Goal: Download file/media: Download file/media

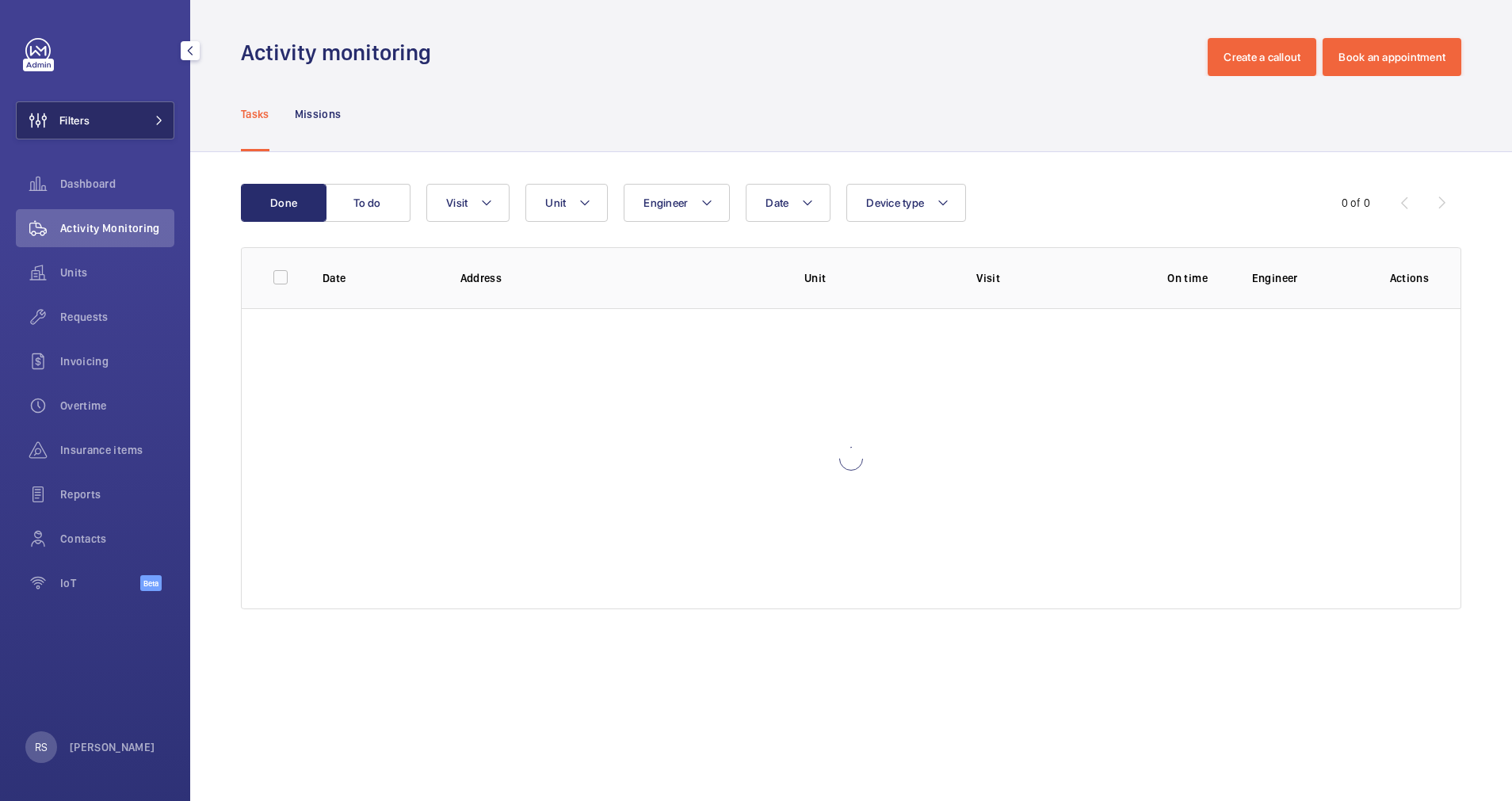
click at [164, 119] on button "Filters" at bounding box center [95, 120] width 158 height 38
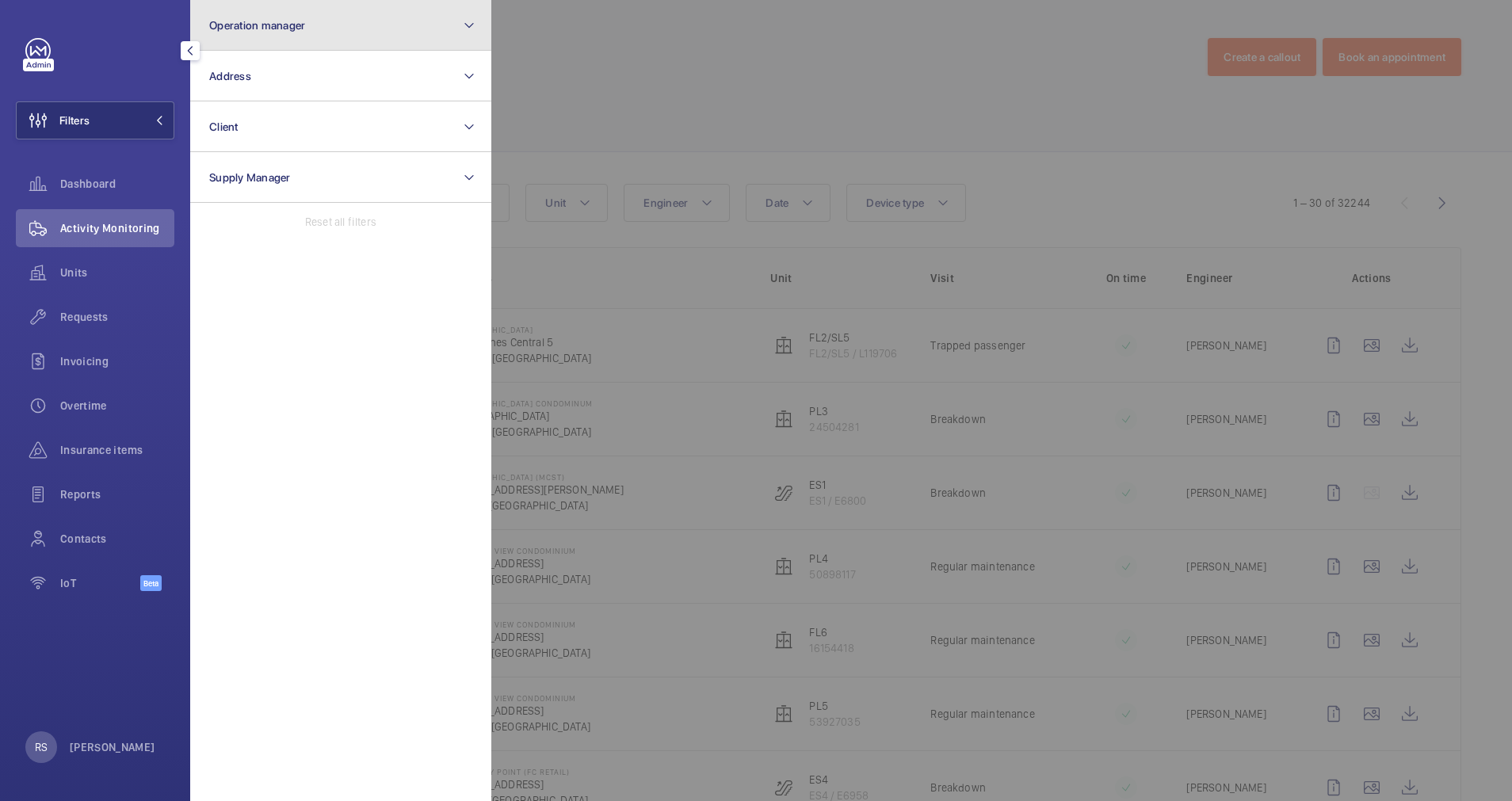
click at [330, 31] on button "Operation manager" at bounding box center [340, 25] width 301 height 51
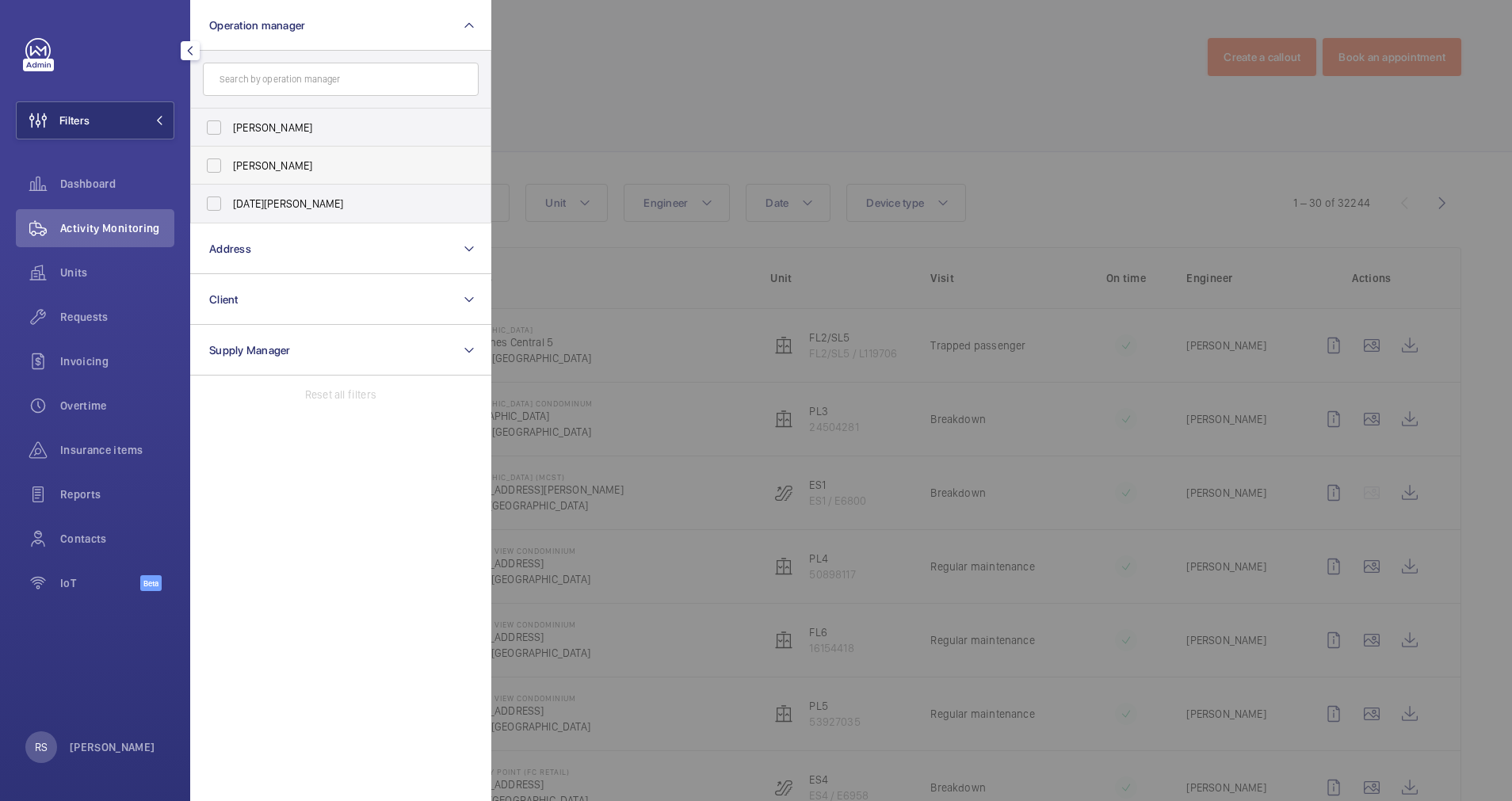
click at [303, 176] on label "[PERSON_NAME]" at bounding box center [329, 165] width 276 height 38
click at [230, 176] on input "[PERSON_NAME]" at bounding box center [214, 166] width 32 height 32
checkbox input "true"
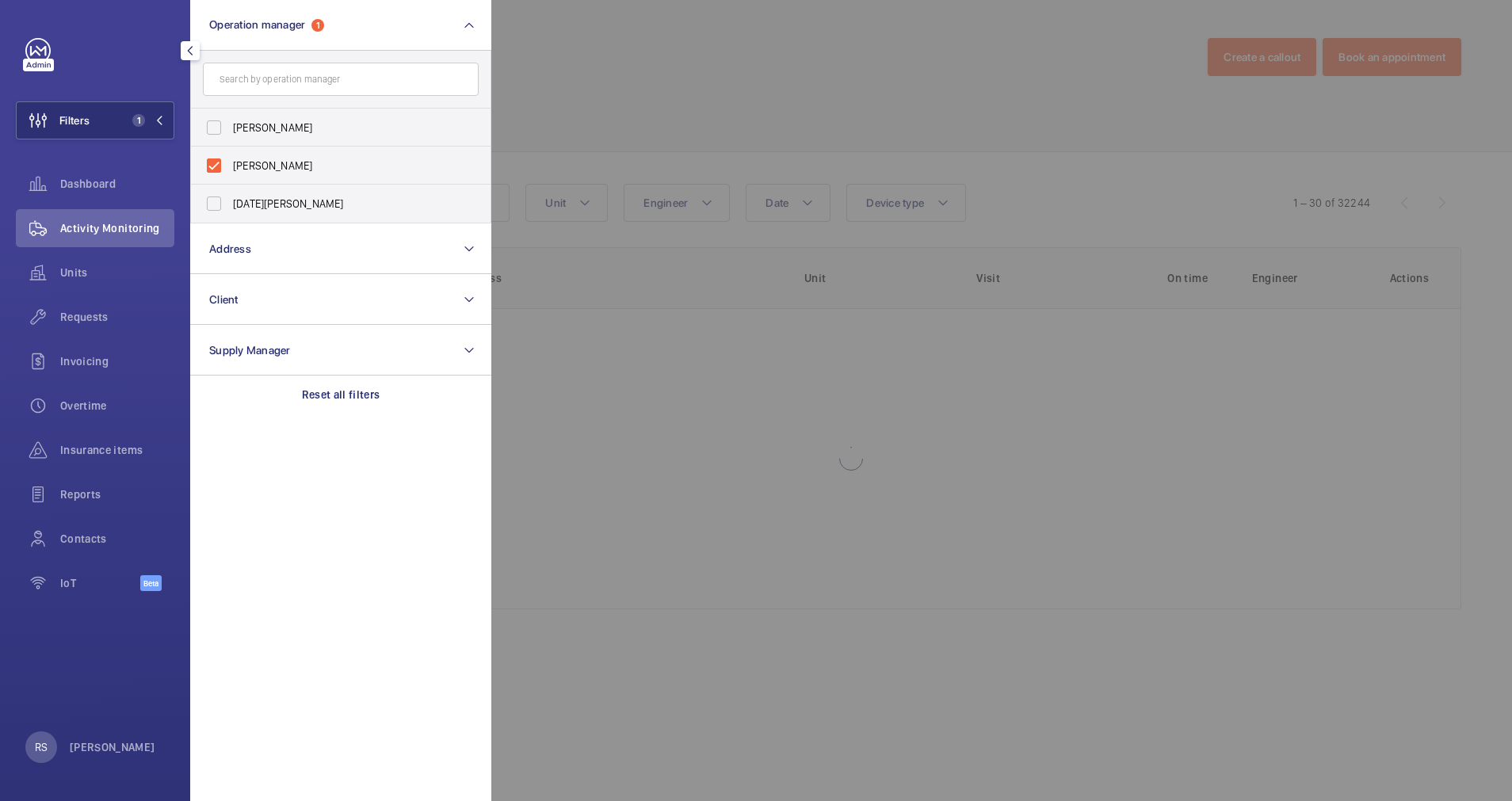
click at [653, 123] on div at bounding box center [1247, 400] width 1512 height 801
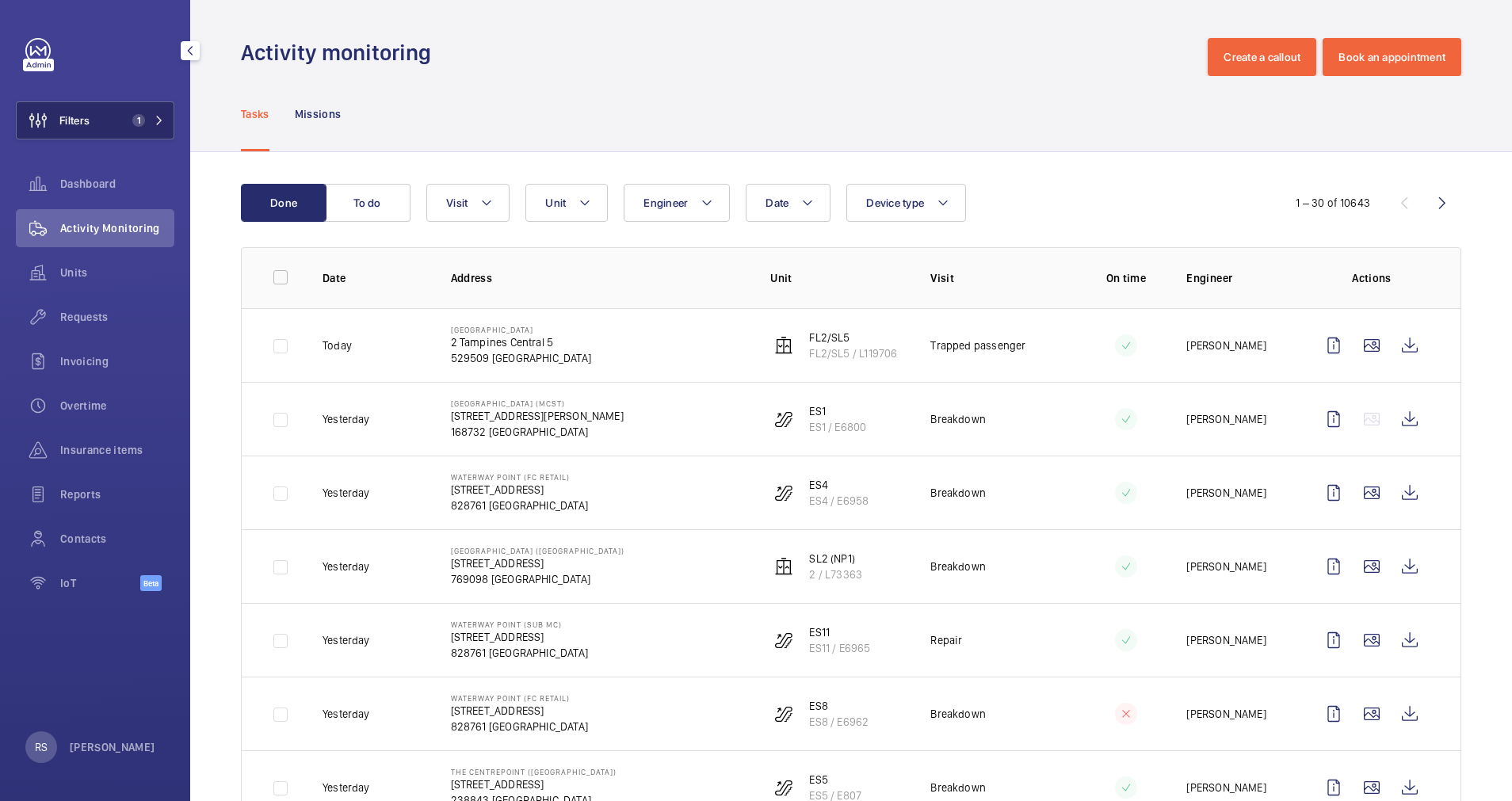
click at [170, 122] on button "Filters 1" at bounding box center [95, 120] width 158 height 38
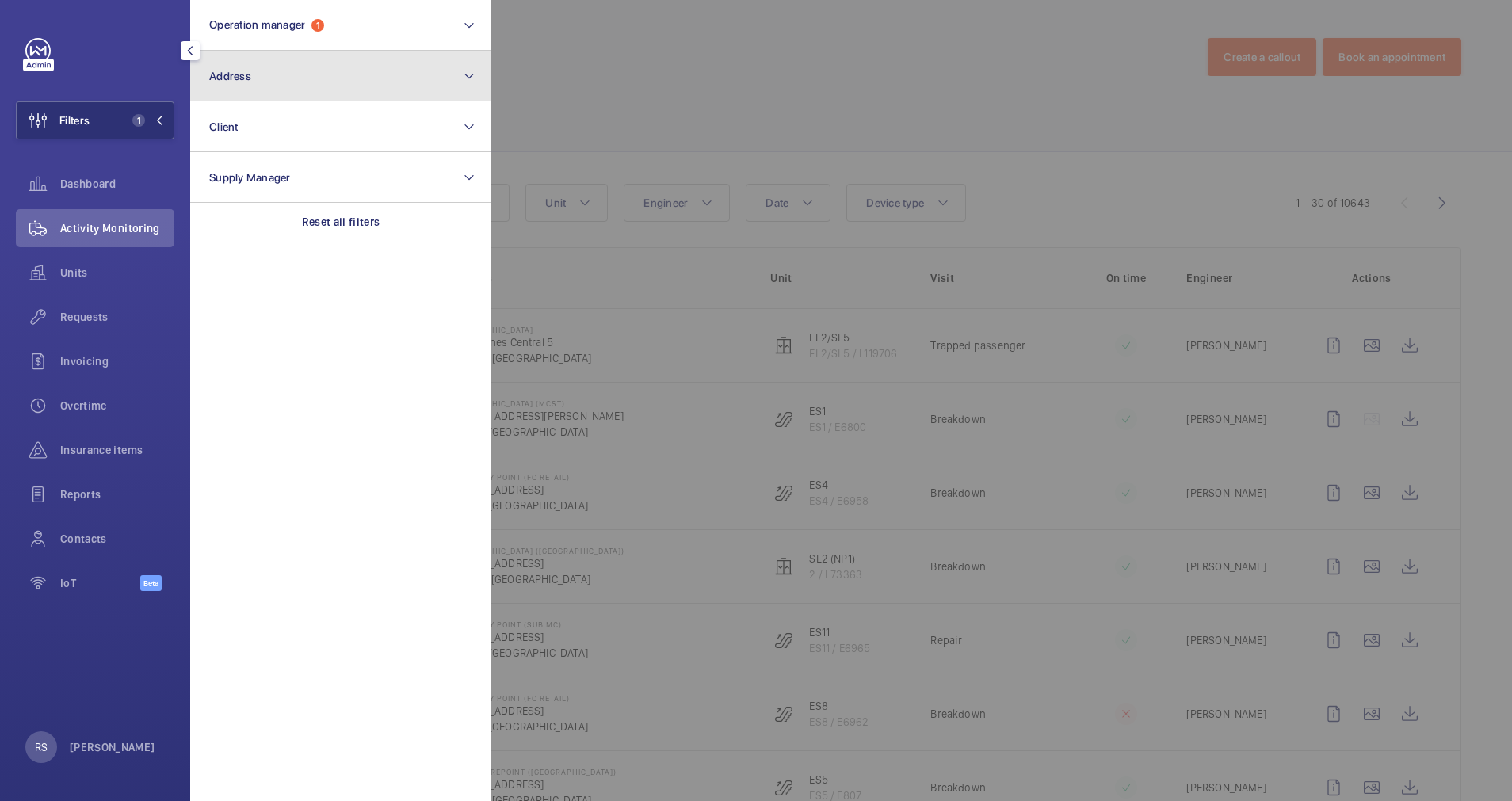
click at [293, 91] on button "Address" at bounding box center [340, 76] width 301 height 51
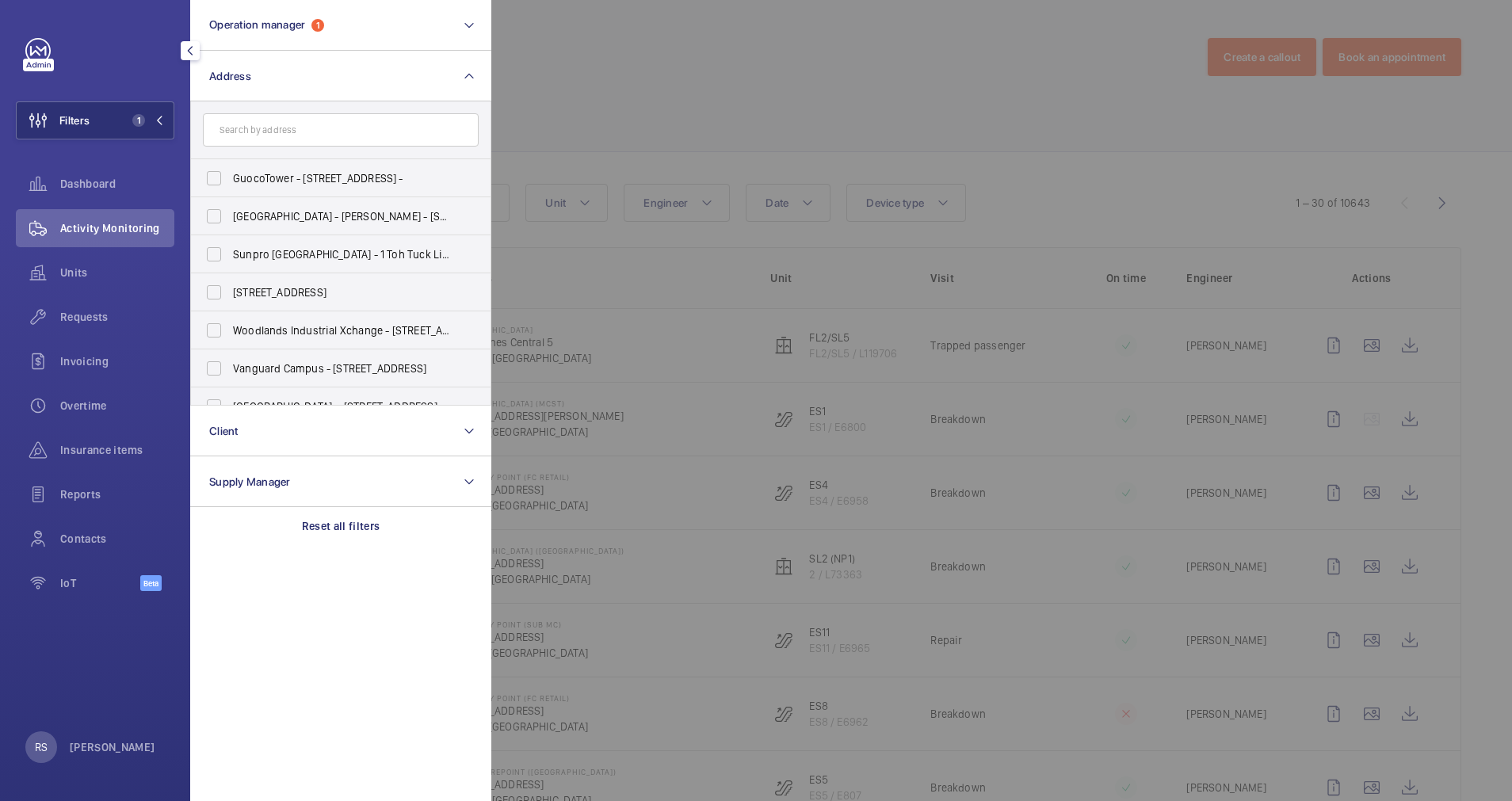
click at [296, 144] on input "text" at bounding box center [340, 130] width 276 height 34
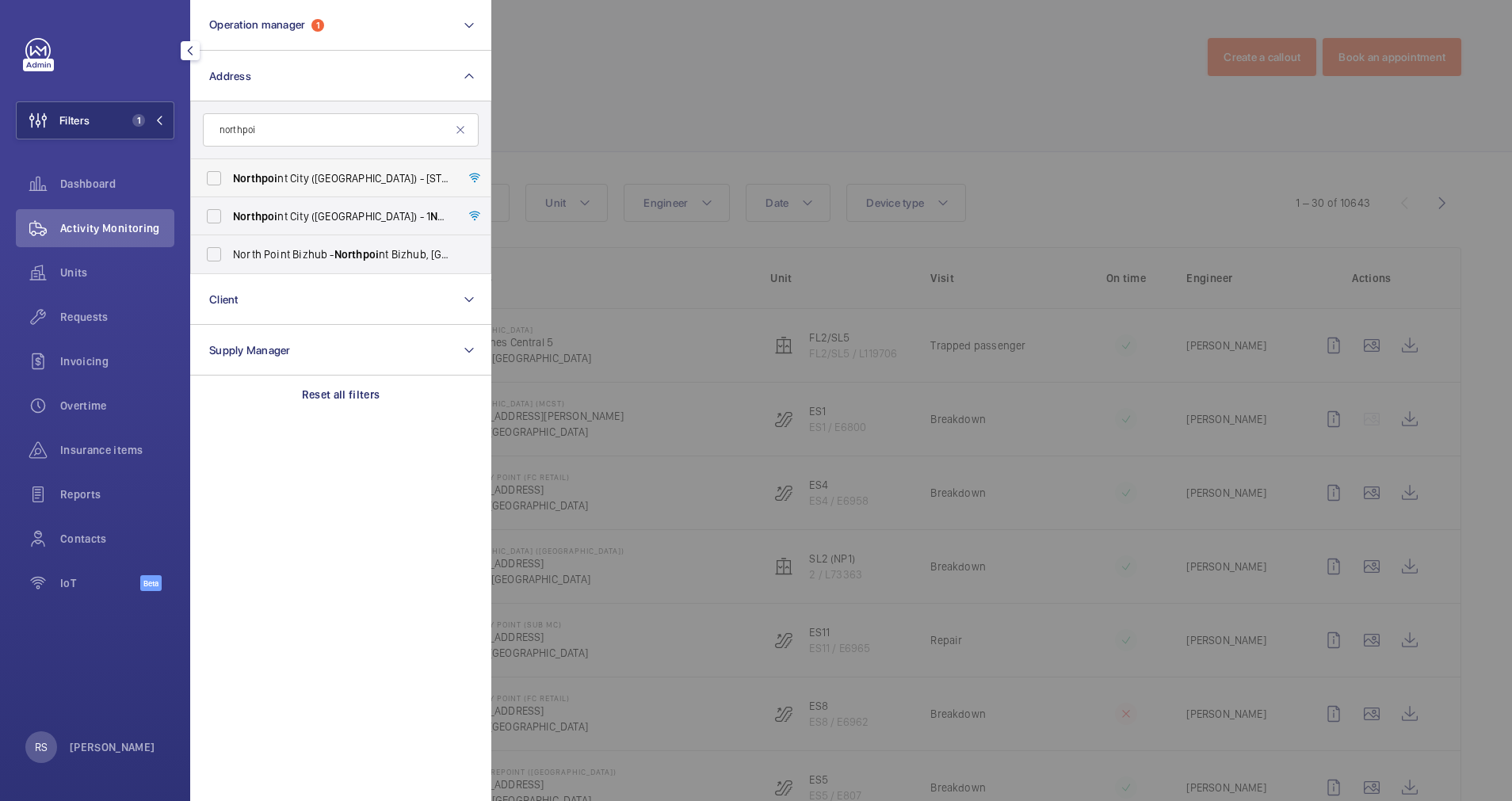
type input "northpoi"
click at [276, 187] on label "[GEOGRAPHIC_DATA] ([GEOGRAPHIC_DATA]) - [STREET_ADDRESS]" at bounding box center [329, 178] width 276 height 38
click at [230, 187] on input "[GEOGRAPHIC_DATA] ([GEOGRAPHIC_DATA]) - [STREET_ADDRESS]" at bounding box center [214, 178] width 32 height 32
checkbox input "true"
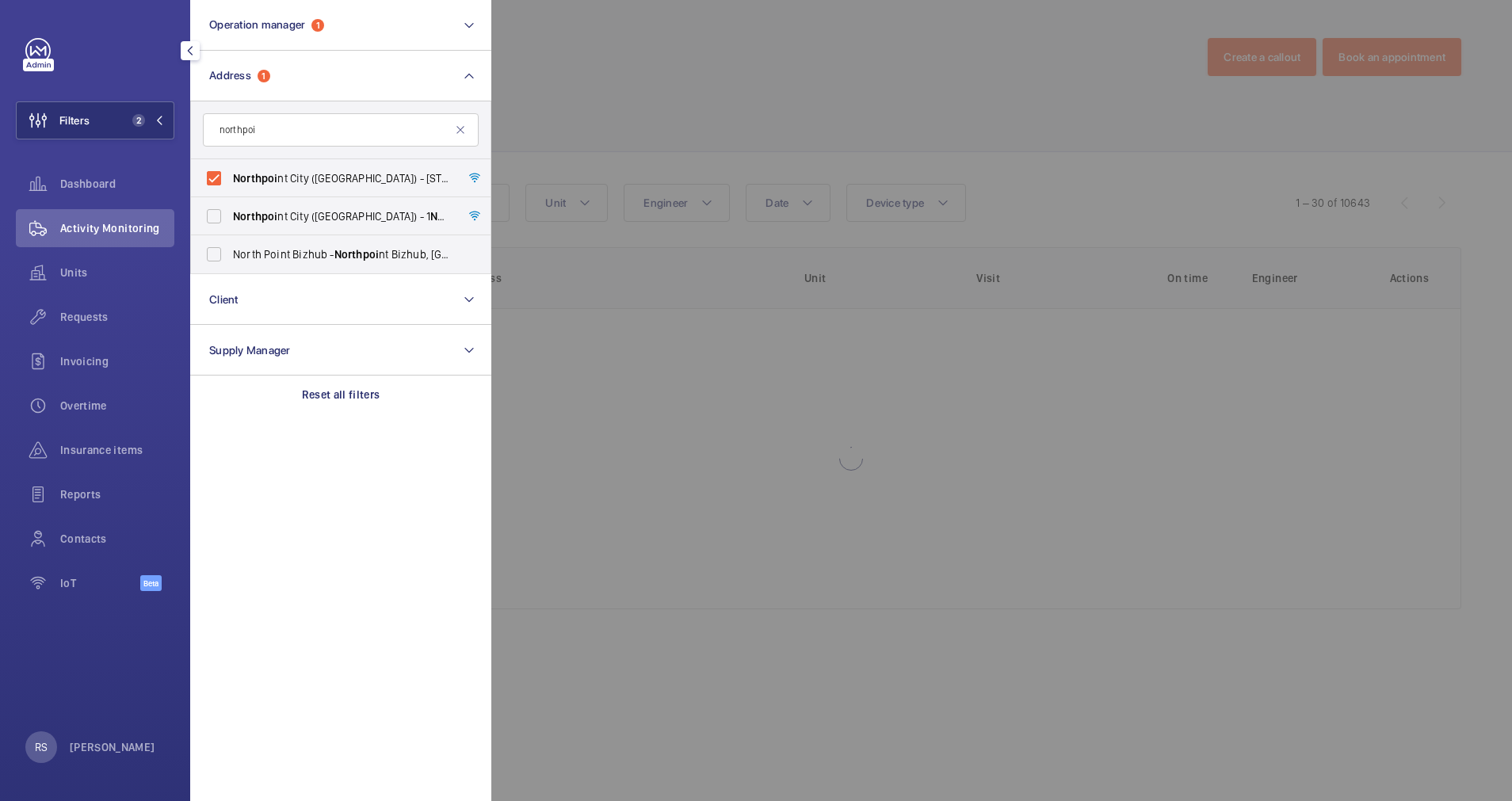
click at [664, 79] on div at bounding box center [1247, 400] width 1512 height 801
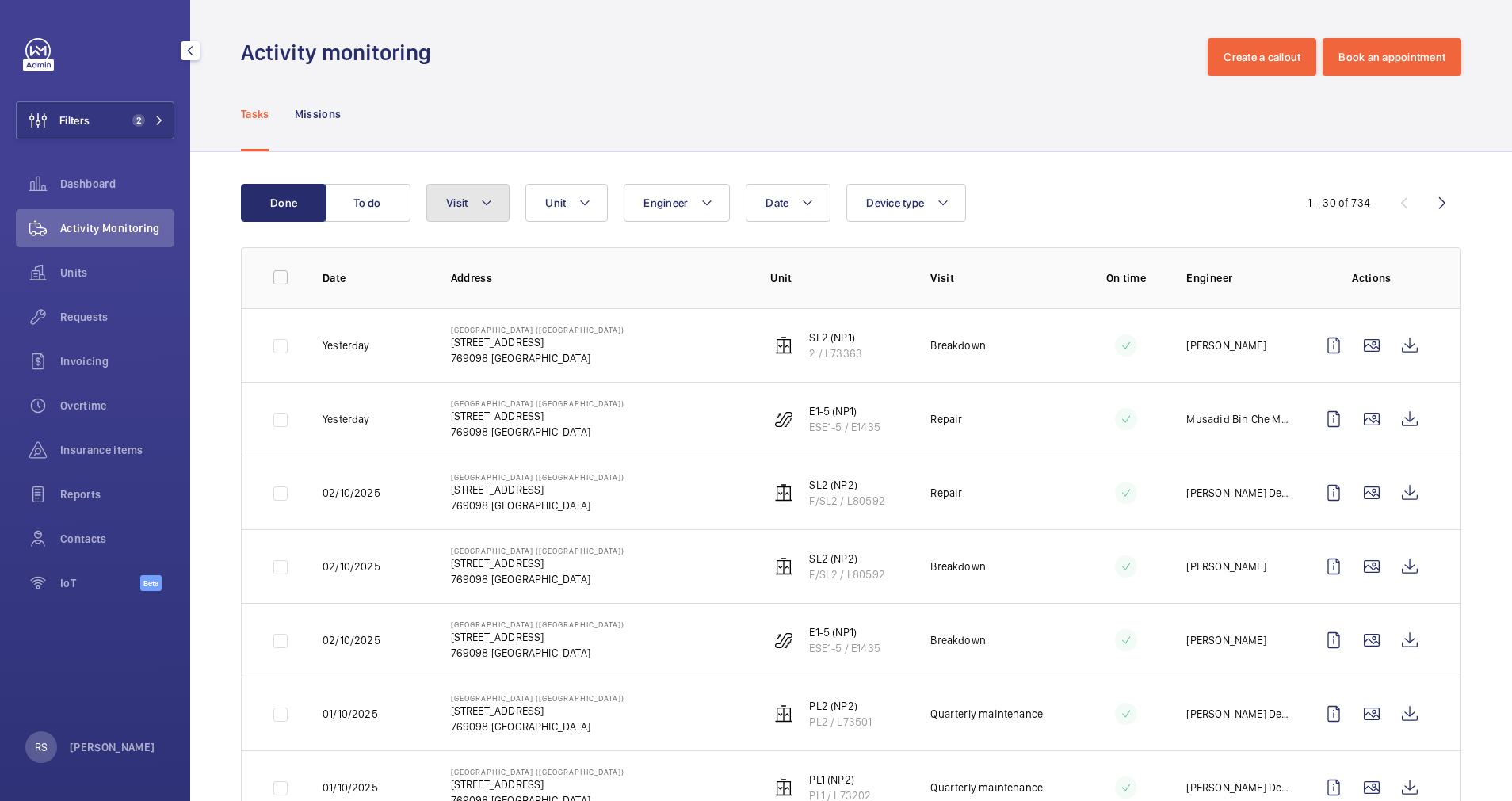
click at [470, 189] on button "Visit" at bounding box center [468, 202] width 83 height 38
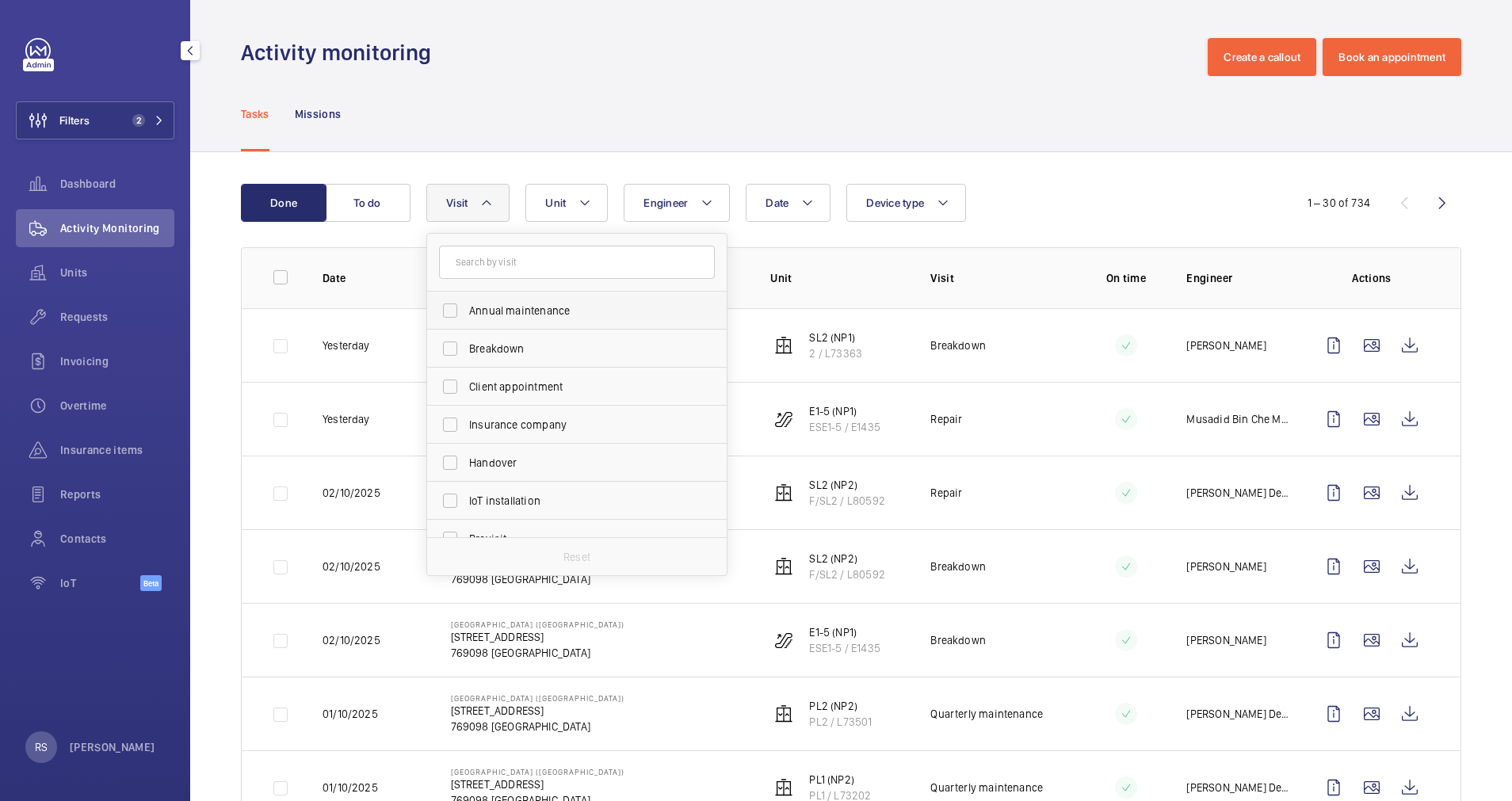
click at [526, 302] on label "Annual maintenance" at bounding box center [565, 310] width 276 height 38
click at [466, 302] on input "Annual maintenance" at bounding box center [450, 311] width 32 height 32
checkbox input "true"
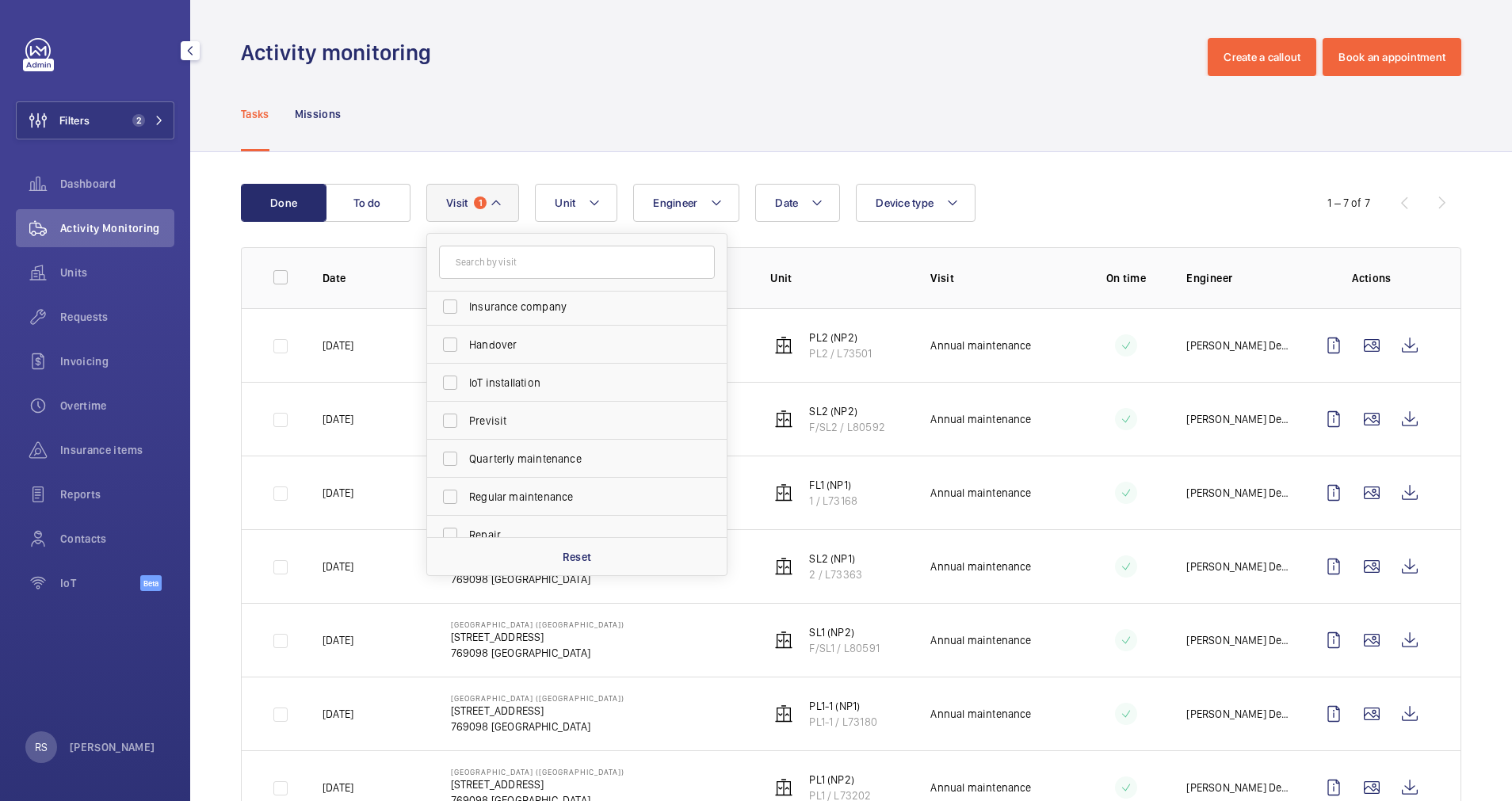
scroll to position [120, 0]
click at [628, 453] on span "Quarterly maintenance" at bounding box center [578, 457] width 218 height 16
click at [466, 453] on input "Quarterly maintenance" at bounding box center [450, 457] width 32 height 32
checkbox input "true"
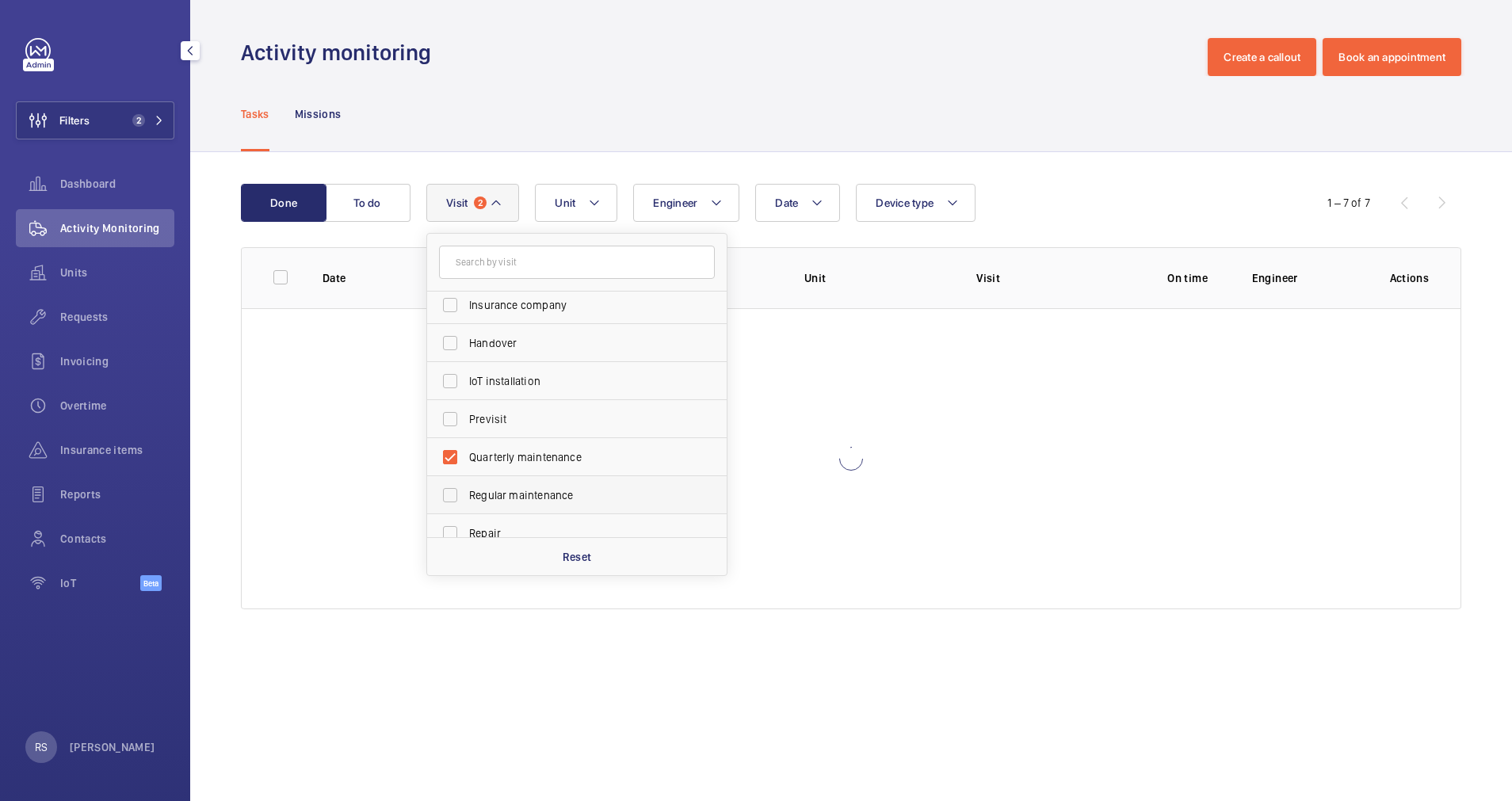
click at [594, 494] on span "Regular maintenance" at bounding box center [578, 495] width 218 height 16
click at [466, 494] on input "Regular maintenance" at bounding box center [450, 495] width 32 height 32
checkbox input "true"
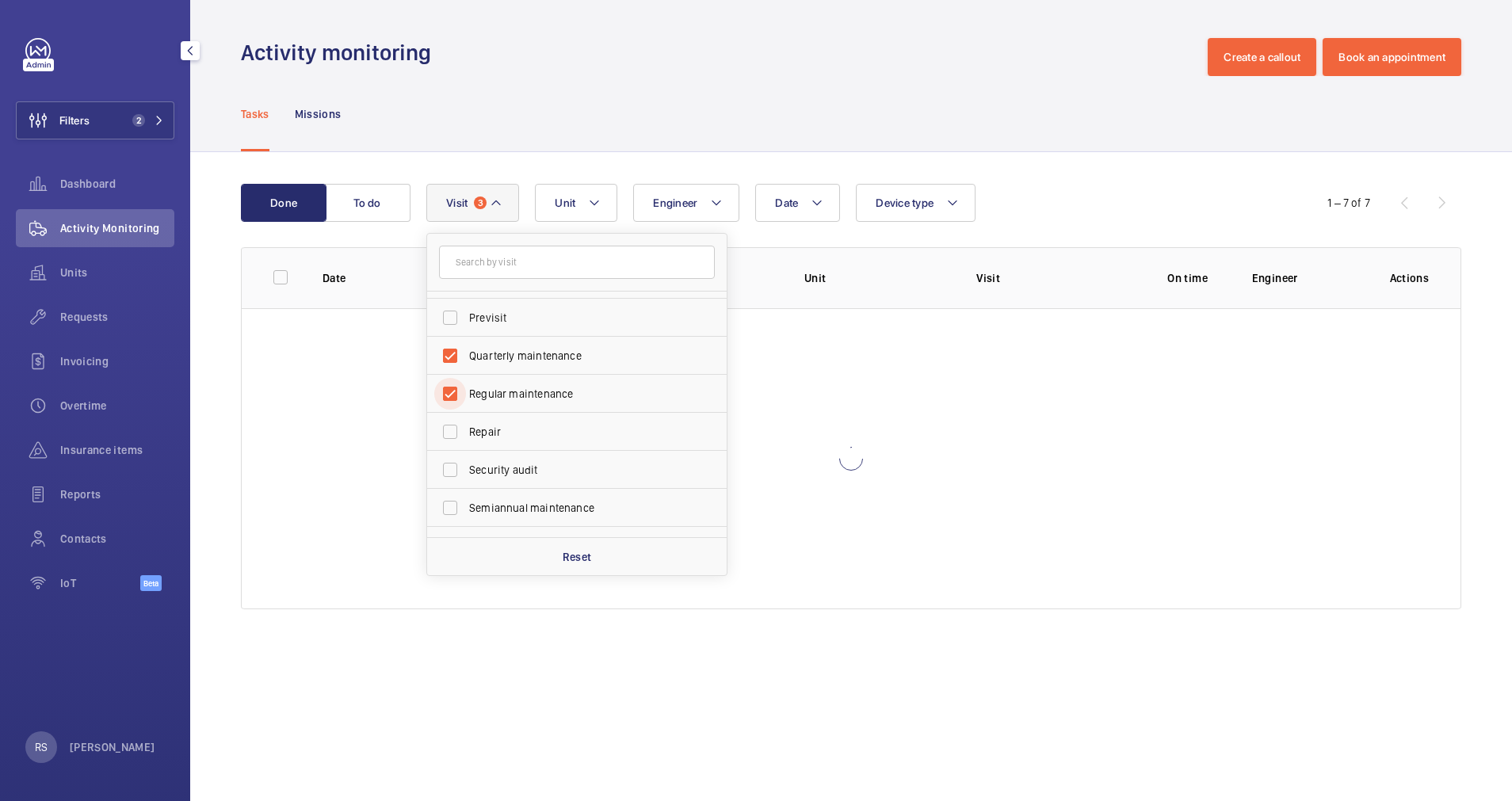
scroll to position [249, 0]
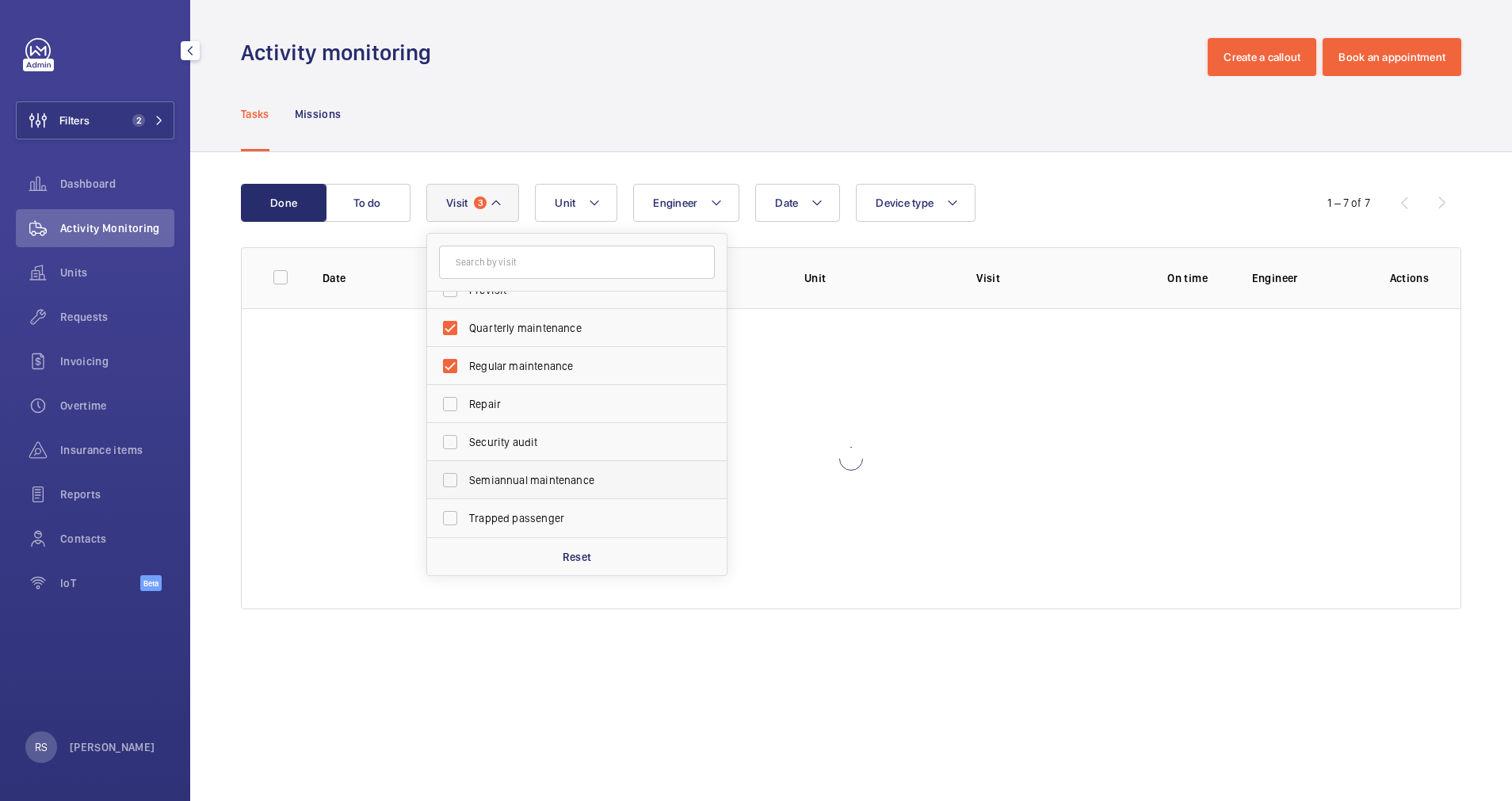
click at [560, 477] on span "Semiannual maintenance" at bounding box center [578, 480] width 218 height 16
click at [466, 477] on input "Semiannual maintenance" at bounding box center [450, 480] width 32 height 32
checkbox input "true"
click at [919, 75] on div "Activity monitoring Create a callout Book an appointment" at bounding box center [851, 56] width 1220 height 38
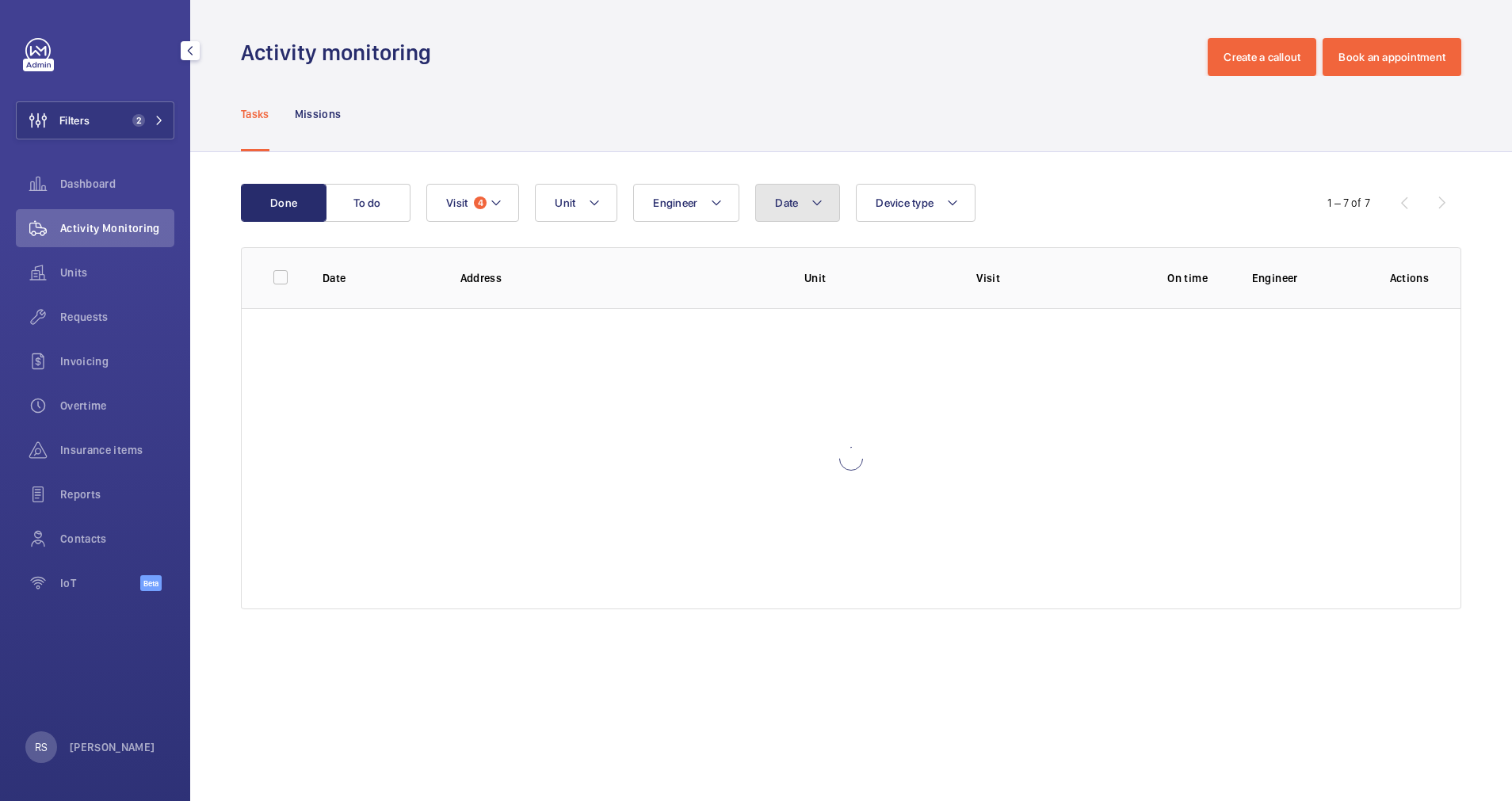
click at [817, 211] on mat-icon at bounding box center [816, 203] width 13 height 19
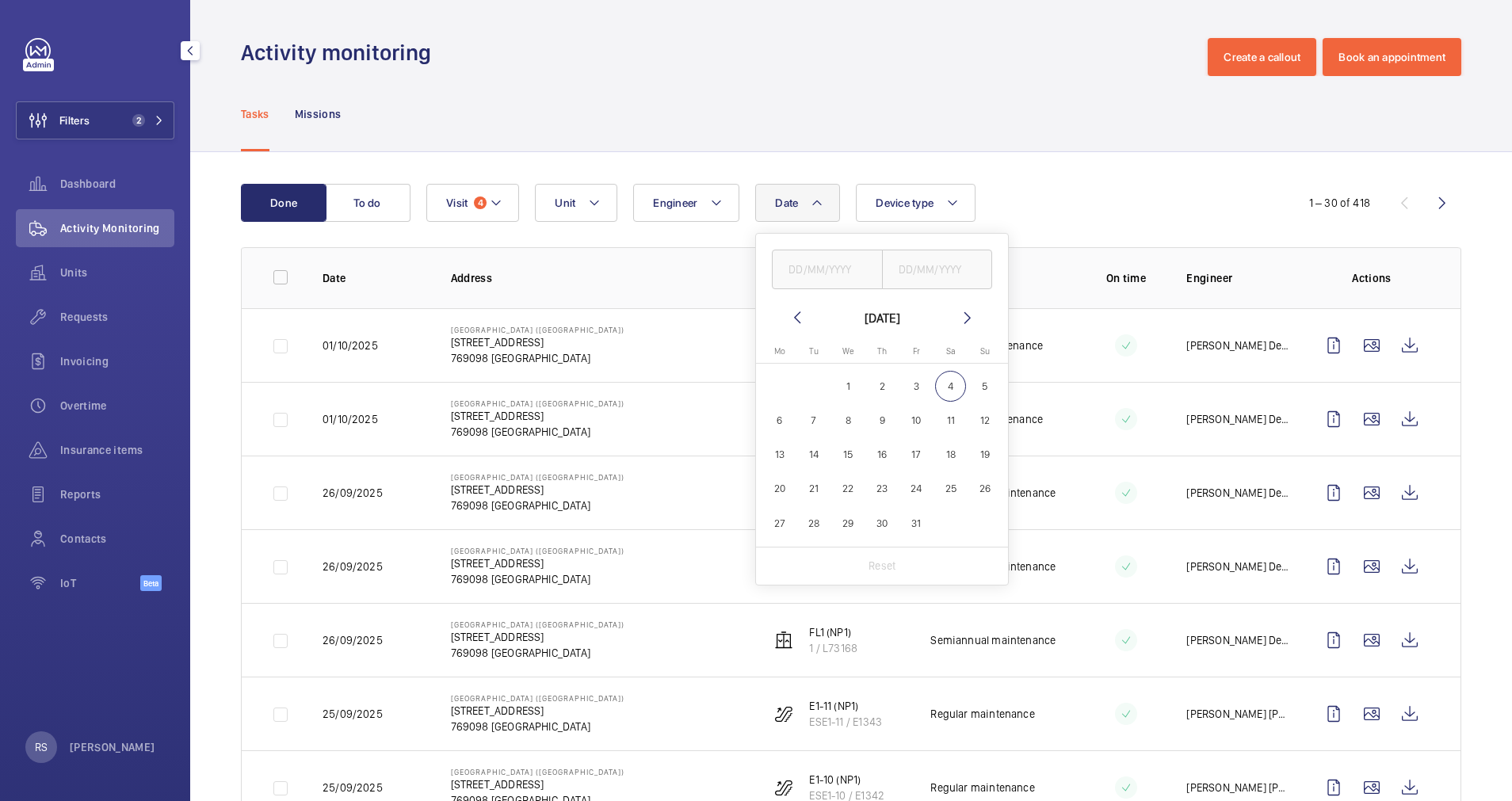
click at [795, 320] on mat-icon at bounding box center [797, 318] width 19 height 19
click at [782, 393] on span "1" at bounding box center [779, 386] width 31 height 31
type input "01/09/2025"
click at [812, 519] on span "30" at bounding box center [814, 523] width 31 height 31
type input "30/09/2025"
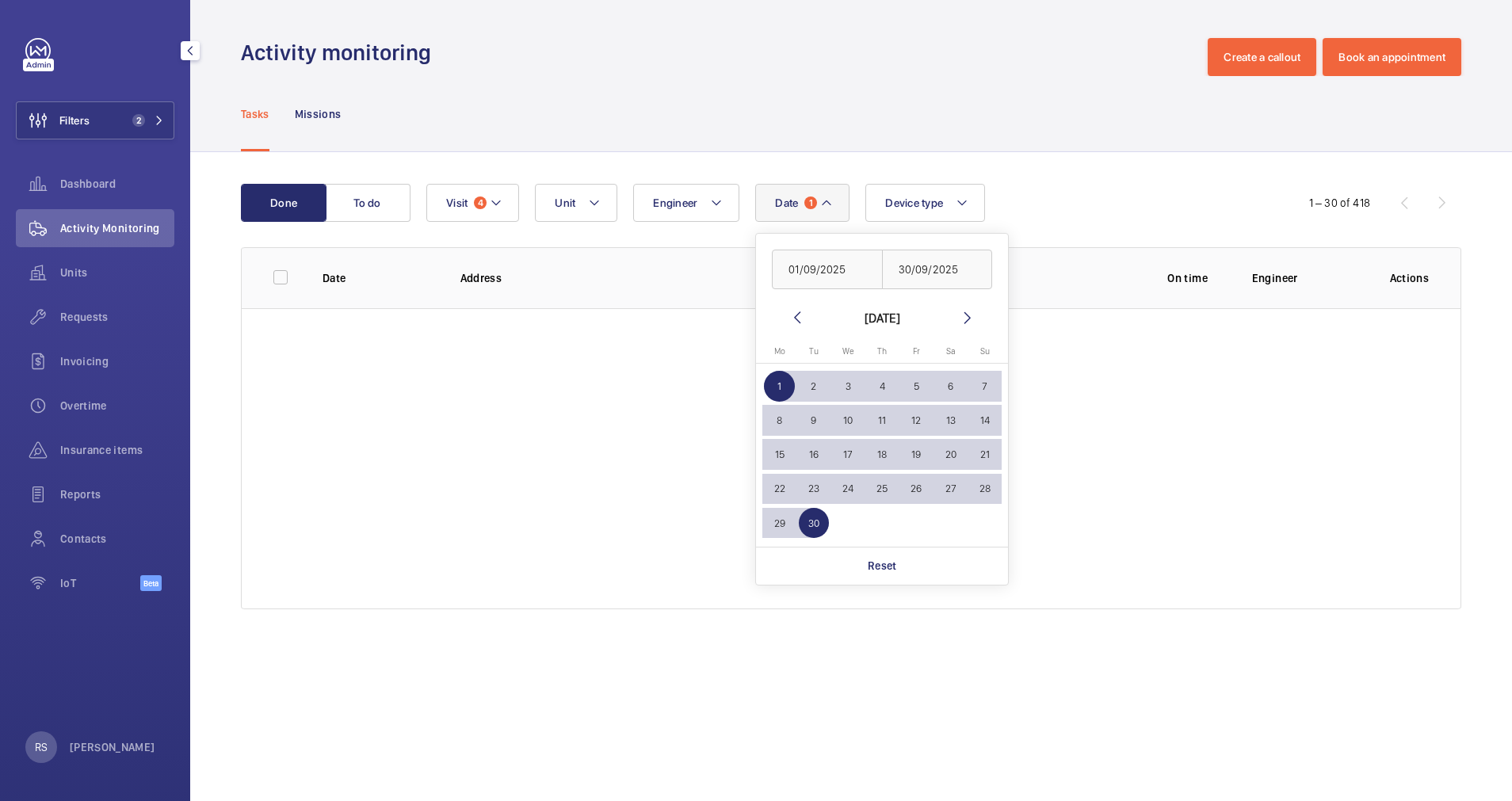
click at [916, 80] on div "Tasks Missions" at bounding box center [851, 114] width 1220 height 75
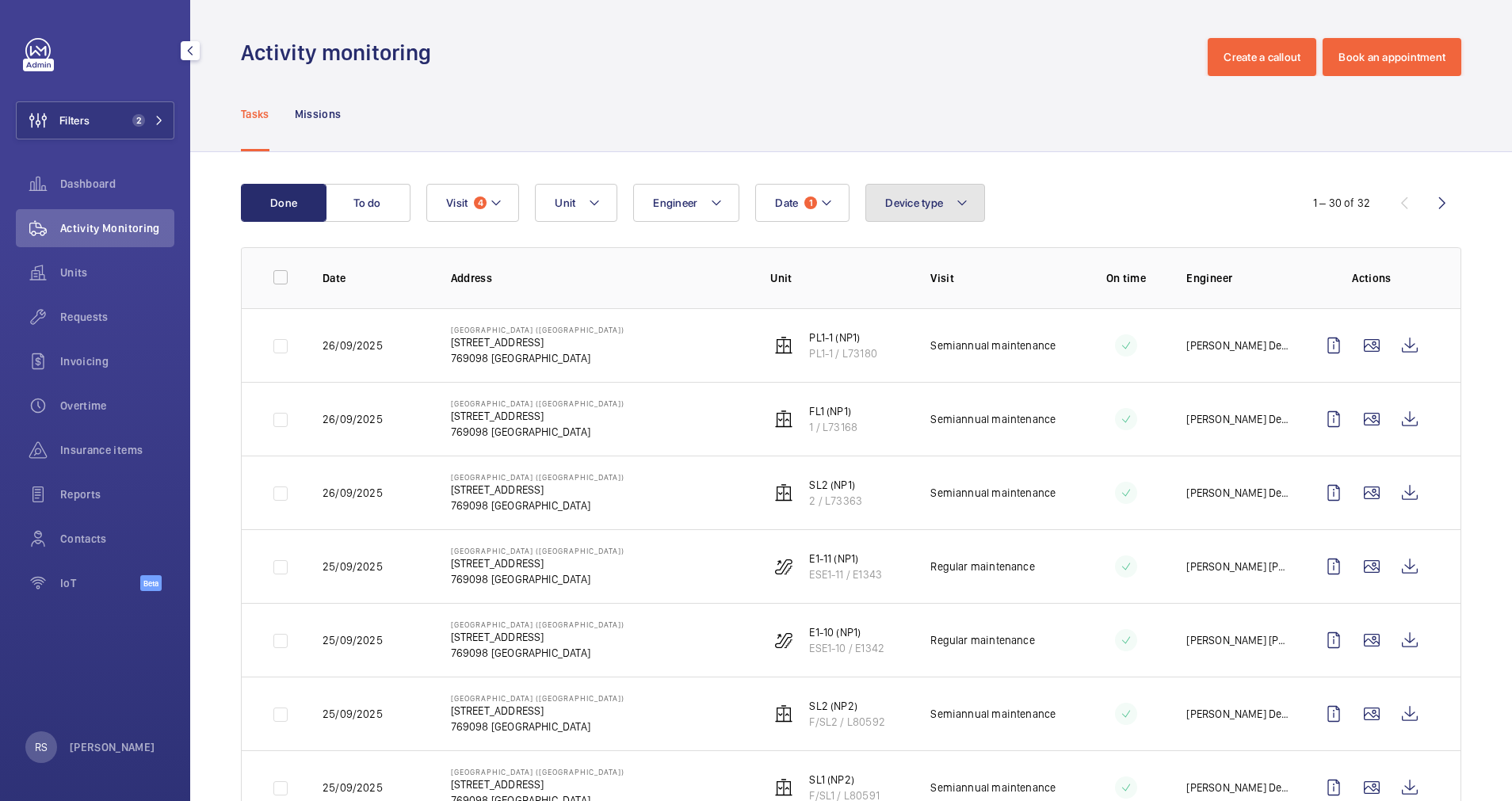
click at [972, 200] on button "Device type" at bounding box center [925, 202] width 120 height 38
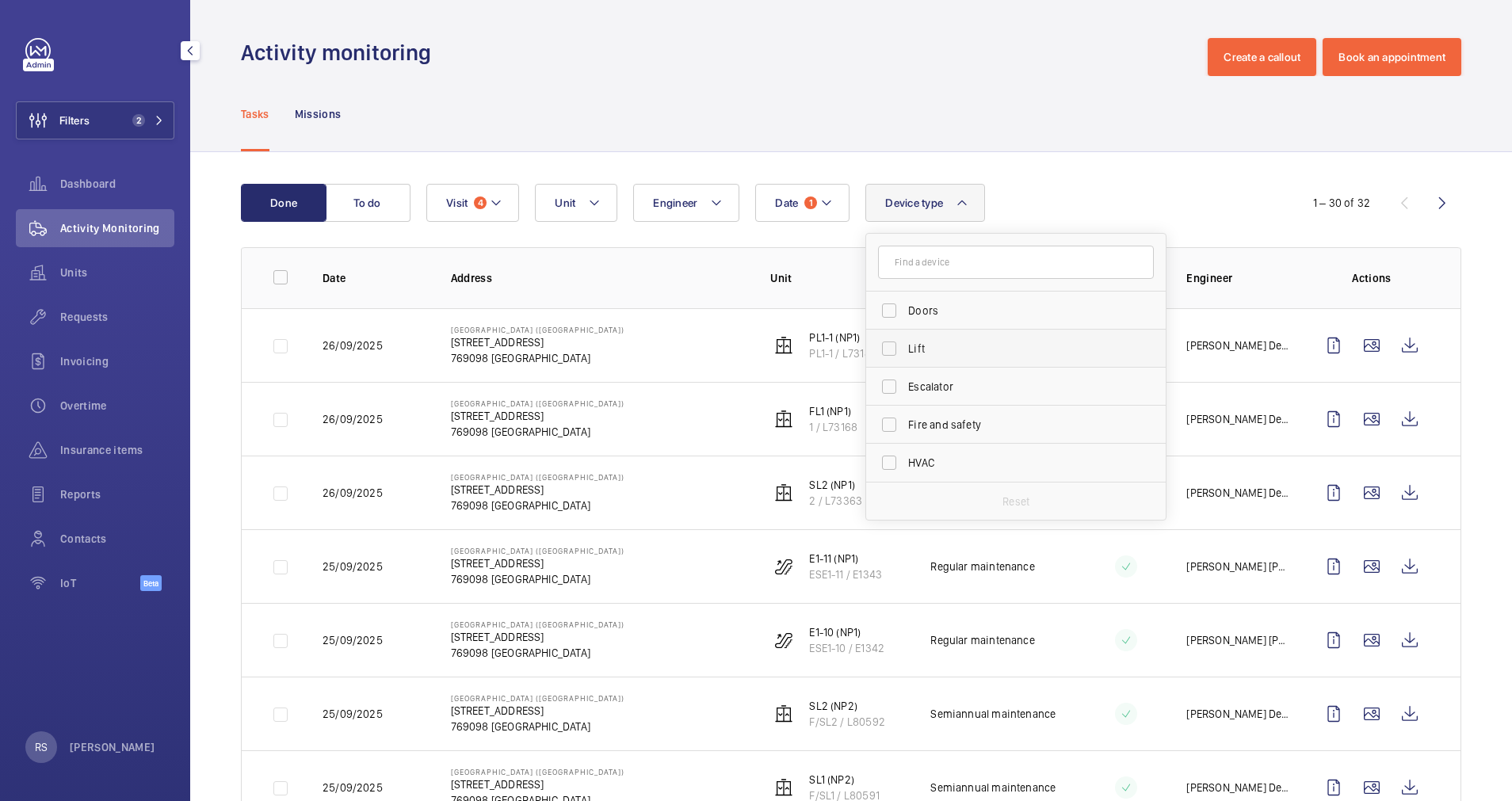
click at [948, 342] on span "Lift" at bounding box center [1017, 349] width 218 height 16
click at [905, 342] on input "Lift" at bounding box center [889, 349] width 32 height 32
checkbox input "true"
click at [904, 122] on div "Tasks Missions" at bounding box center [851, 114] width 1220 height 75
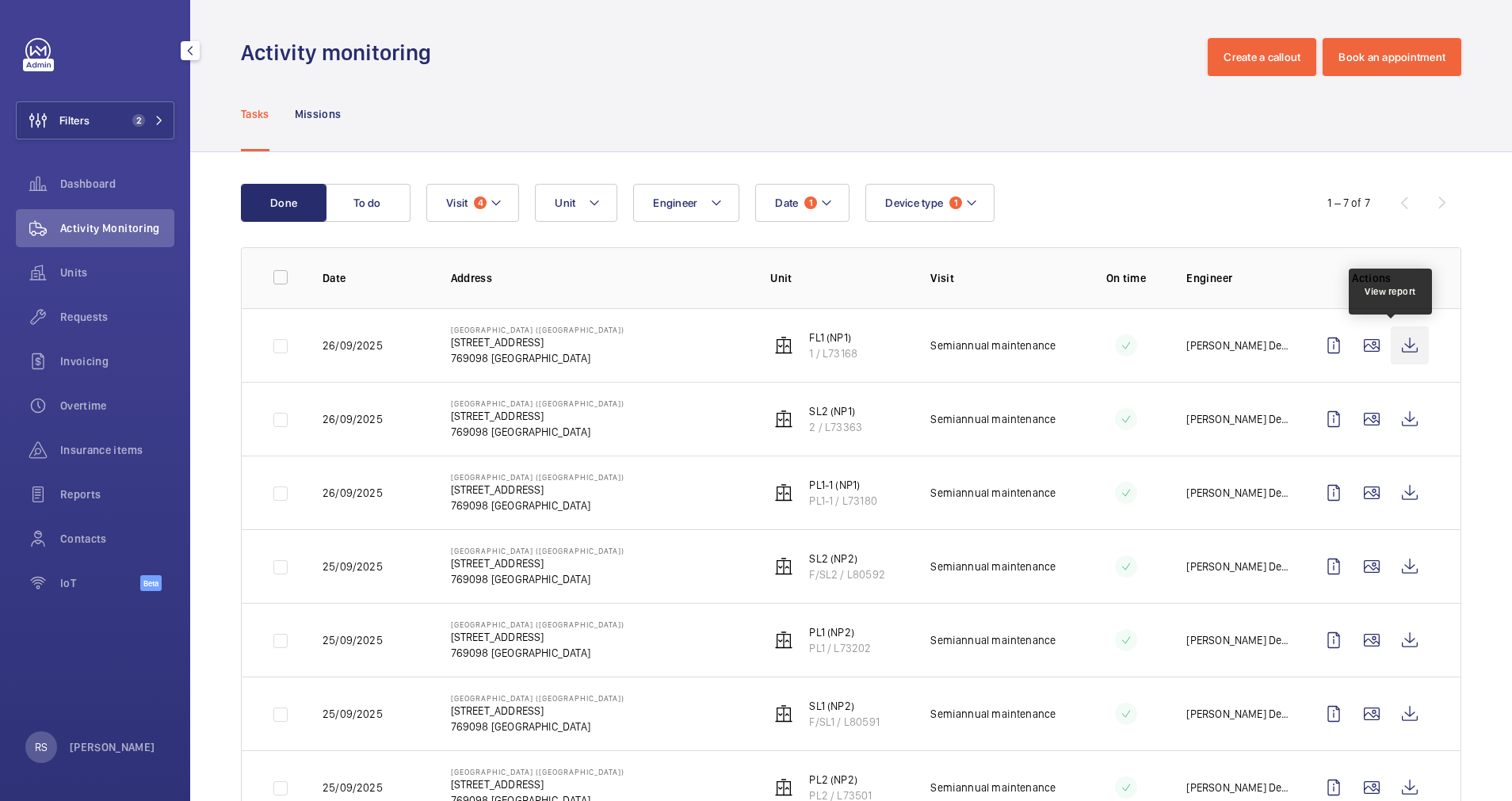
click at [1399, 345] on wm-front-icon-button at bounding box center [1409, 345] width 38 height 38
click at [1401, 422] on wm-front-icon-button at bounding box center [1409, 418] width 38 height 38
click at [1402, 498] on wm-front-icon-button at bounding box center [1409, 492] width 38 height 38
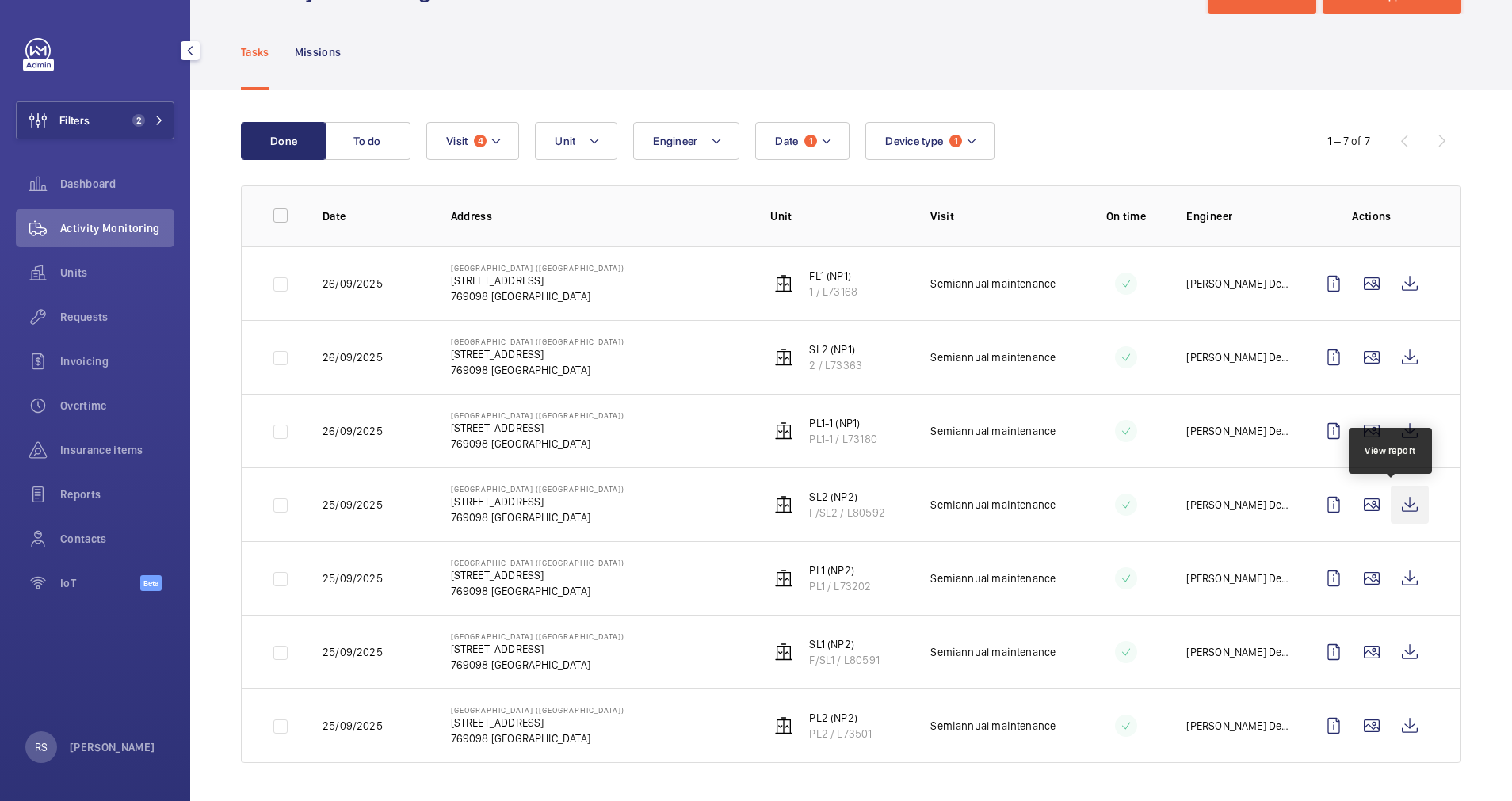
click at [1400, 513] on wm-front-icon-button at bounding box center [1409, 504] width 38 height 38
click at [1391, 579] on wm-front-icon-button at bounding box center [1409, 578] width 38 height 38
click at [1390, 736] on wm-front-icon-button at bounding box center [1409, 725] width 38 height 38
click at [1390, 654] on wm-front-icon-button at bounding box center [1409, 651] width 38 height 38
click at [991, 150] on button "Device type 1" at bounding box center [930, 141] width 129 height 38
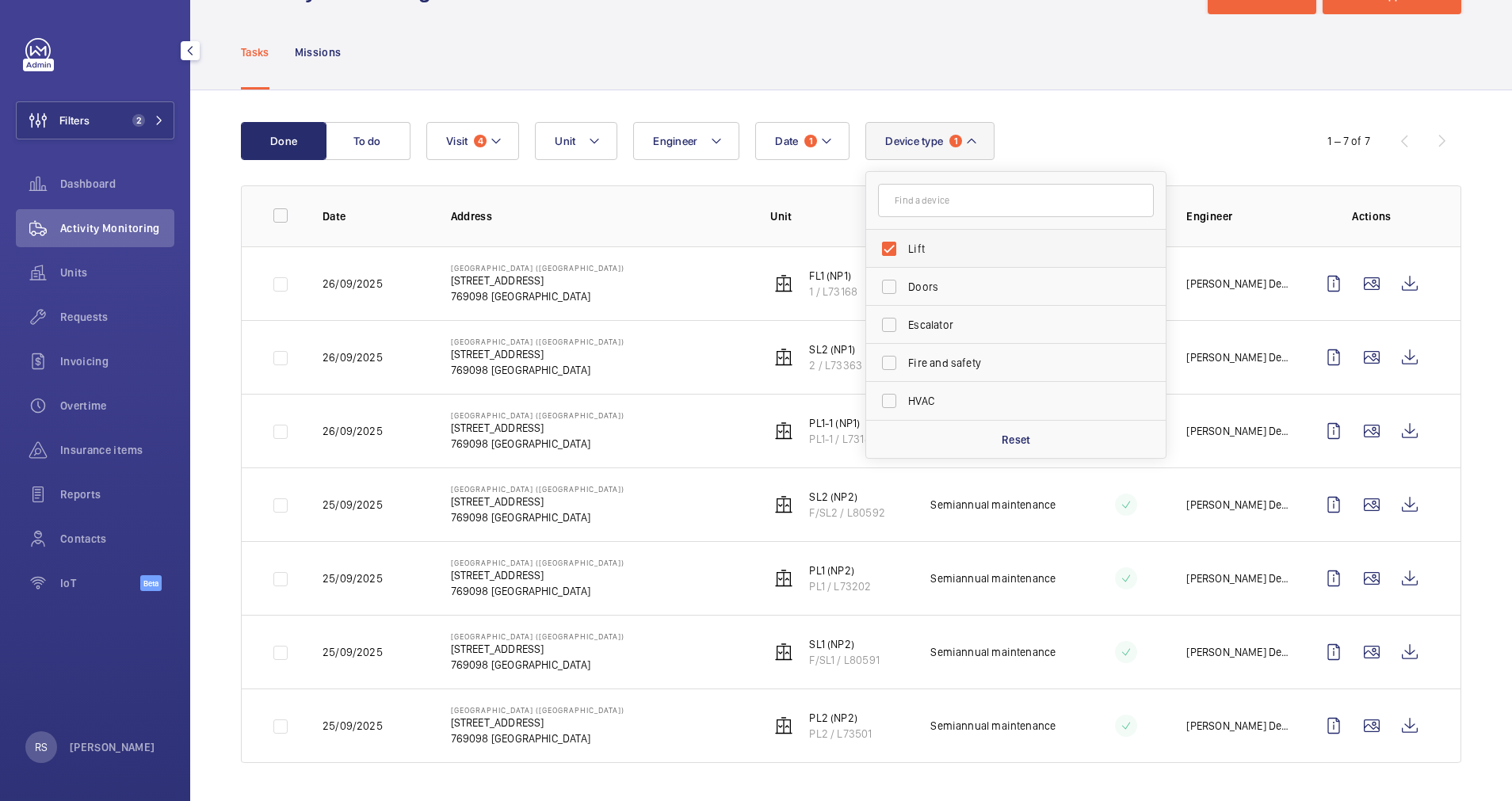
click at [953, 263] on label "Lift" at bounding box center [1003, 248] width 276 height 38
click at [905, 263] on input "Lift" at bounding box center [889, 249] width 32 height 32
checkbox input "false"
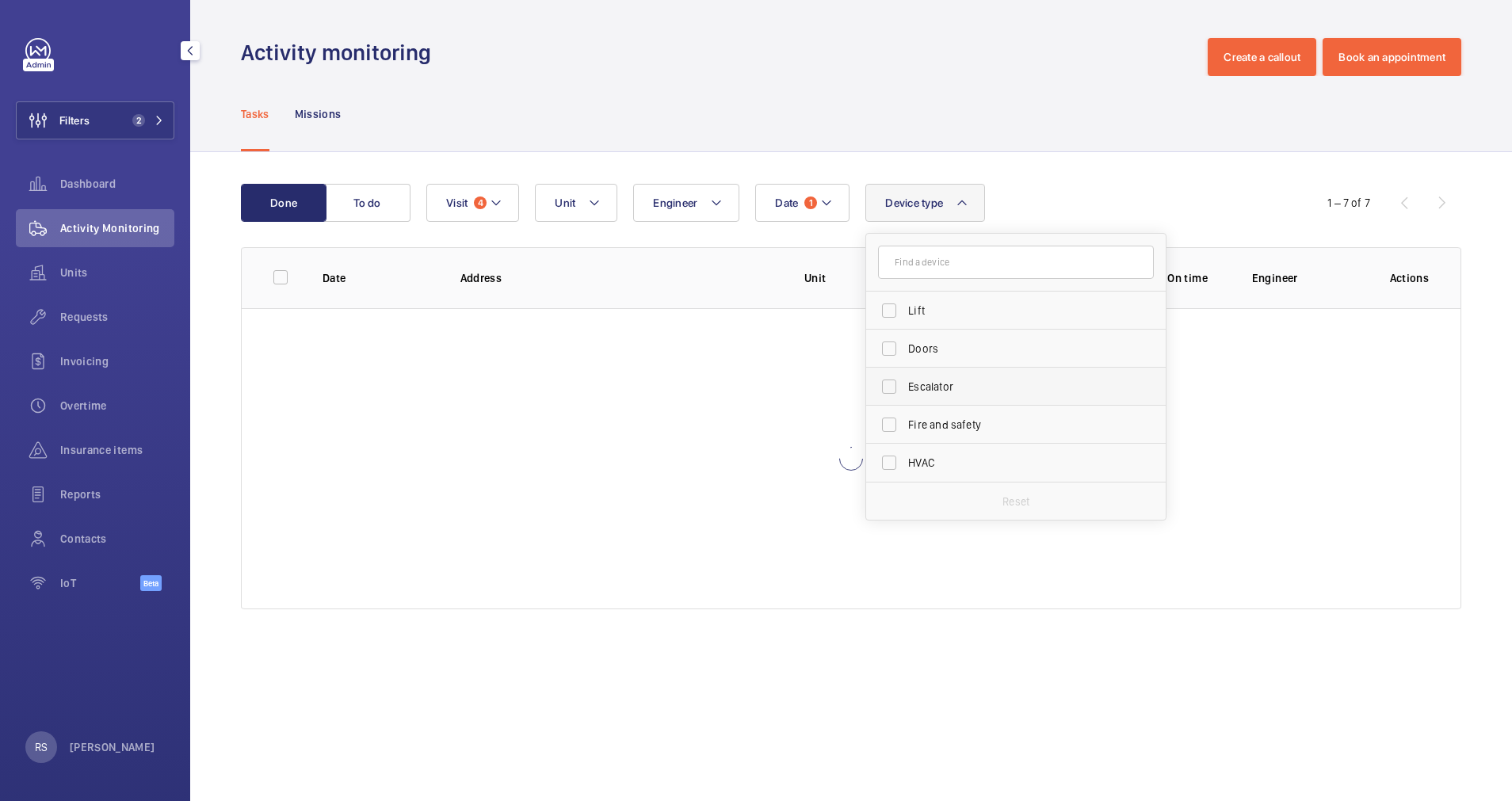
click at [967, 378] on label "Escalator" at bounding box center [1003, 386] width 276 height 38
click at [905, 378] on input "Escalator" at bounding box center [889, 387] width 32 height 32
checkbox input "true"
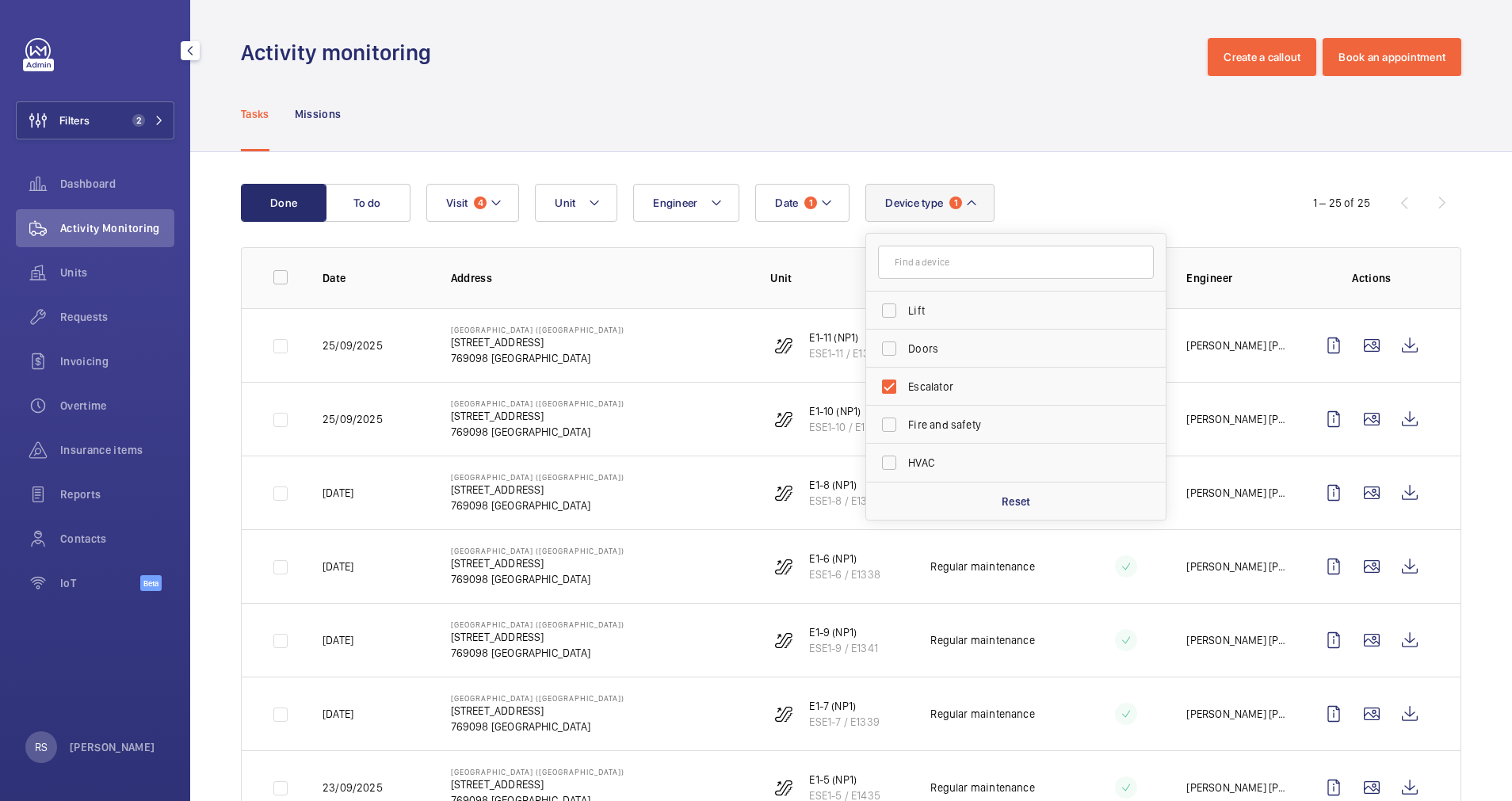
drag, startPoint x: 924, startPoint y: 89, endPoint x: 892, endPoint y: 83, distance: 32.6
click at [892, 83] on div "Tasks Missions" at bounding box center [851, 114] width 1220 height 75
click at [1079, 183] on div "Date 1 Engineer Unit Device type 1 Visit 4" at bounding box center [849, 202] width 845 height 38
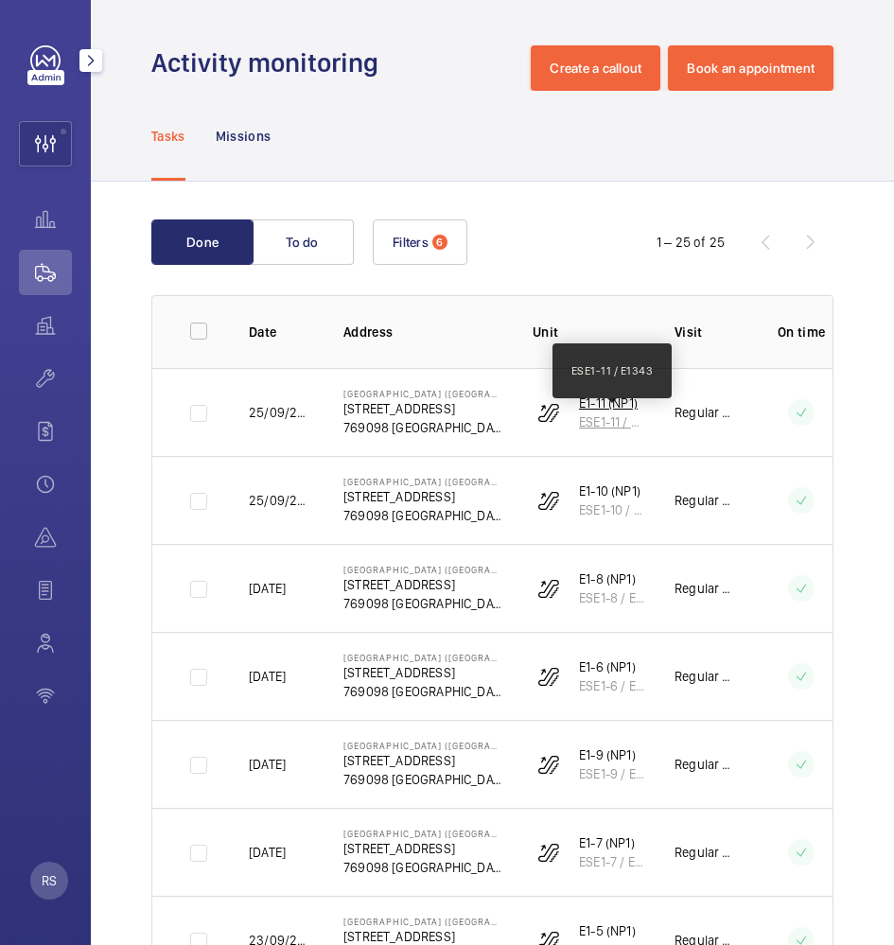
click at [591, 418] on p "ESE1-11 / E1343" at bounding box center [611, 421] width 65 height 19
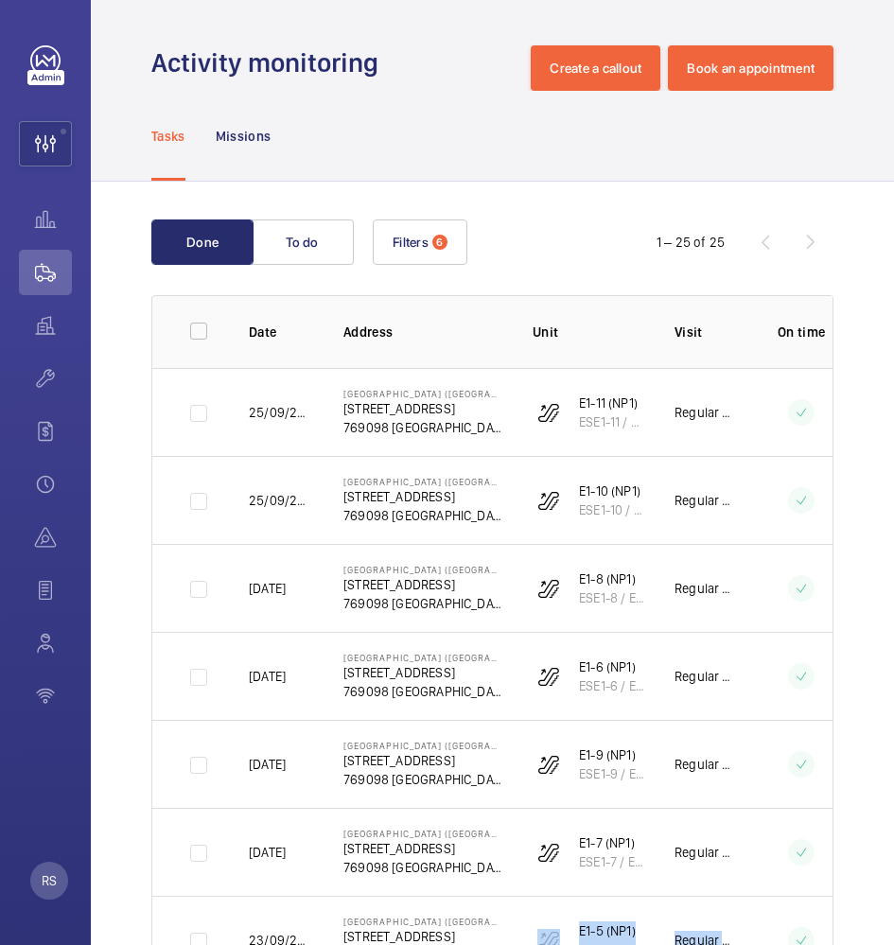
drag, startPoint x: 567, startPoint y: 943, endPoint x: 749, endPoint y: 953, distance: 181.8
click at [749, 945] on html "RS Filters 2 Dashboard Activity Monitoring Units By status To onboard Requests …" at bounding box center [447, 472] width 894 height 945
click at [408, 116] on div "Tasks Missions" at bounding box center [492, 136] width 682 height 90
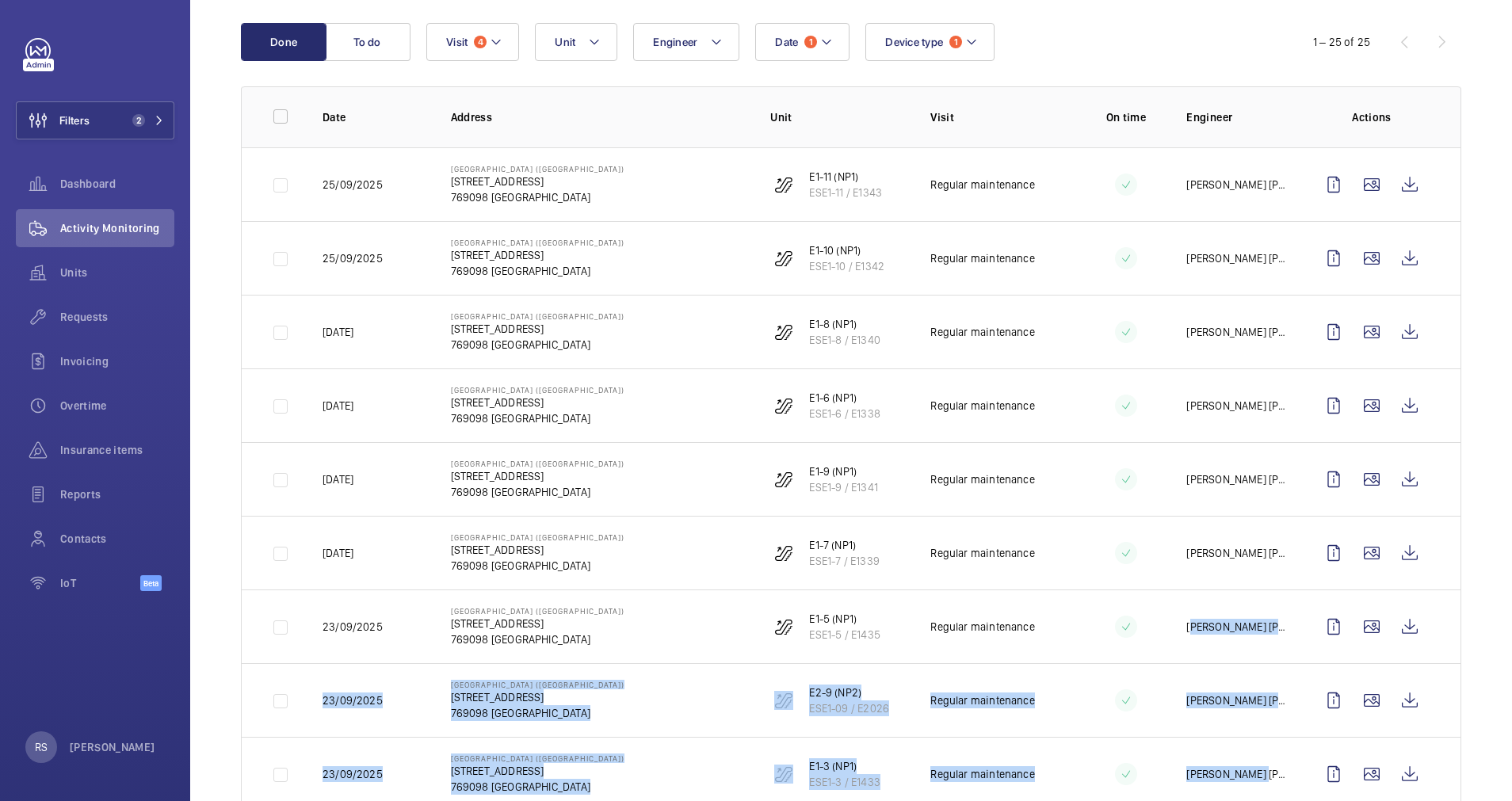
drag, startPoint x: 1099, startPoint y: 799, endPoint x: 1246, endPoint y: 798, distance: 147.0
click at [0, 0] on tbody "[DATE] Northpoint City ([GEOGRAPHIC_DATA]) [STREET_ADDRESS] [GEOGRAPHIC_DATA] E…" at bounding box center [0, 0] width 0 height 0
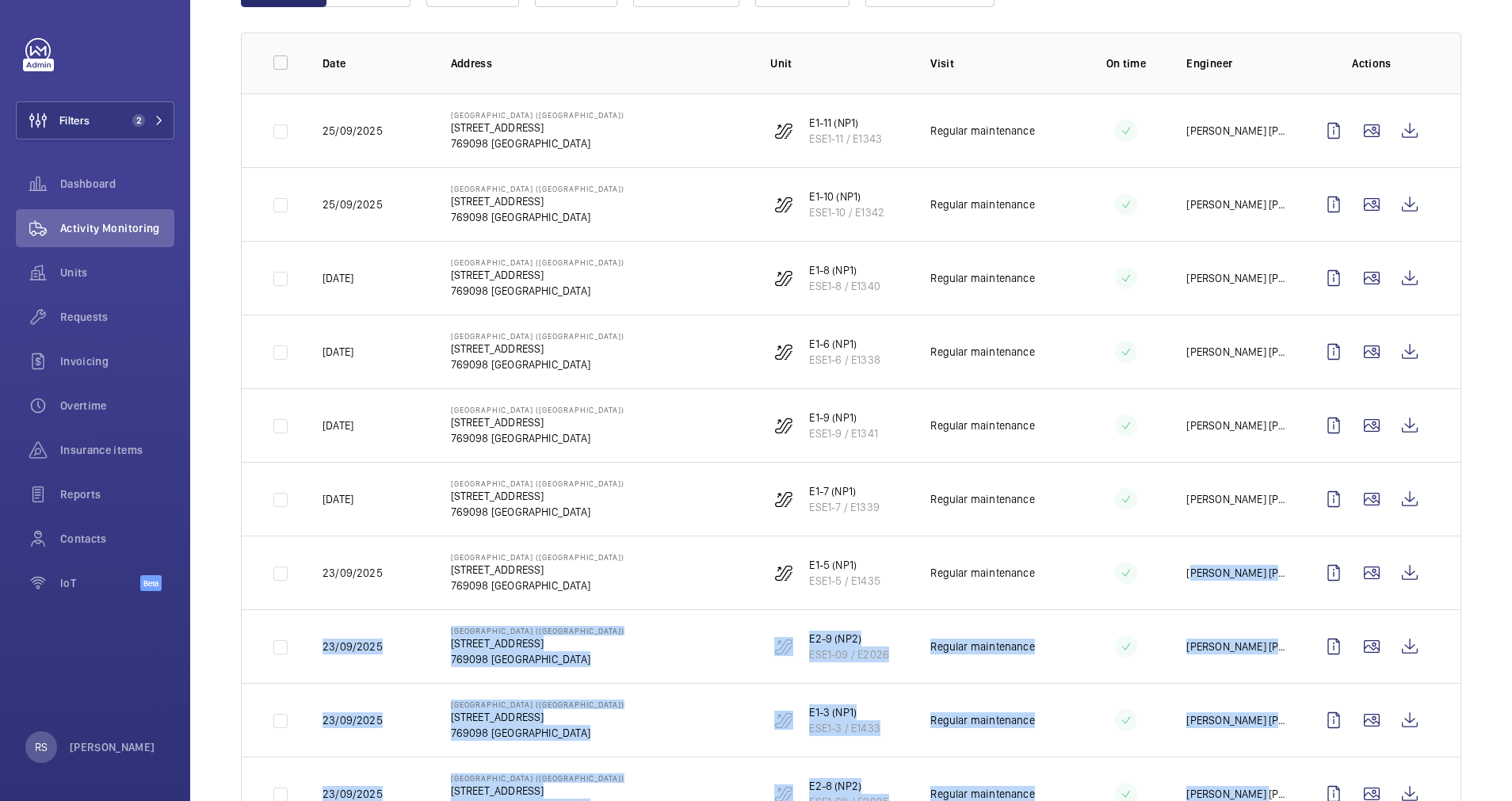
click at [1246, 798] on p "[PERSON_NAME] [PERSON_NAME]" at bounding box center [1237, 793] width 103 height 16
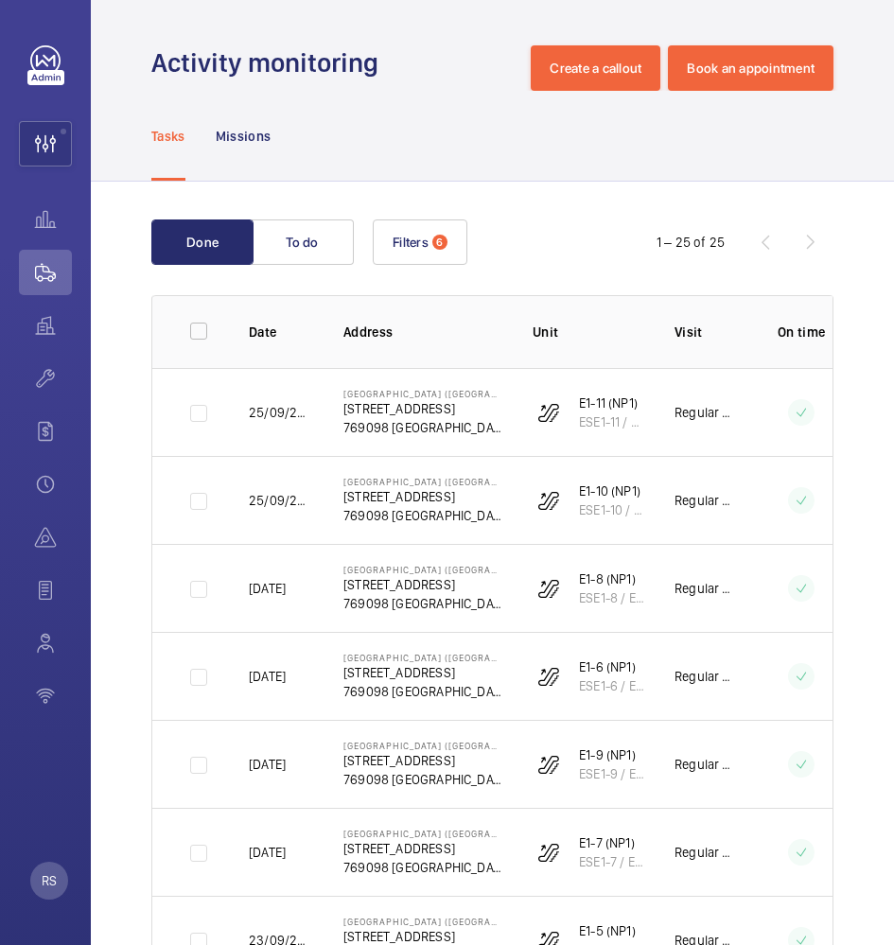
click at [729, 145] on div "Tasks Missions" at bounding box center [492, 136] width 682 height 90
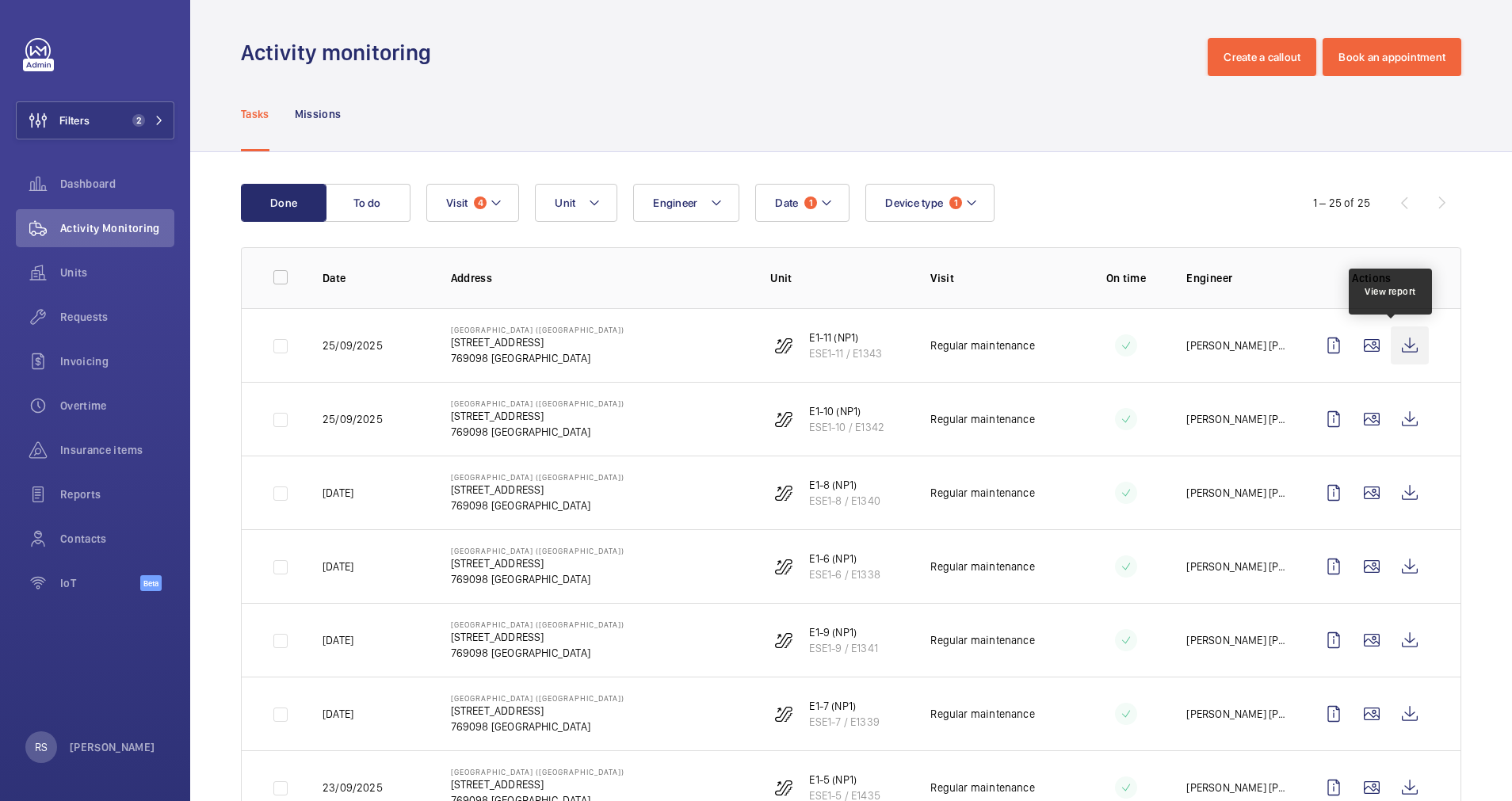
click at [1390, 357] on wm-front-icon-button at bounding box center [1409, 345] width 38 height 38
click at [1390, 416] on wm-front-icon-button at bounding box center [1409, 418] width 38 height 38
click at [1401, 498] on wm-front-icon-button at bounding box center [1409, 492] width 38 height 38
click at [1391, 567] on wm-front-icon-button at bounding box center [1409, 566] width 38 height 38
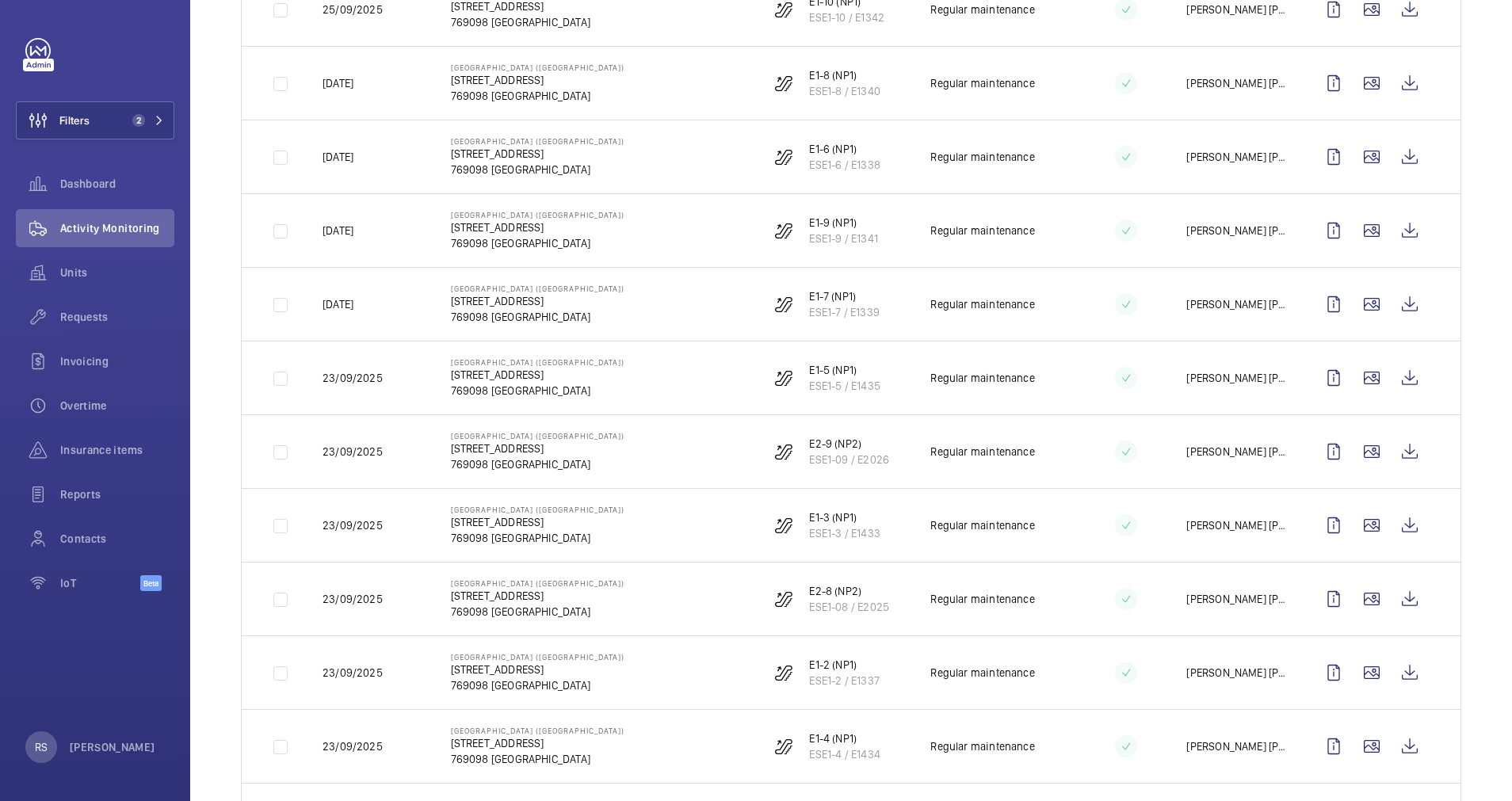
scroll to position [416, 0]
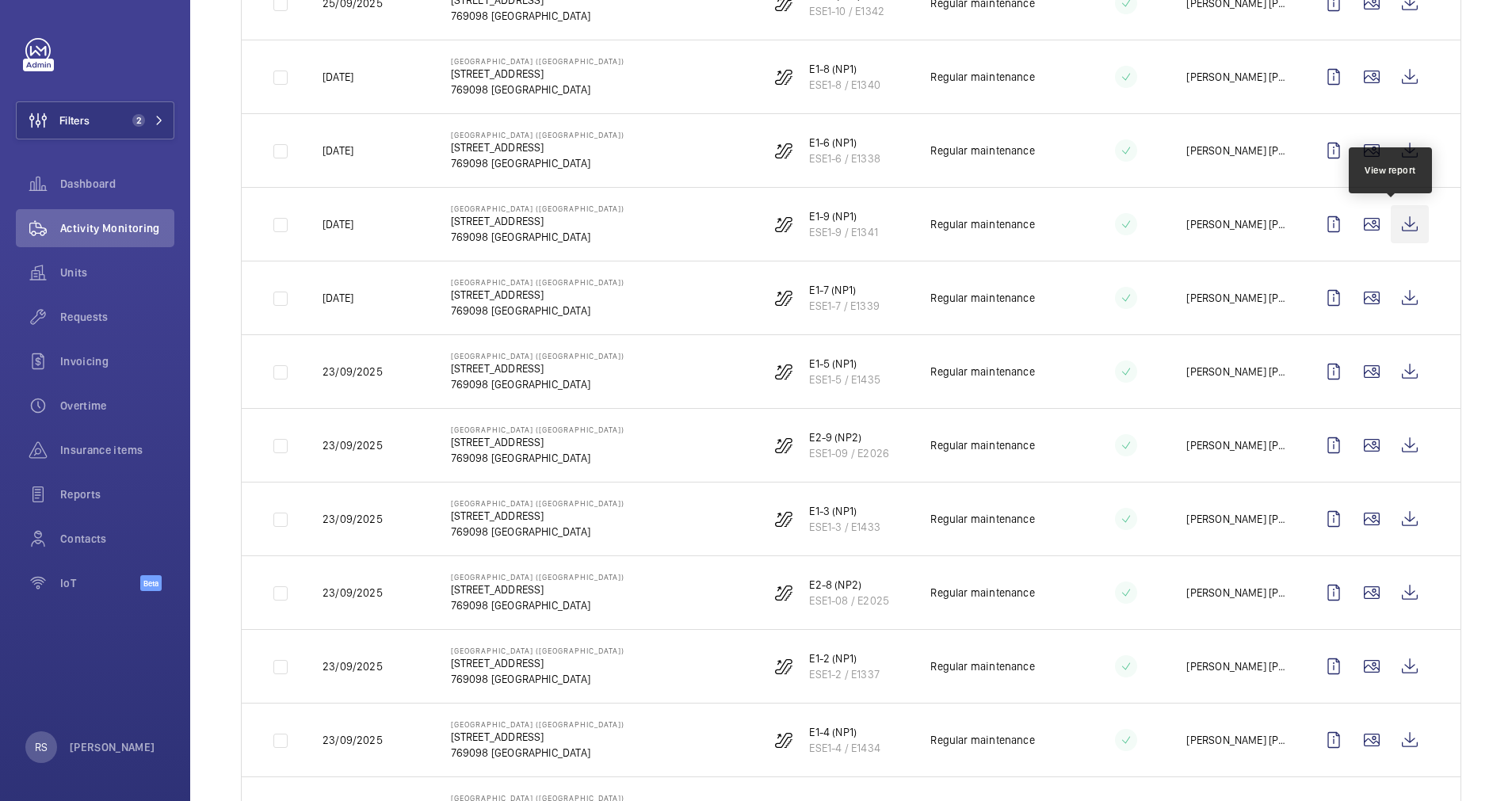
click at [1390, 230] on wm-front-icon-button at bounding box center [1409, 224] width 38 height 38
click at [1392, 301] on wm-front-icon-button at bounding box center [1409, 297] width 38 height 38
click at [1398, 369] on wm-front-icon-button at bounding box center [1409, 371] width 38 height 38
click at [1394, 445] on wm-front-icon-button at bounding box center [1409, 445] width 38 height 38
click at [1390, 522] on wm-front-icon-button at bounding box center [1409, 519] width 38 height 38
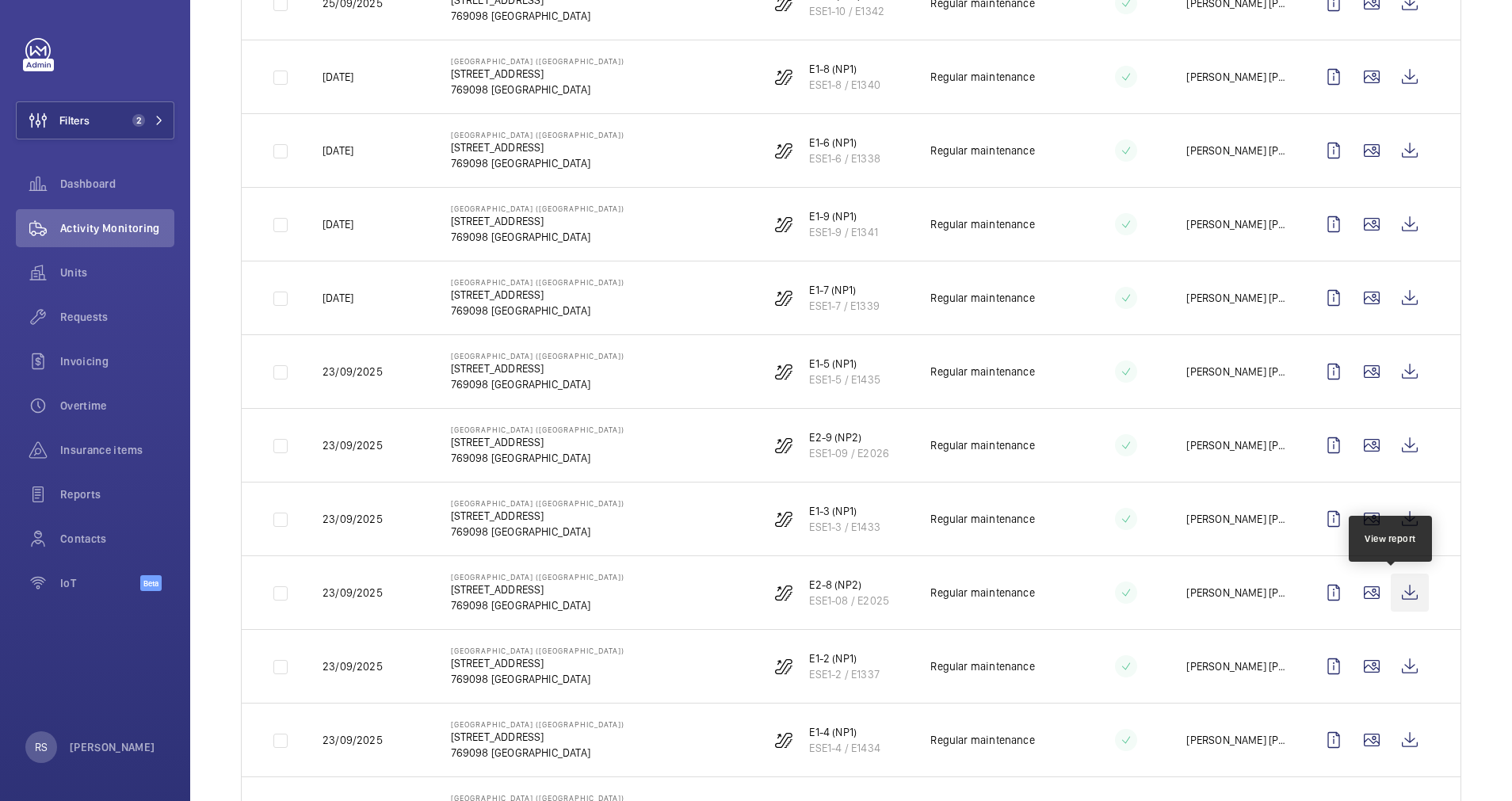
click at [1390, 604] on wm-front-icon-button at bounding box center [1409, 592] width 38 height 38
click at [1403, 666] on wm-front-icon-button at bounding box center [1409, 666] width 38 height 38
click at [1401, 735] on wm-front-icon-button at bounding box center [1409, 739] width 38 height 38
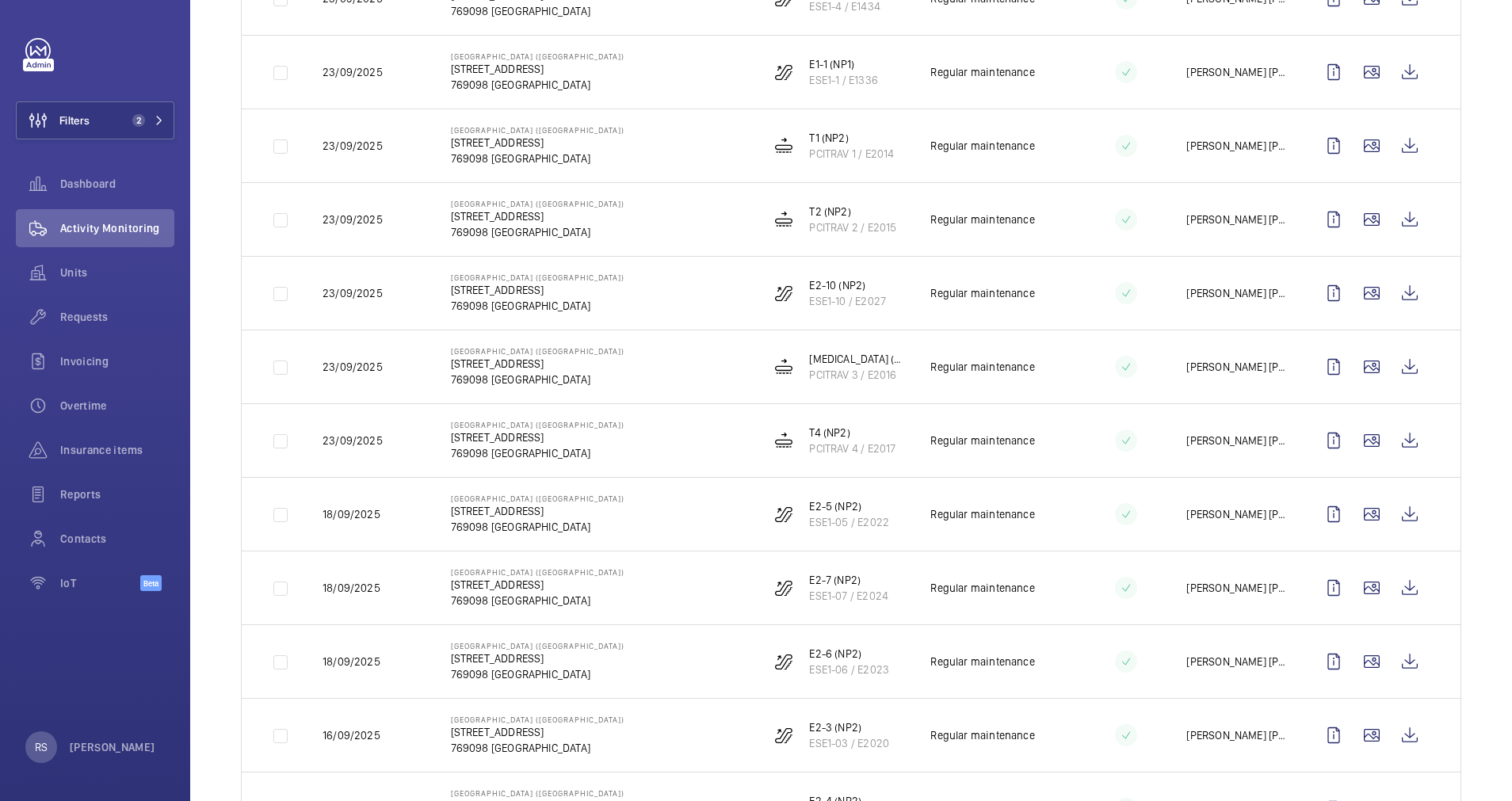
scroll to position [1181, 0]
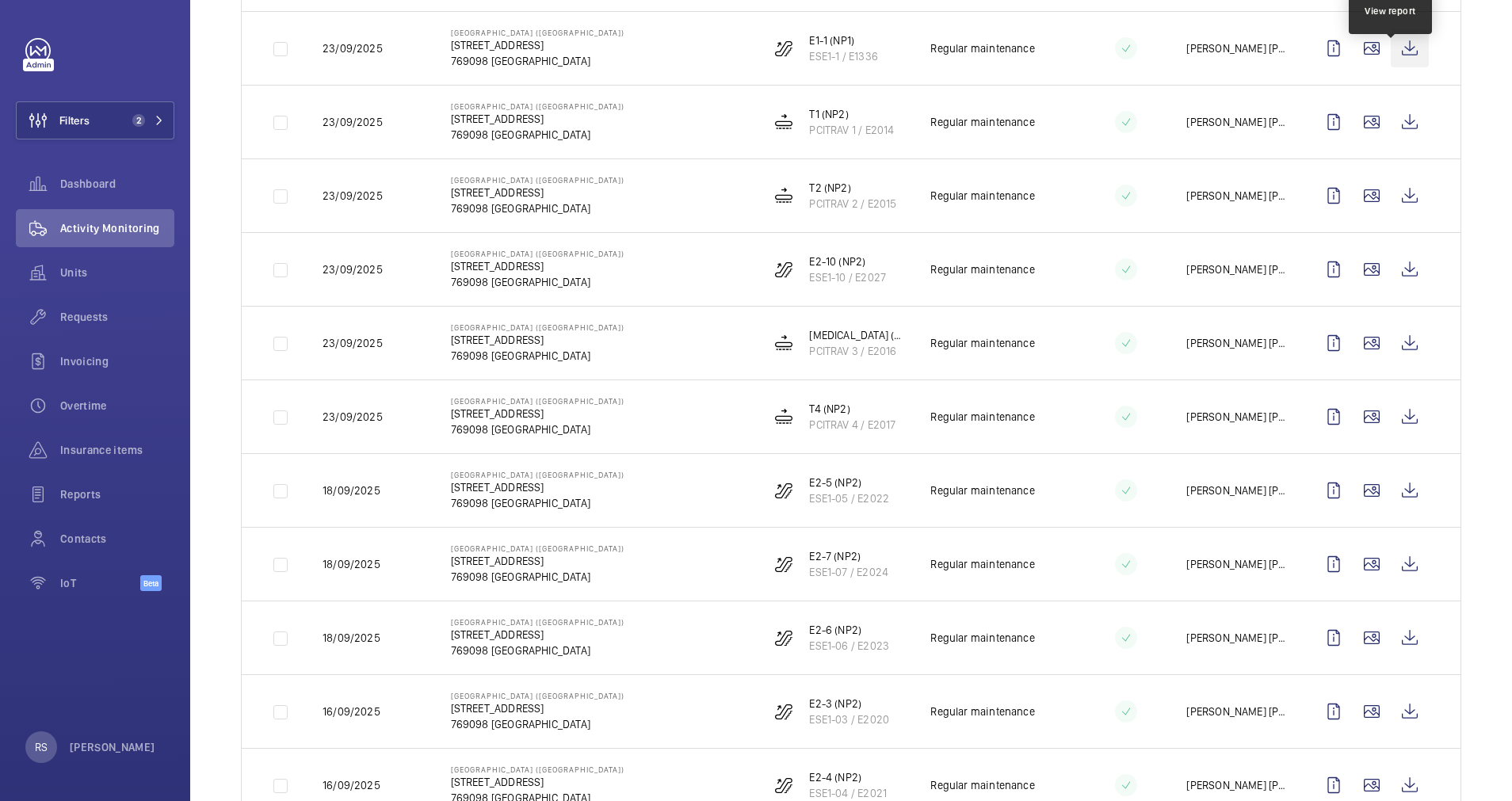
click at [1396, 59] on wm-front-icon-button at bounding box center [1409, 48] width 38 height 38
click at [1390, 121] on wm-front-icon-button at bounding box center [1409, 121] width 38 height 38
click at [1393, 195] on wm-front-icon-button at bounding box center [1409, 195] width 38 height 38
click at [1395, 267] on wm-front-icon-button at bounding box center [1409, 269] width 38 height 38
click at [1390, 343] on wm-front-icon-button at bounding box center [1409, 343] width 38 height 38
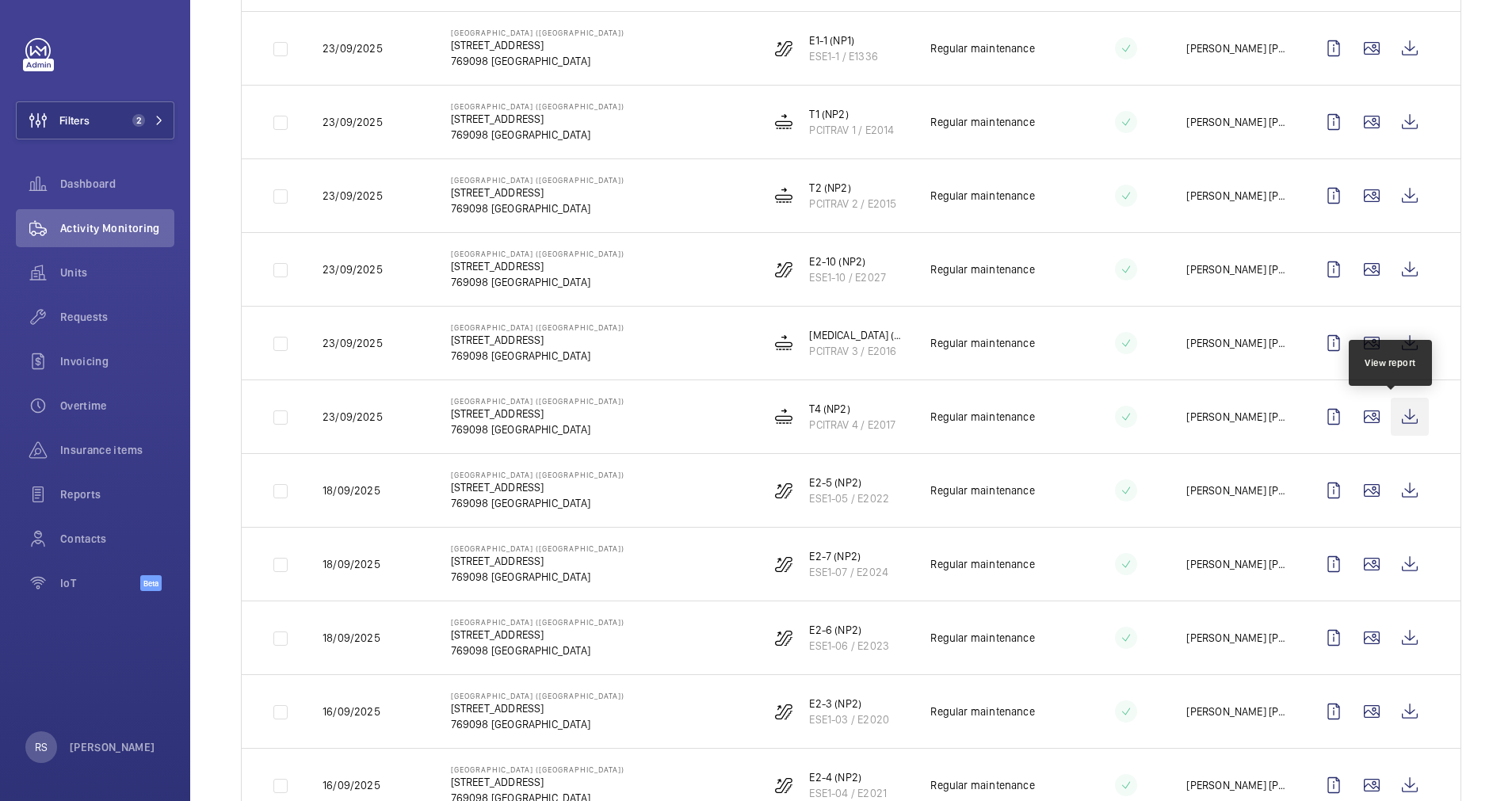
click at [1395, 423] on wm-front-icon-button at bounding box center [1409, 416] width 38 height 38
click at [1395, 500] on wm-front-icon-button at bounding box center [1409, 490] width 38 height 38
click at [1395, 558] on wm-front-icon-button at bounding box center [1409, 564] width 38 height 38
click at [1396, 633] on wm-front-icon-button at bounding box center [1409, 637] width 38 height 38
click at [1397, 721] on wm-front-icon-button at bounding box center [1409, 711] width 38 height 38
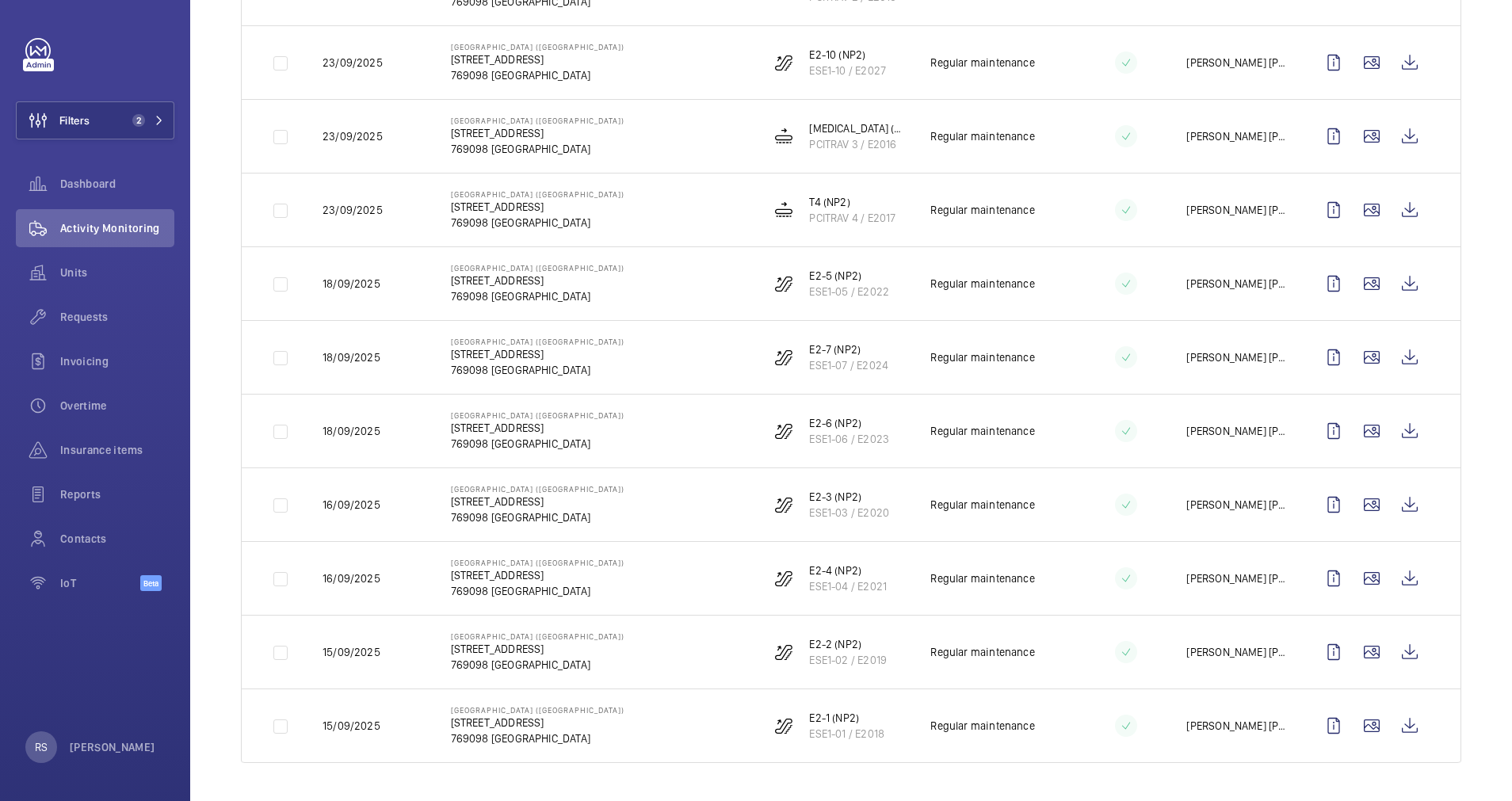
scroll to position [1378, 0]
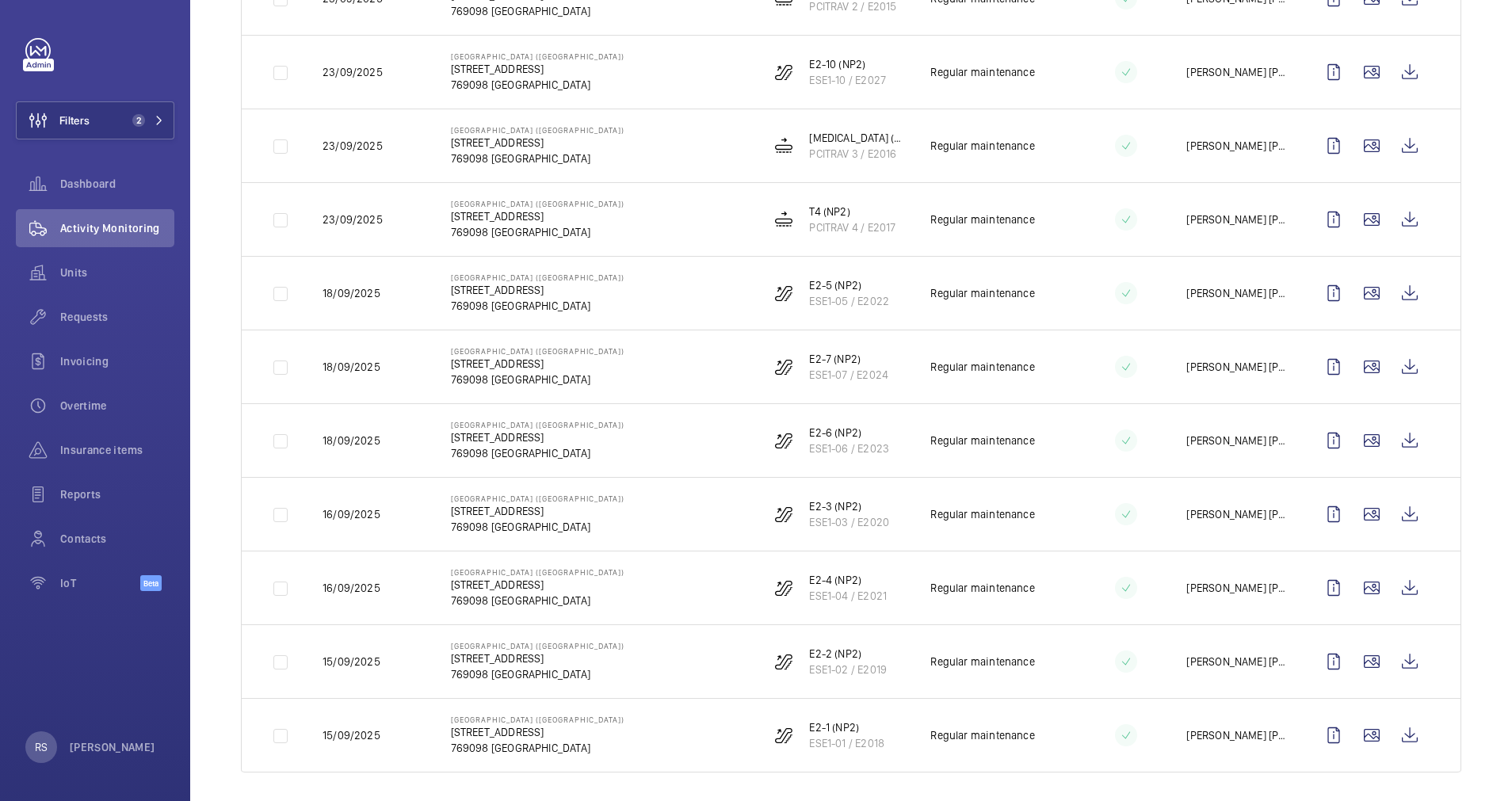
click at [1390, 569] on wm-front-icon-button at bounding box center [1409, 587] width 38 height 38
click at [1392, 681] on td at bounding box center [1375, 661] width 171 height 74
click at [1400, 639] on td at bounding box center [1375, 661] width 171 height 74
click at [1395, 642] on td at bounding box center [1375, 661] width 171 height 74
click at [1395, 652] on wm-front-icon-button at bounding box center [1409, 661] width 38 height 38
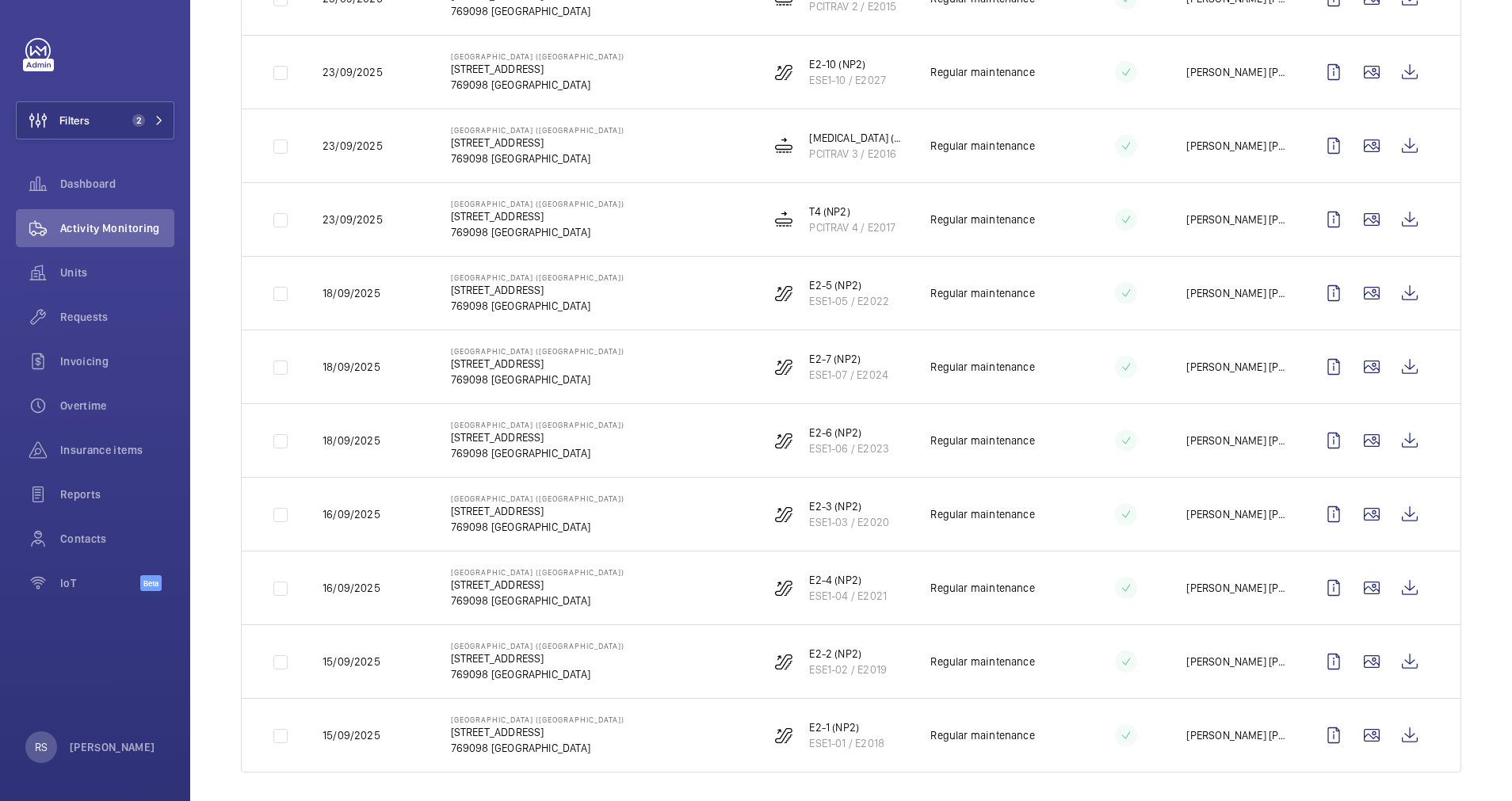
scroll to position [1388, 0]
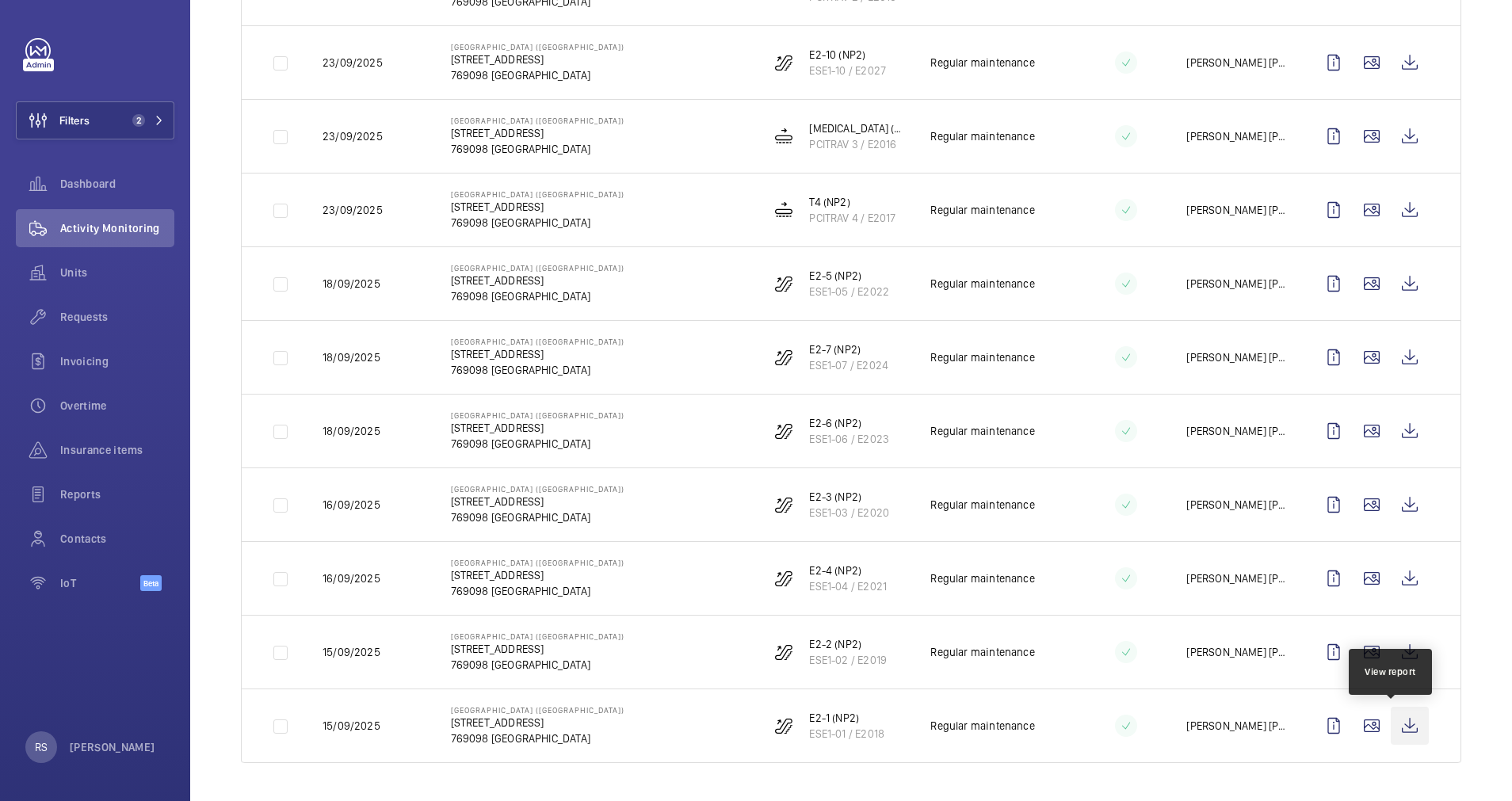
click at [1390, 725] on wm-front-icon-button at bounding box center [1409, 725] width 38 height 38
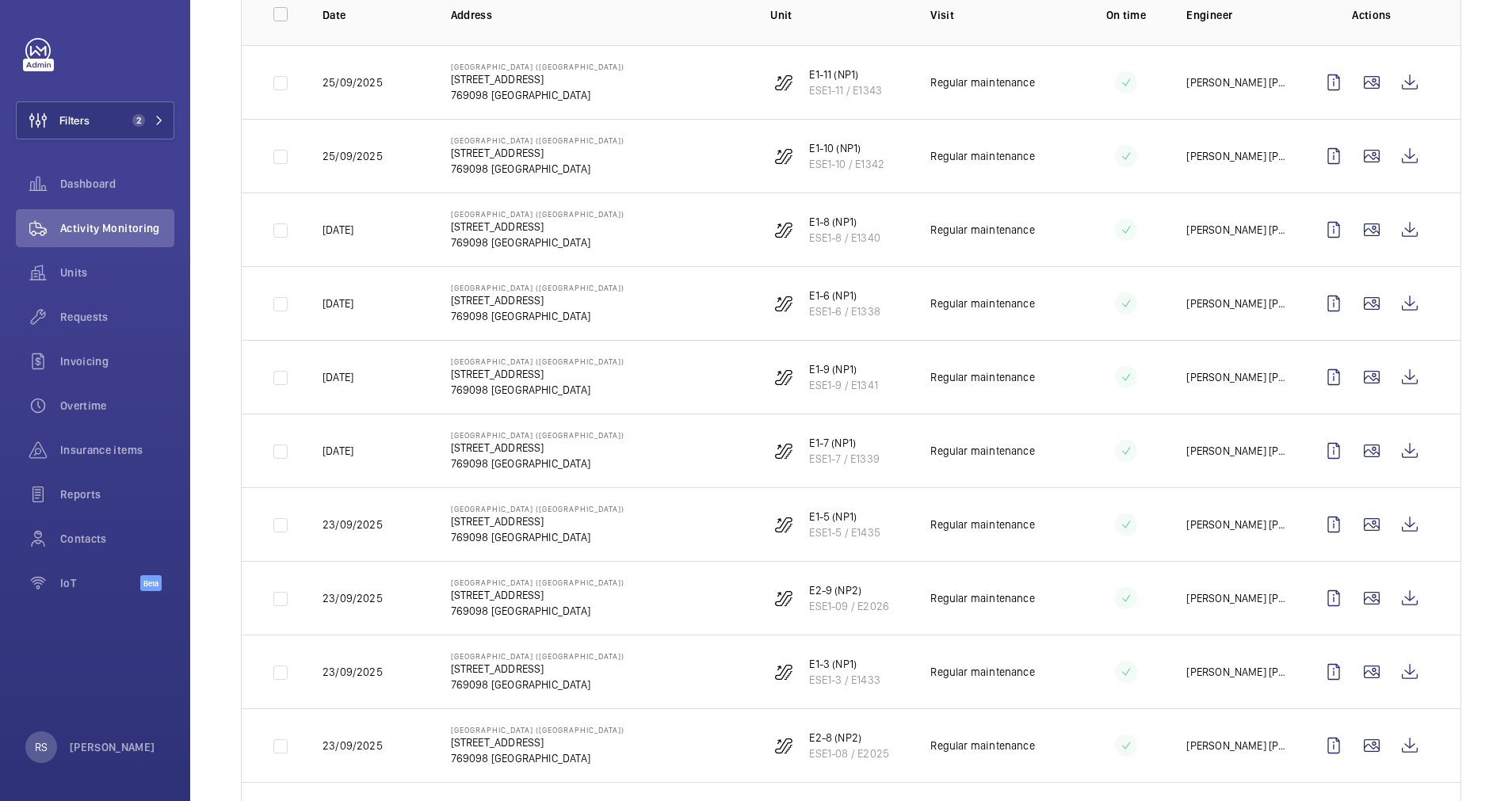
scroll to position [0, 0]
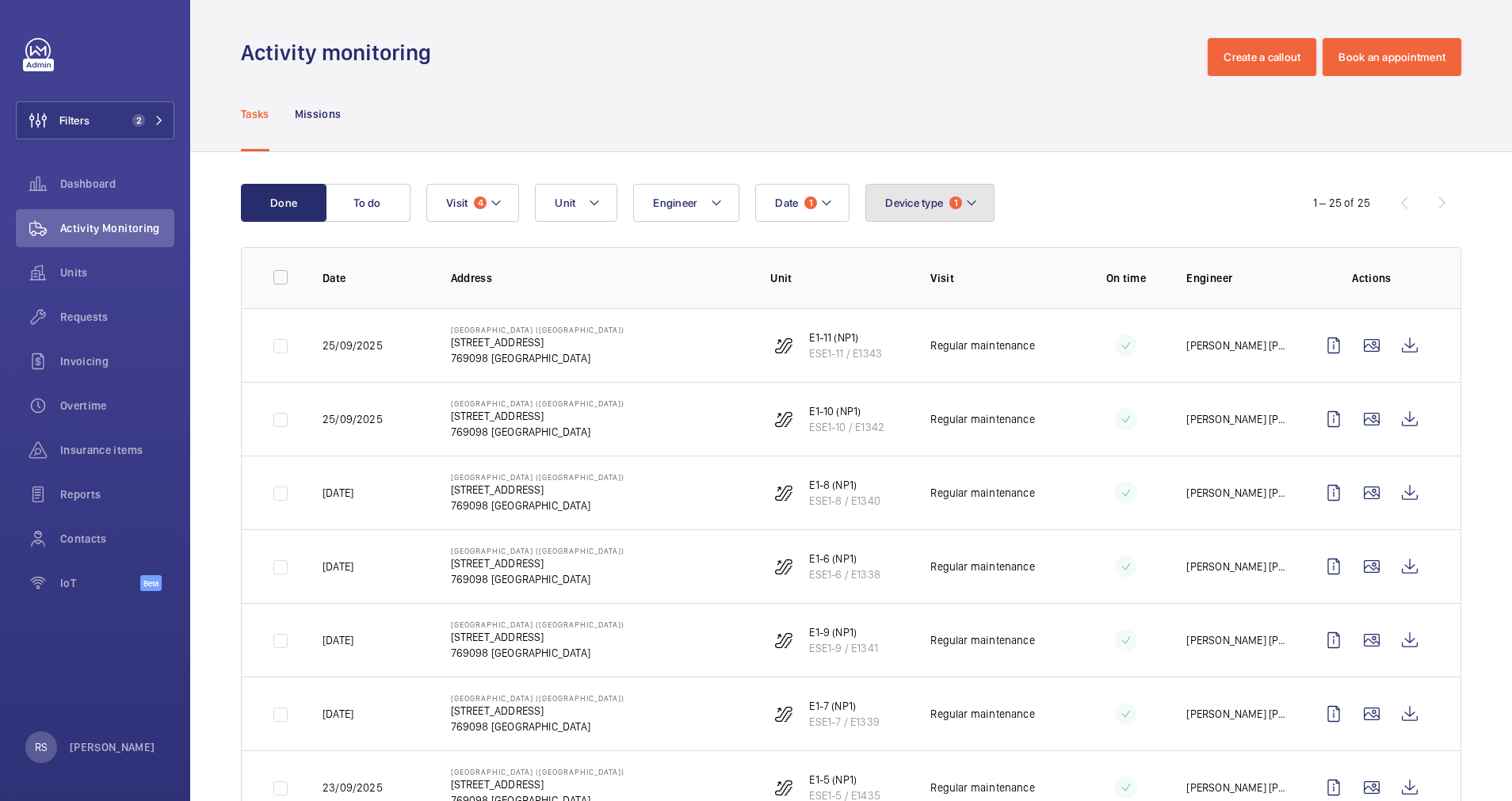
click at [986, 202] on button "Device type 1" at bounding box center [930, 202] width 129 height 38
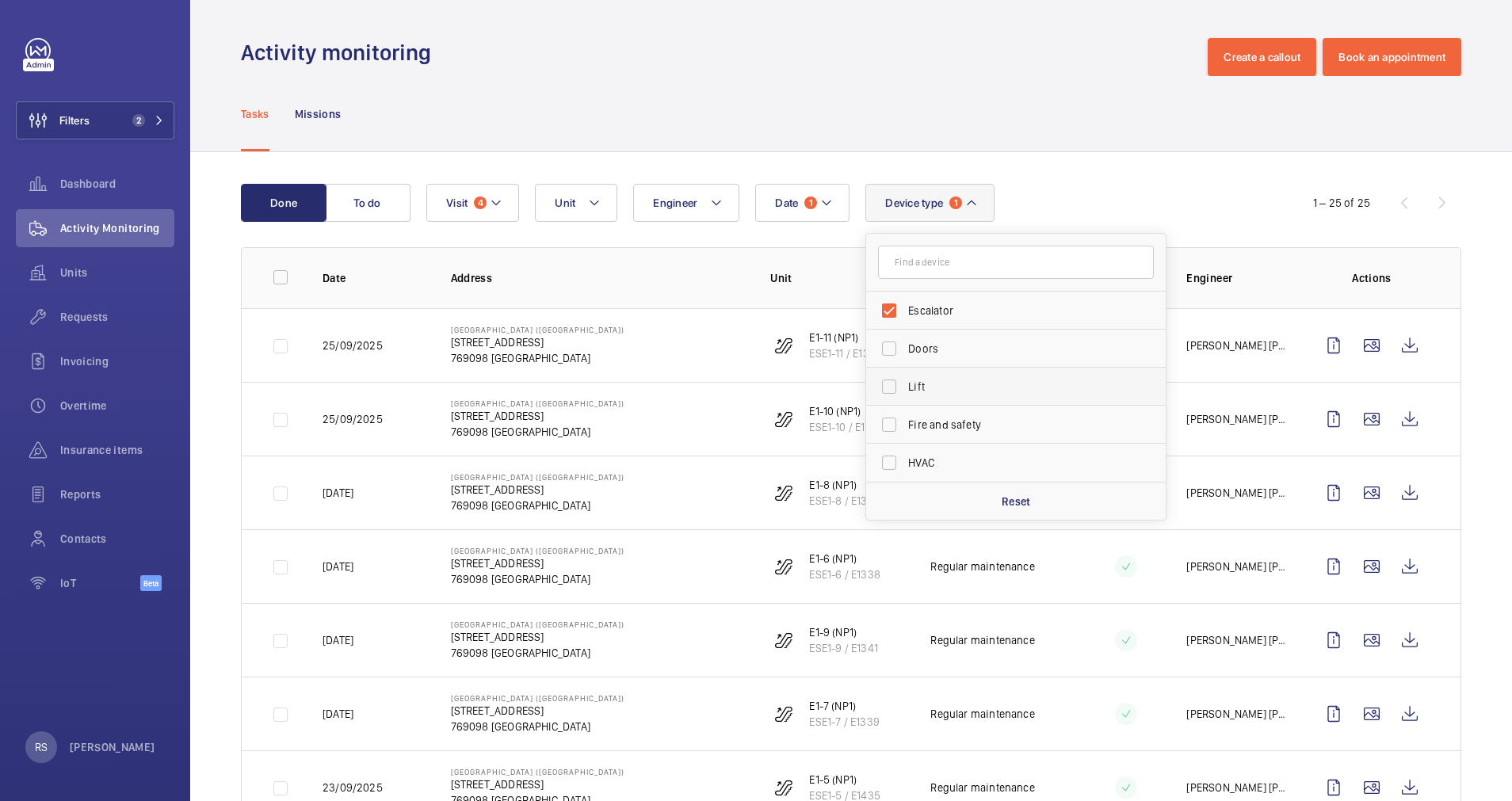
click at [947, 379] on span "Lift" at bounding box center [1017, 386] width 218 height 16
click at [905, 379] on input "Lift" at bounding box center [889, 387] width 32 height 32
checkbox input "true"
click at [1127, 59] on div "Activity monitoring Create a callout Book an appointment" at bounding box center [851, 56] width 1220 height 38
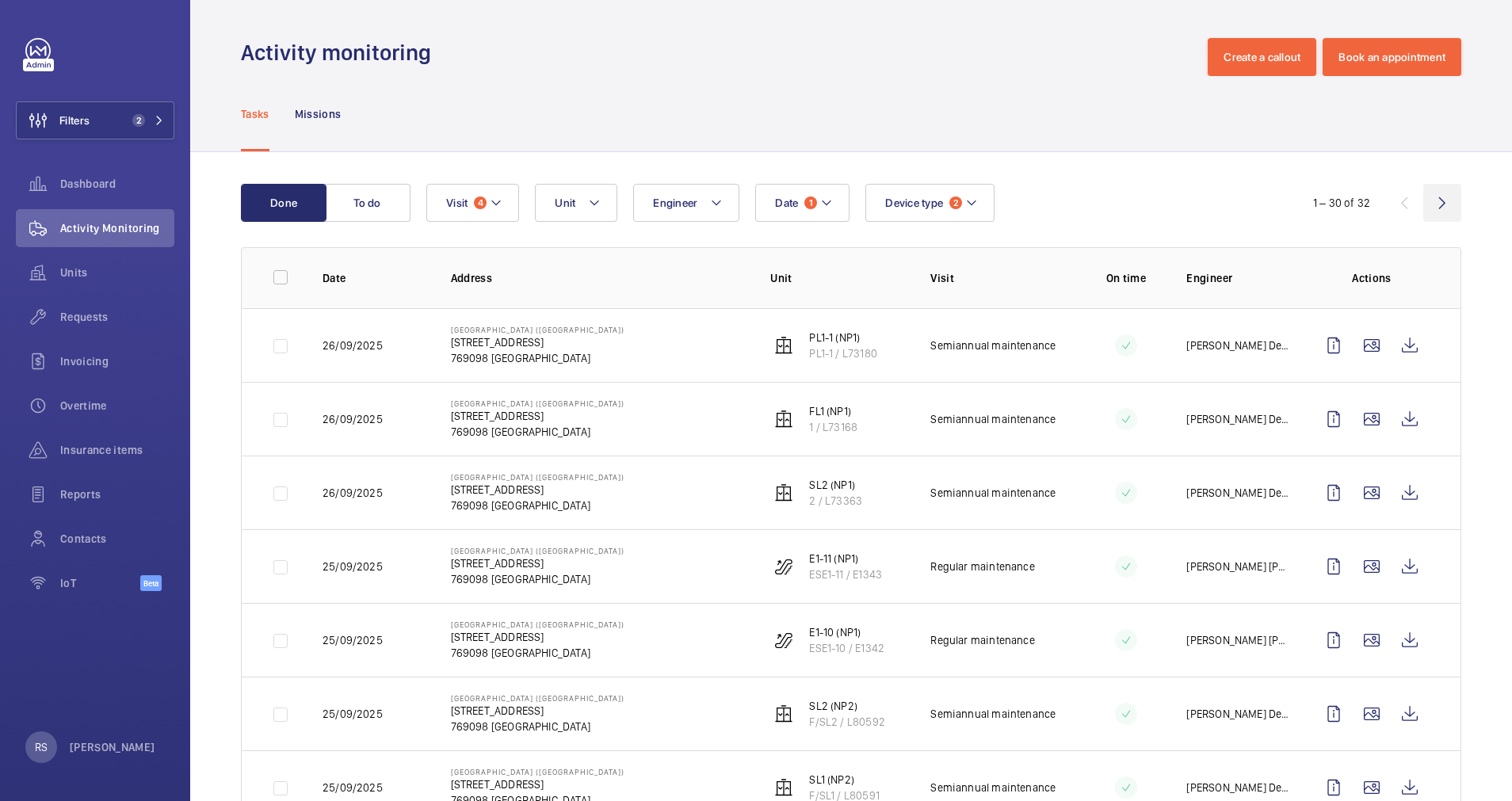
click at [1430, 206] on wm-front-icon-button at bounding box center [1442, 202] width 38 height 38
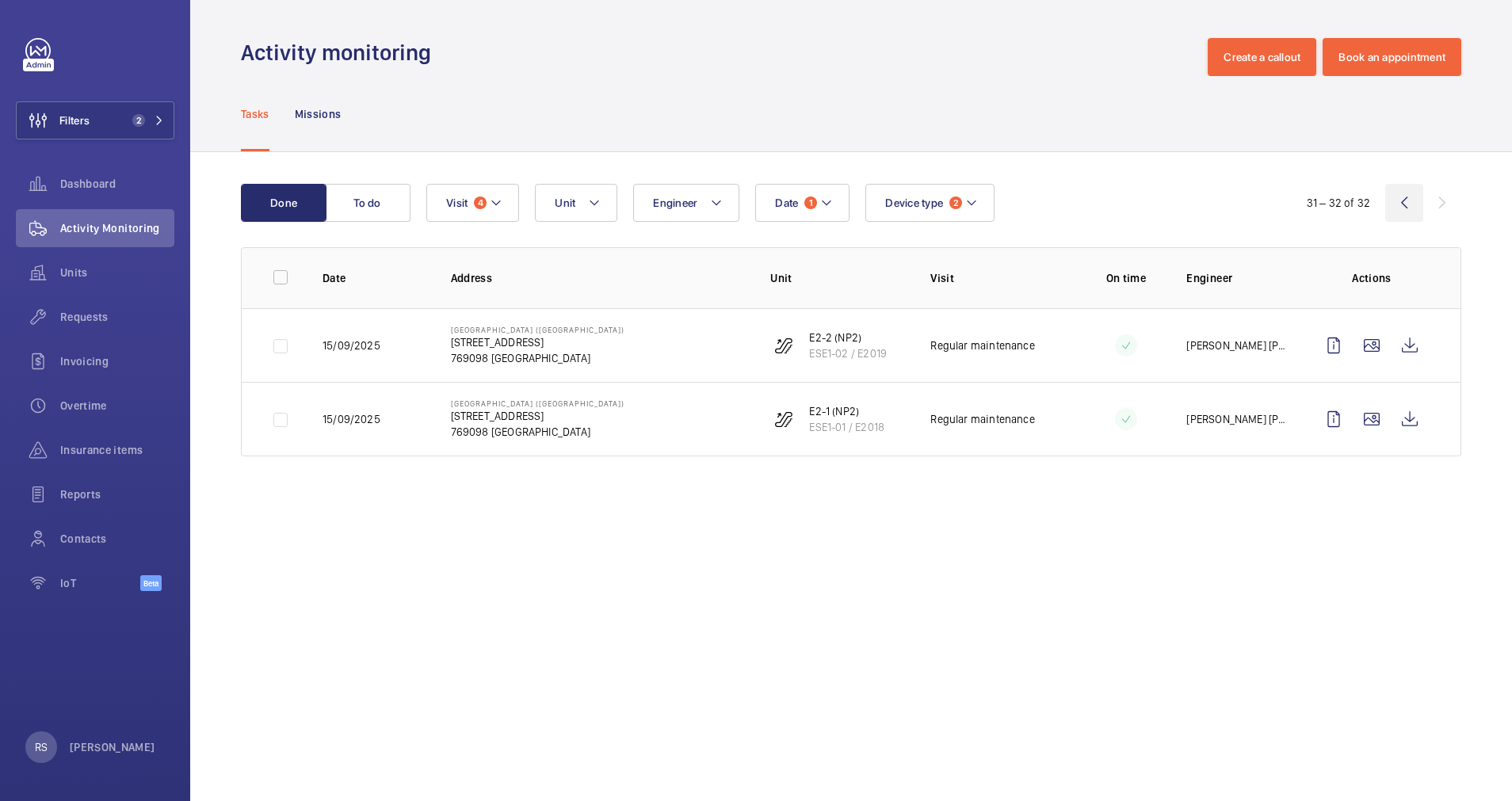
click at [1400, 203] on wm-front-icon-button at bounding box center [1404, 202] width 38 height 38
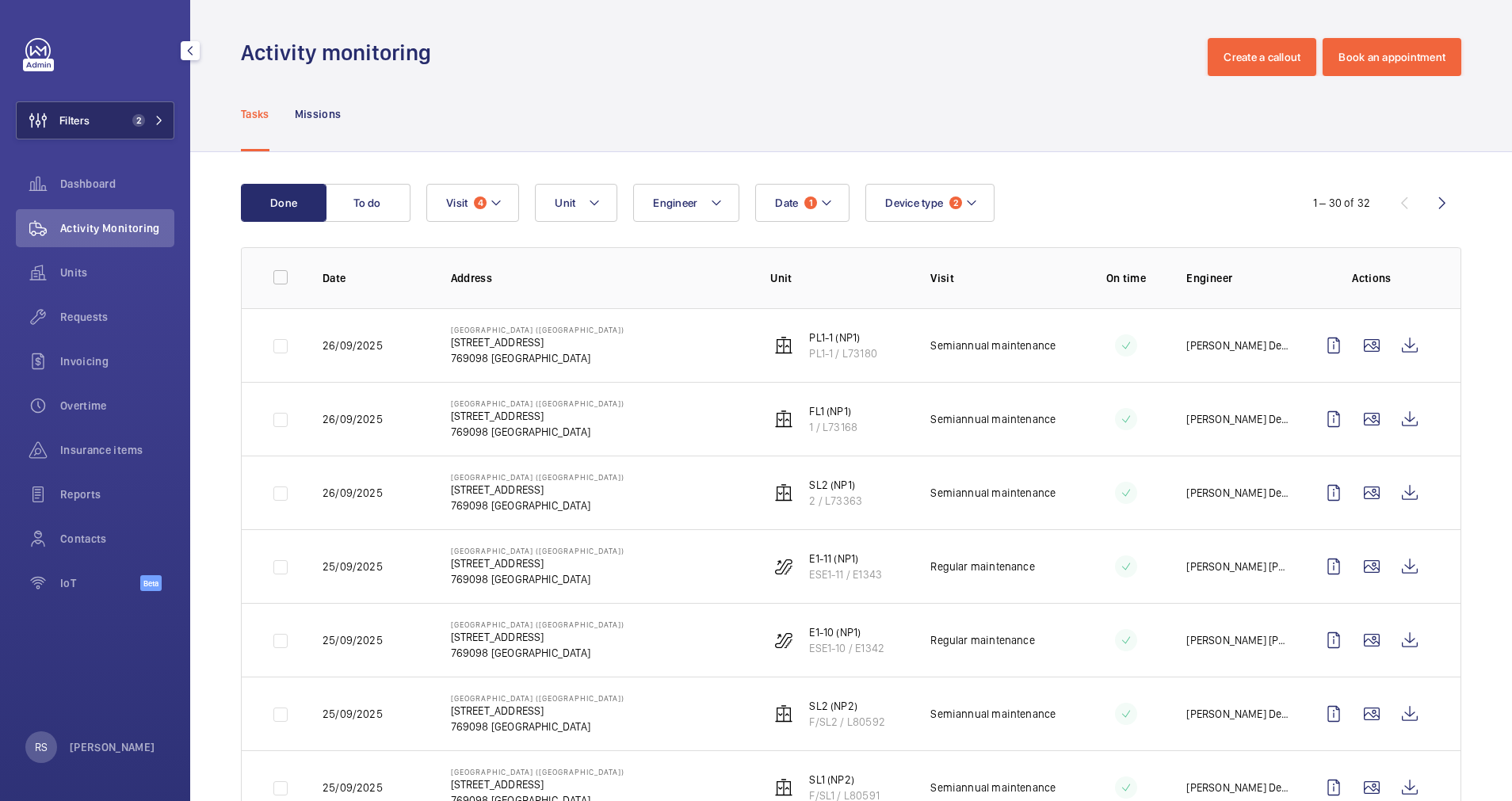
click at [163, 123] on mat-icon at bounding box center [158, 120] width 9 height 9
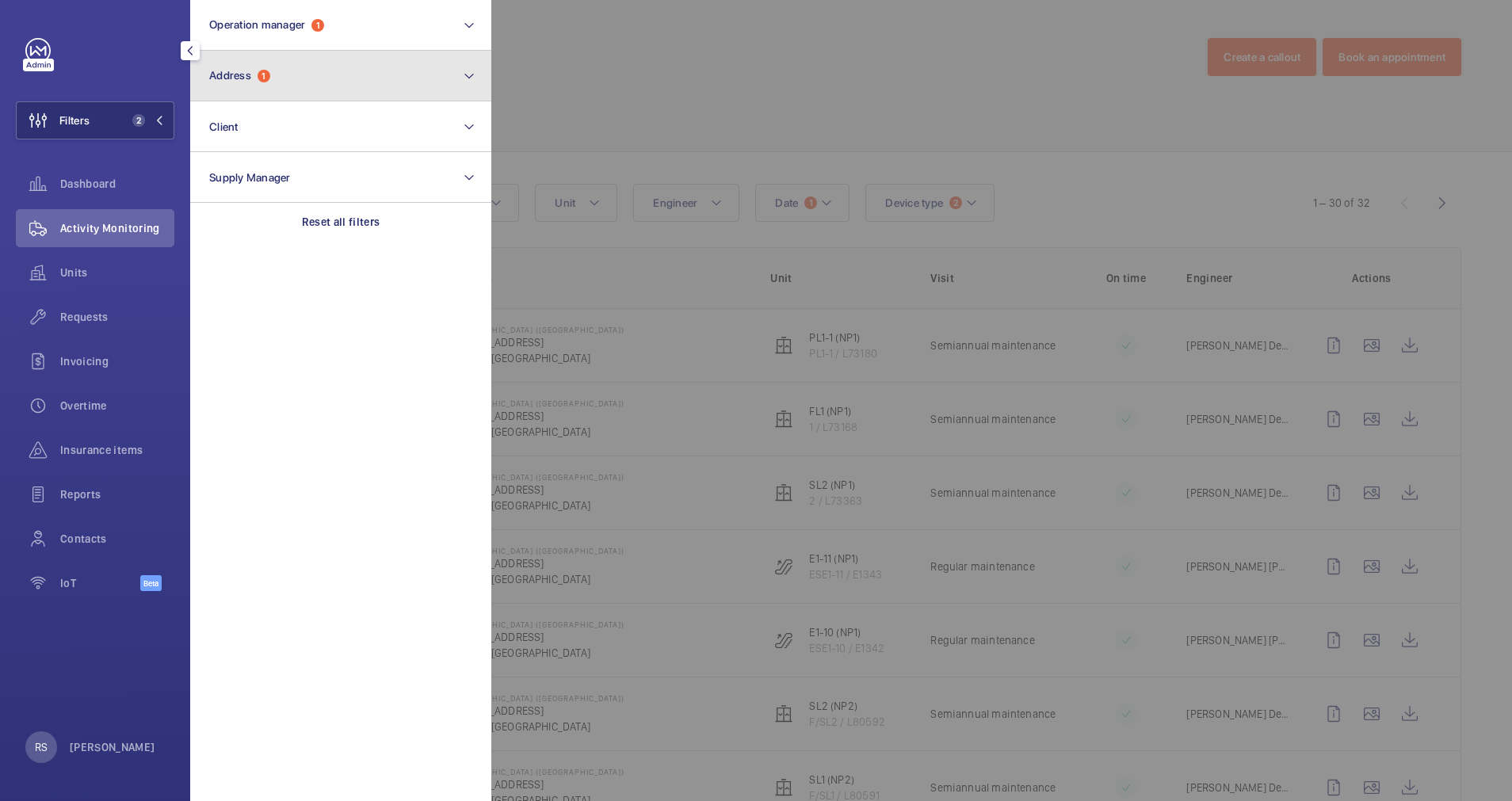
click at [373, 73] on button "Address 1" at bounding box center [340, 76] width 301 height 51
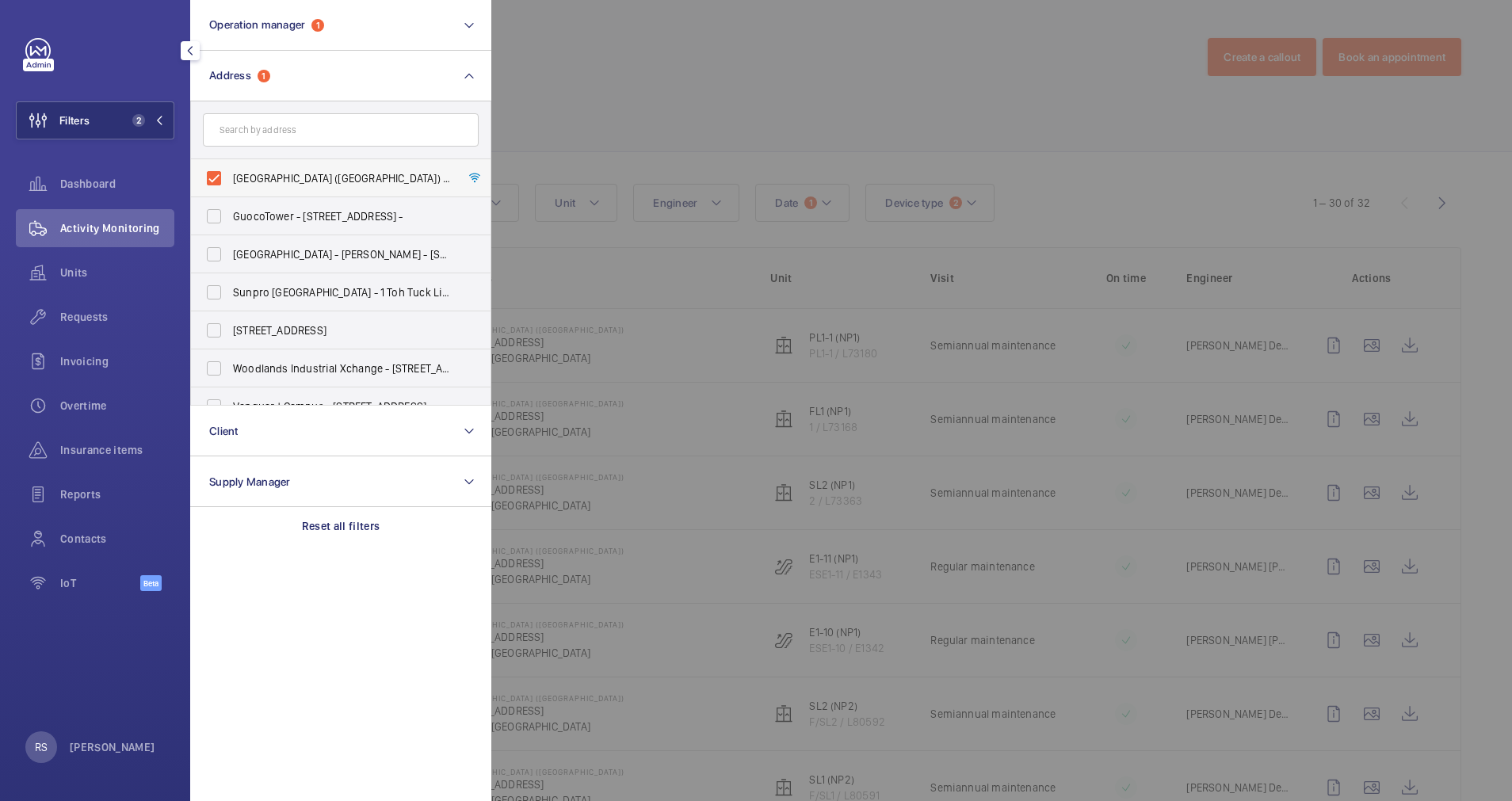
click at [342, 185] on span "[GEOGRAPHIC_DATA] ([GEOGRAPHIC_DATA]) - [STREET_ADDRESS]" at bounding box center [342, 178] width 218 height 16
click at [230, 185] on input "[GEOGRAPHIC_DATA] ([GEOGRAPHIC_DATA]) - [STREET_ADDRESS]" at bounding box center [214, 178] width 32 height 32
checkbox input "false"
click at [345, 129] on input "text" at bounding box center [340, 130] width 276 height 34
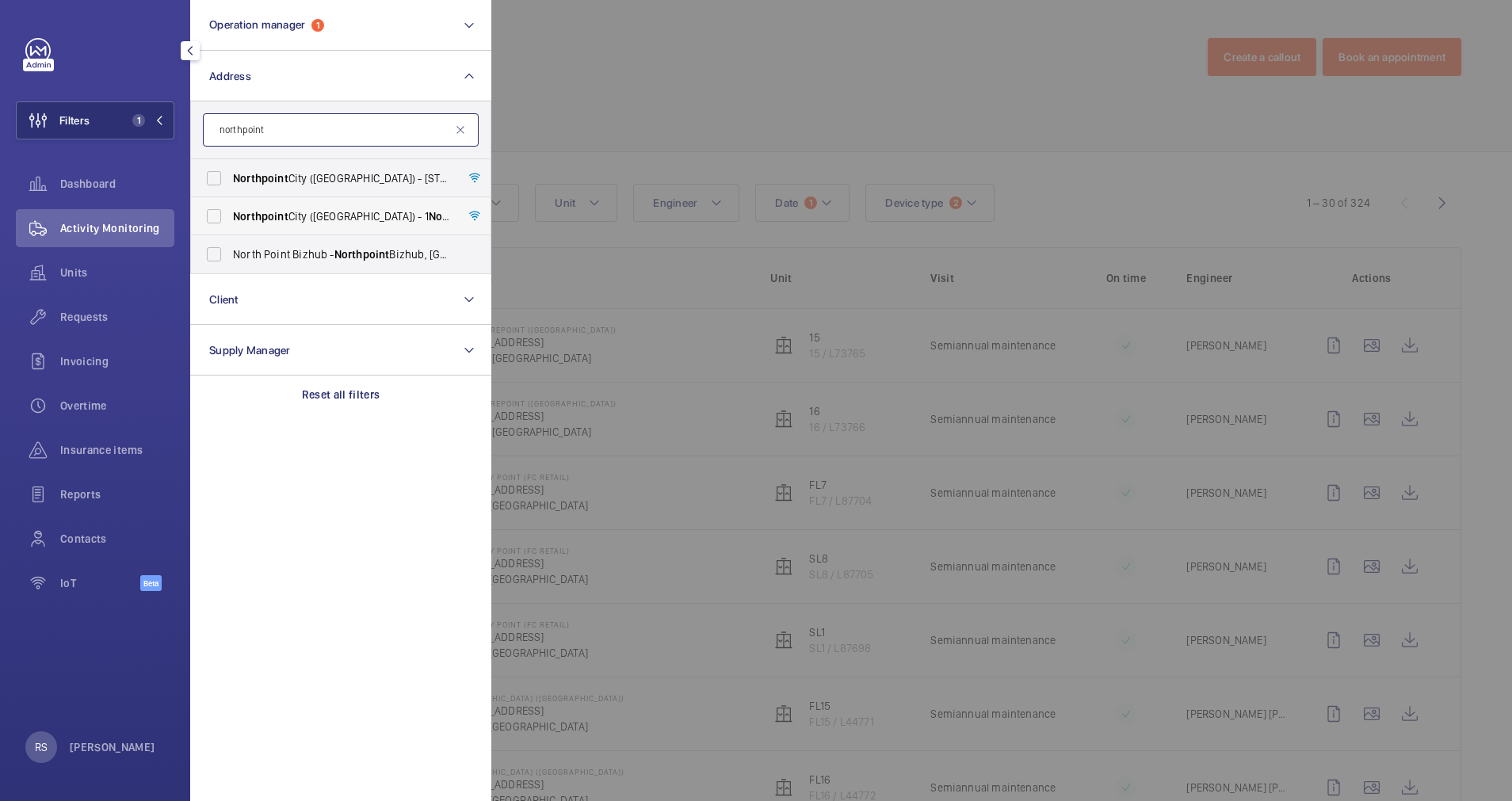
type input "northpoint"
click at [358, 228] on label "[GEOGRAPHIC_DATA] ([GEOGRAPHIC_DATA]) - [STREET_ADDRESS]" at bounding box center [329, 215] width 276 height 38
click at [230, 228] on input "[GEOGRAPHIC_DATA] ([GEOGRAPHIC_DATA]) - [STREET_ADDRESS]" at bounding box center [214, 216] width 32 height 32
checkbox input "true"
click at [660, 39] on div at bounding box center [1247, 400] width 1512 height 801
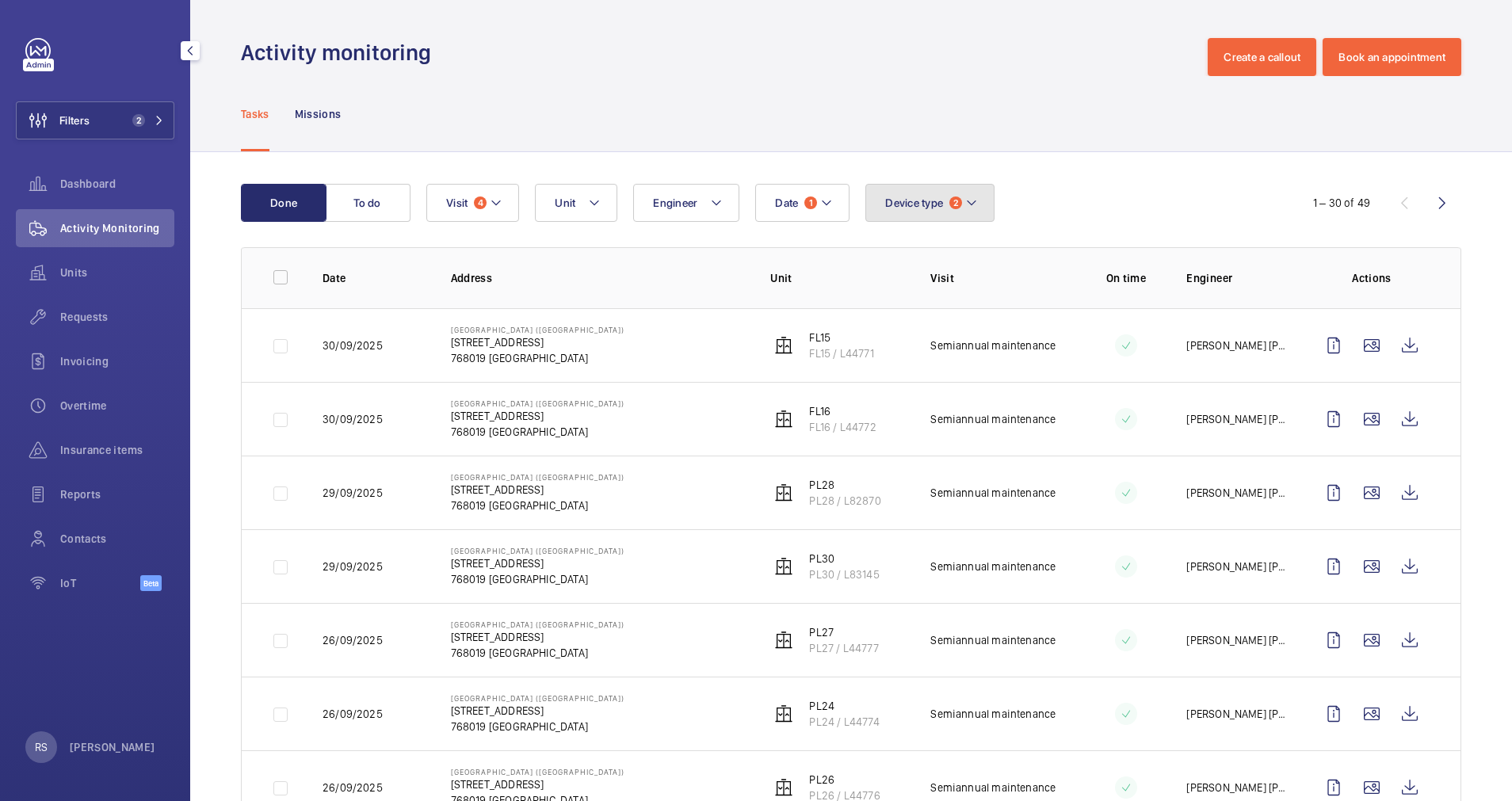
click at [972, 216] on button "Device type 2" at bounding box center [930, 202] width 129 height 38
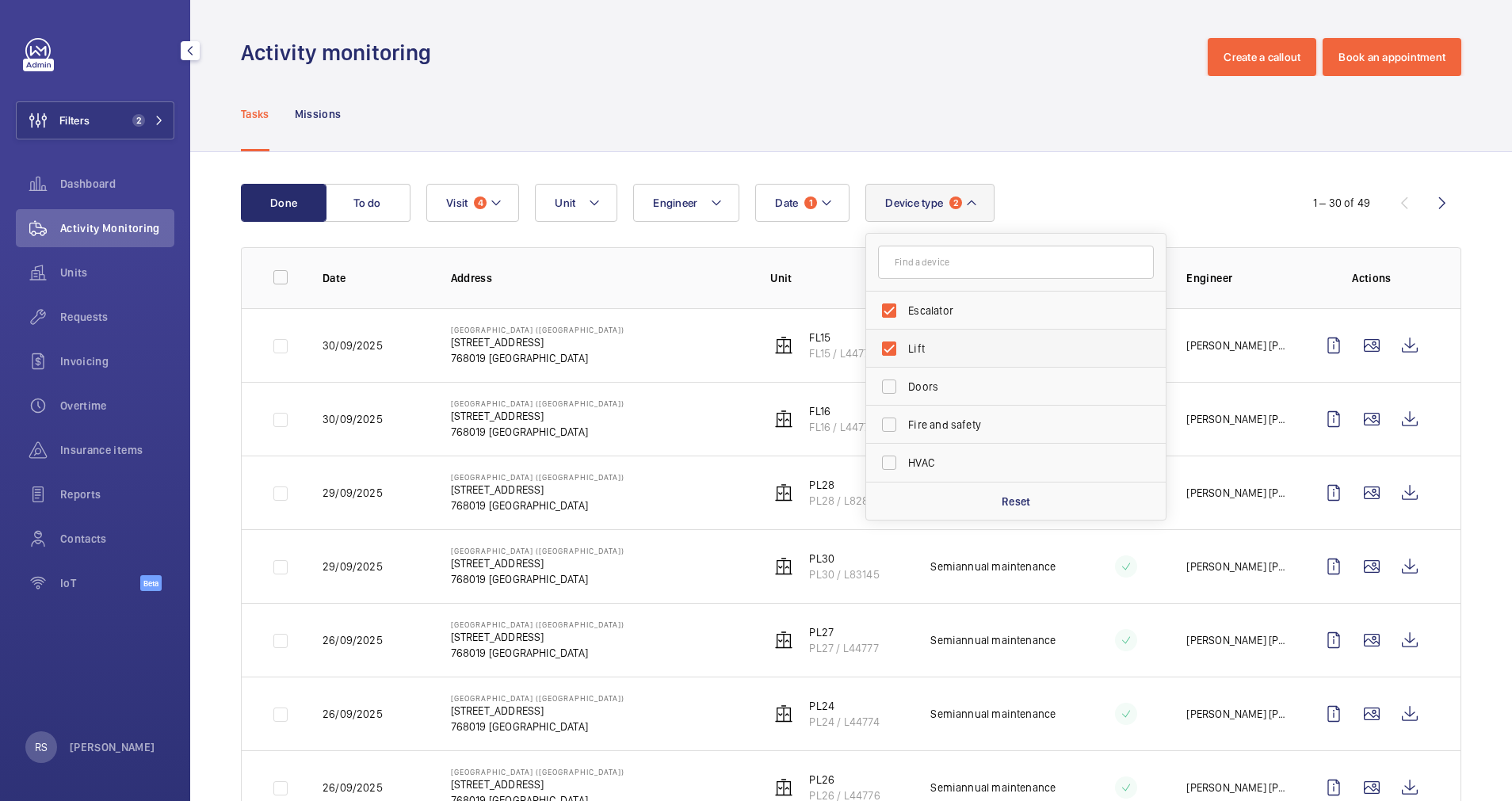
click at [963, 344] on span "Lift" at bounding box center [1017, 349] width 218 height 16
click at [905, 344] on input "Lift" at bounding box center [889, 349] width 32 height 32
checkbox input "false"
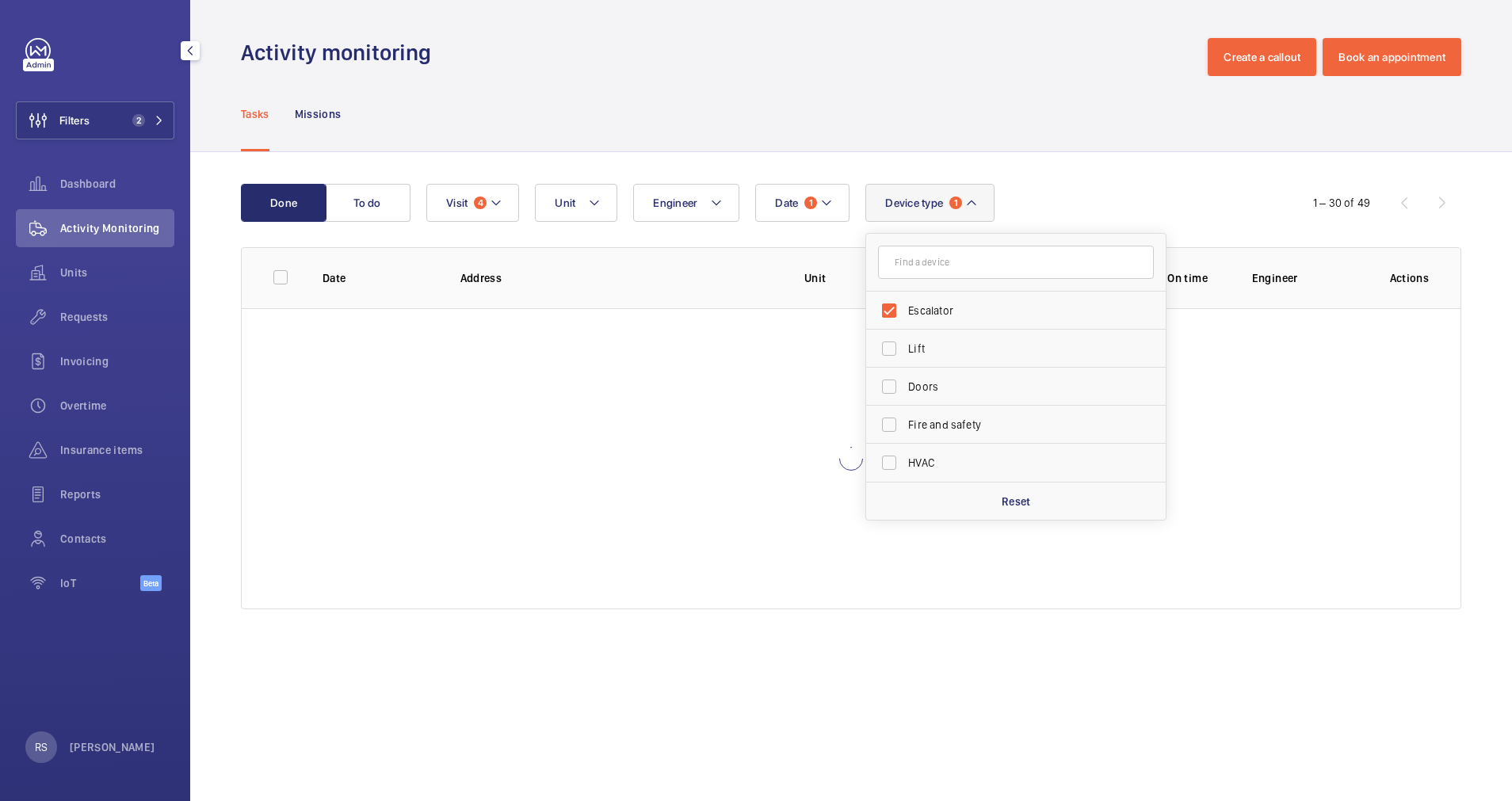
click at [975, 101] on div "Tasks Missions" at bounding box center [851, 114] width 1220 height 75
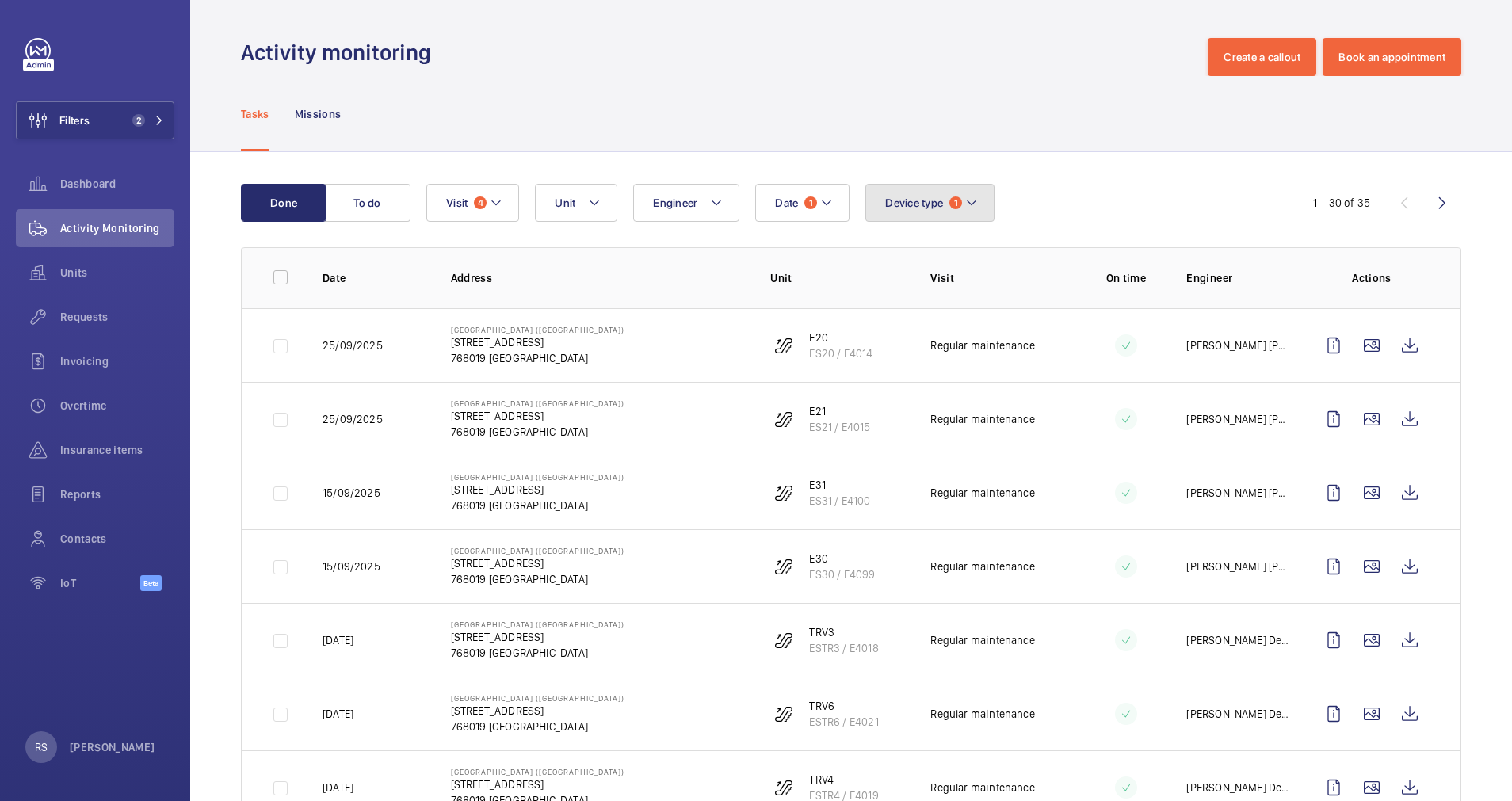
click at [976, 199] on mat-icon at bounding box center [971, 203] width 13 height 19
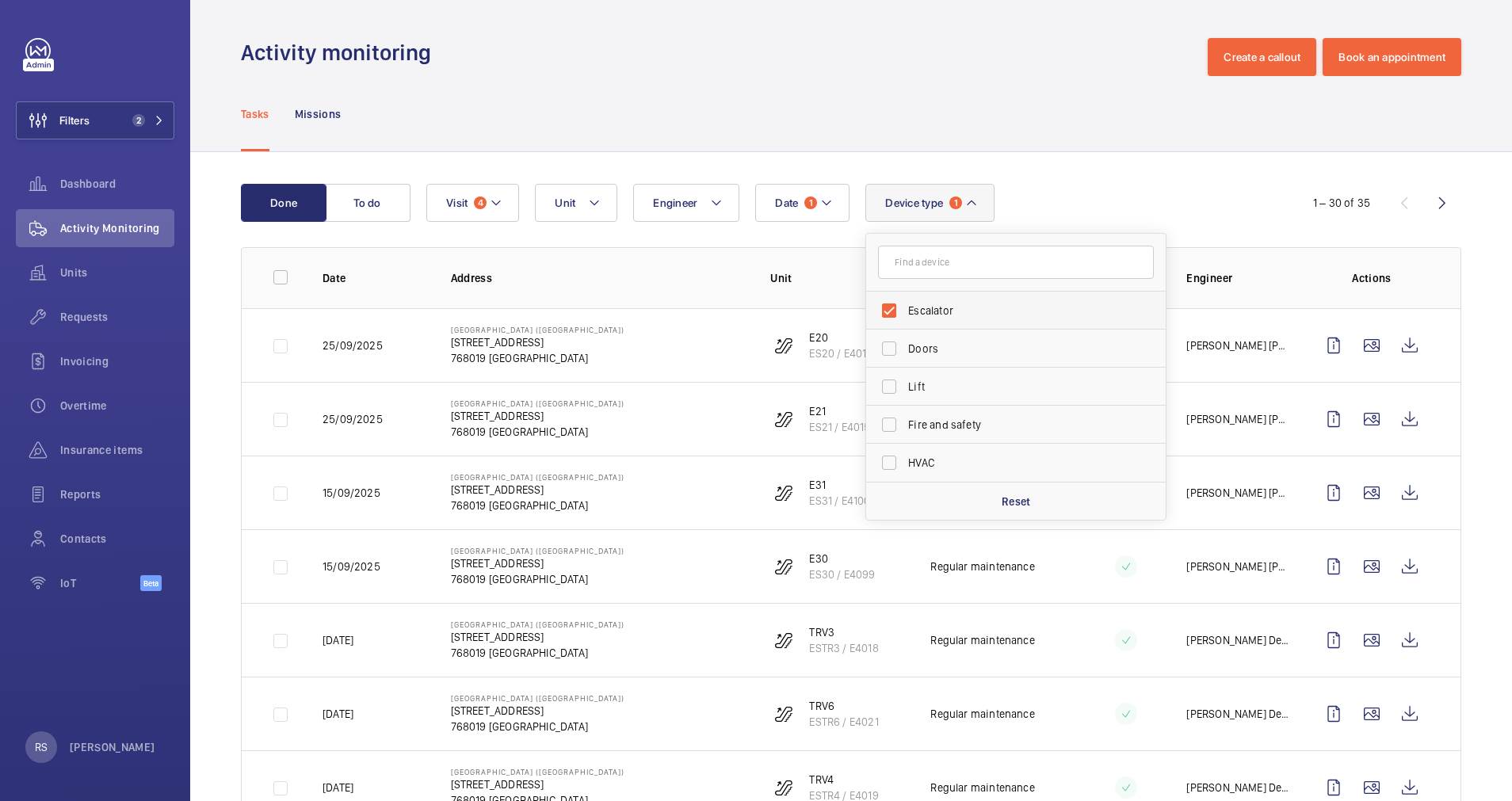
click at [966, 316] on span "Escalator" at bounding box center [1017, 310] width 218 height 16
click at [905, 316] on input "Escalator" at bounding box center [889, 311] width 32 height 32
checkbox input "false"
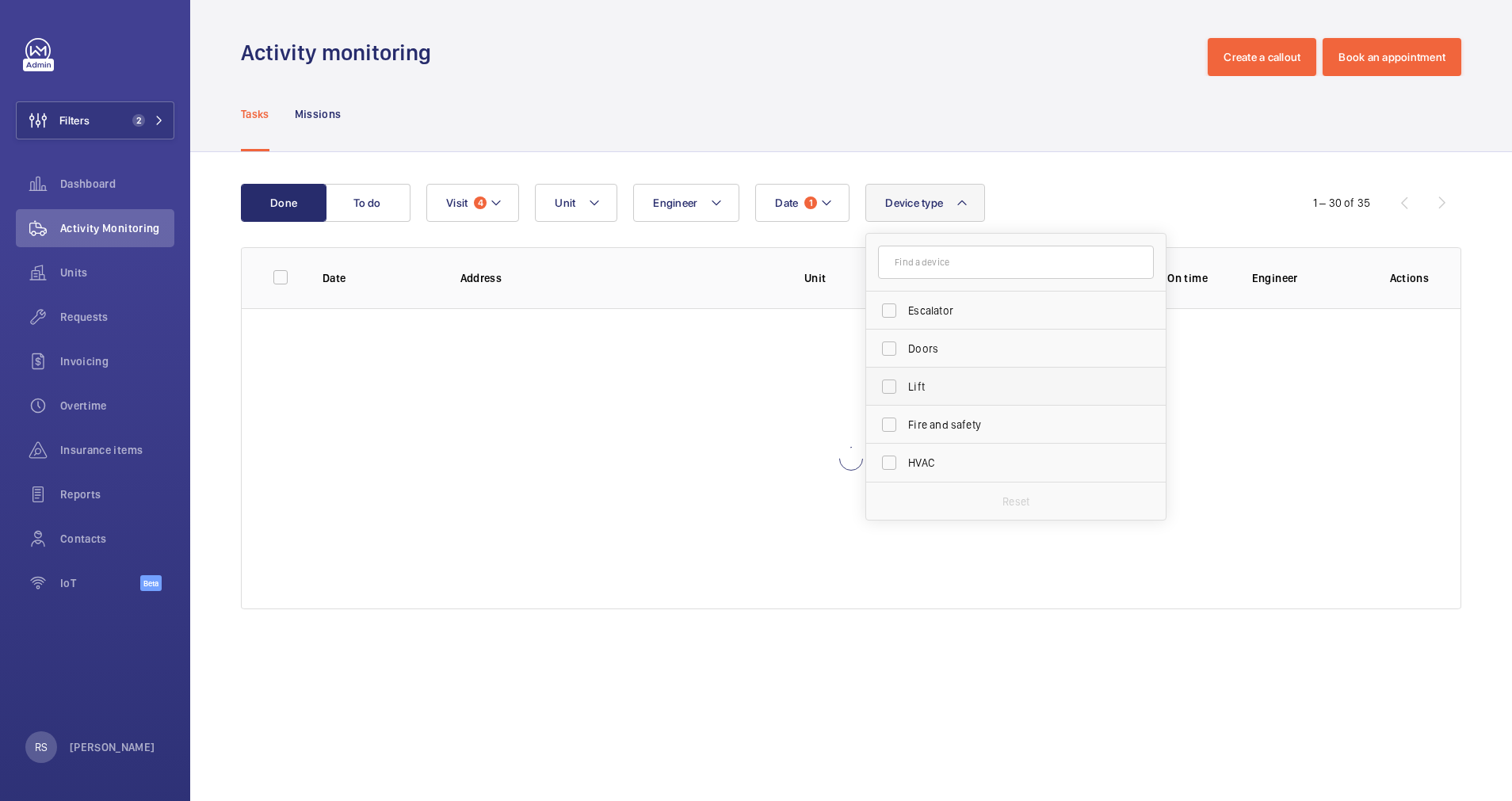
click at [952, 400] on label "Lift" at bounding box center [1003, 386] width 276 height 38
click at [905, 400] on input "Lift" at bounding box center [889, 387] width 32 height 32
checkbox input "true"
click at [936, 58] on div "Activity monitoring Create a callout Book an appointment" at bounding box center [851, 56] width 1220 height 38
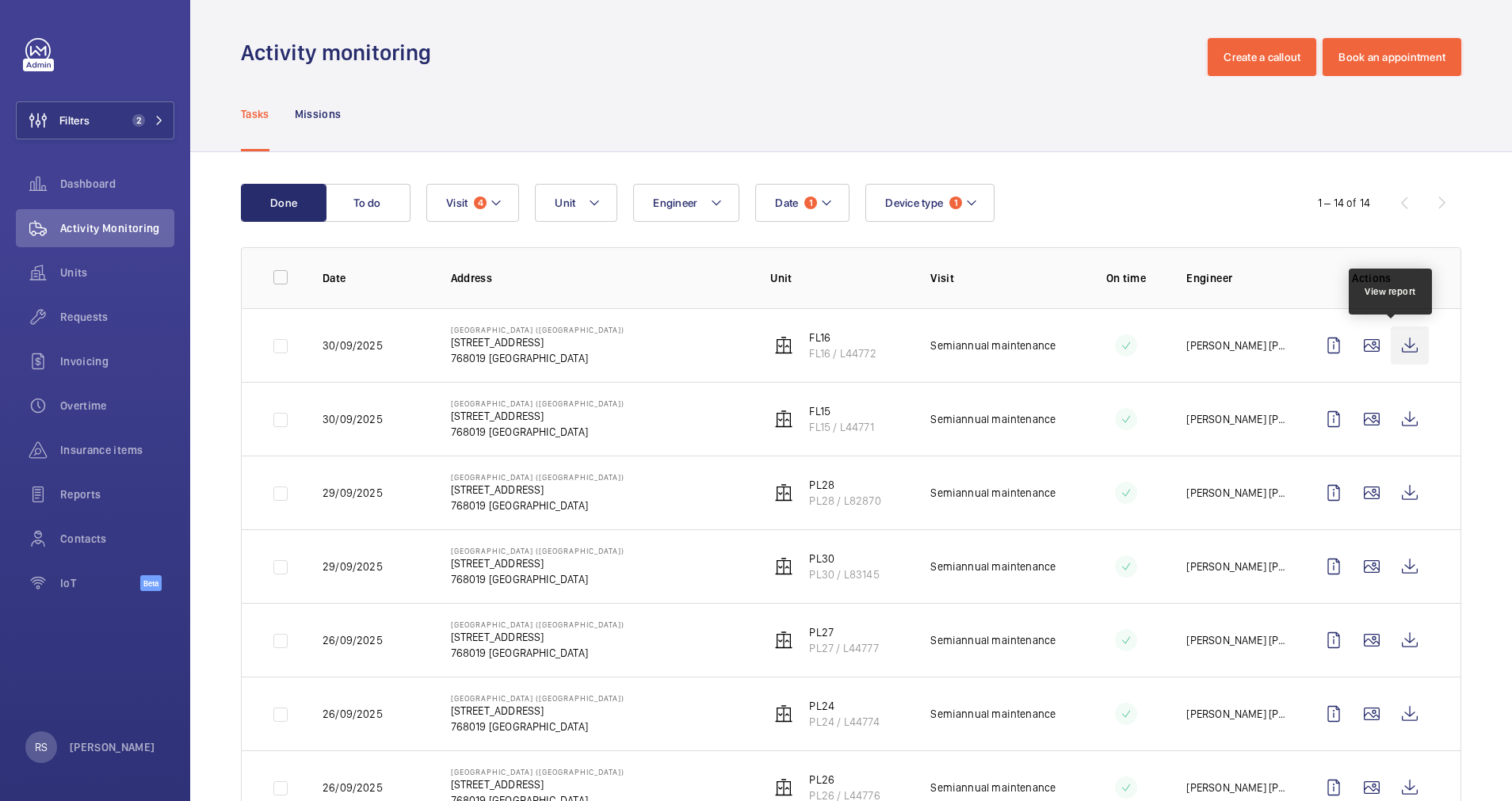
click at [1404, 340] on wm-front-icon-button at bounding box center [1409, 345] width 38 height 38
click at [1392, 425] on wm-front-icon-button at bounding box center [1409, 418] width 38 height 38
click at [1399, 489] on wm-front-icon-button at bounding box center [1409, 492] width 38 height 38
click at [1409, 562] on wm-front-icon-button at bounding box center [1409, 566] width 38 height 38
click at [1390, 644] on wm-front-icon-button at bounding box center [1409, 639] width 38 height 38
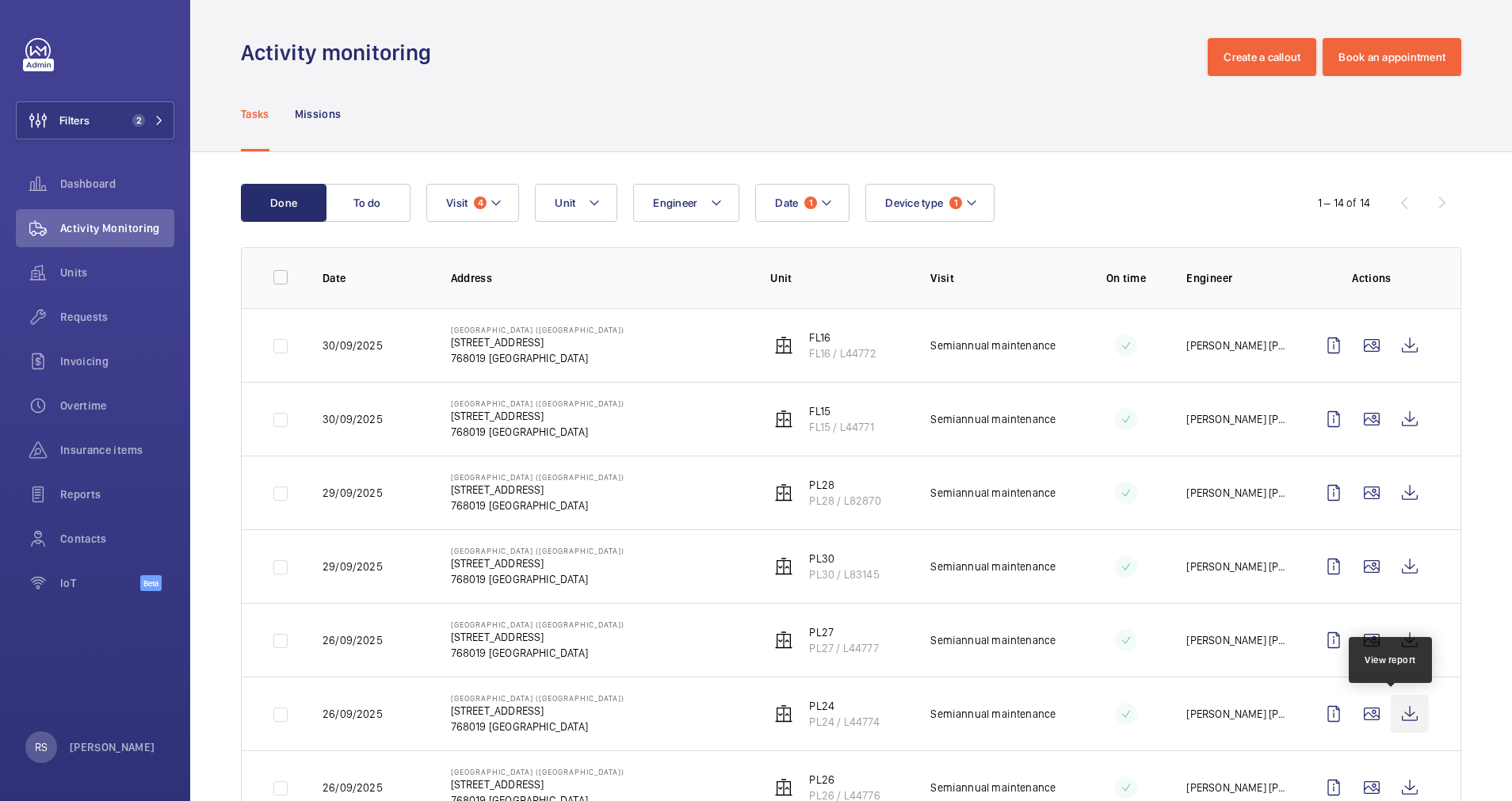
click at [1390, 721] on wm-front-icon-button at bounding box center [1409, 713] width 38 height 38
click at [1390, 783] on wm-front-icon-button at bounding box center [1409, 787] width 38 height 38
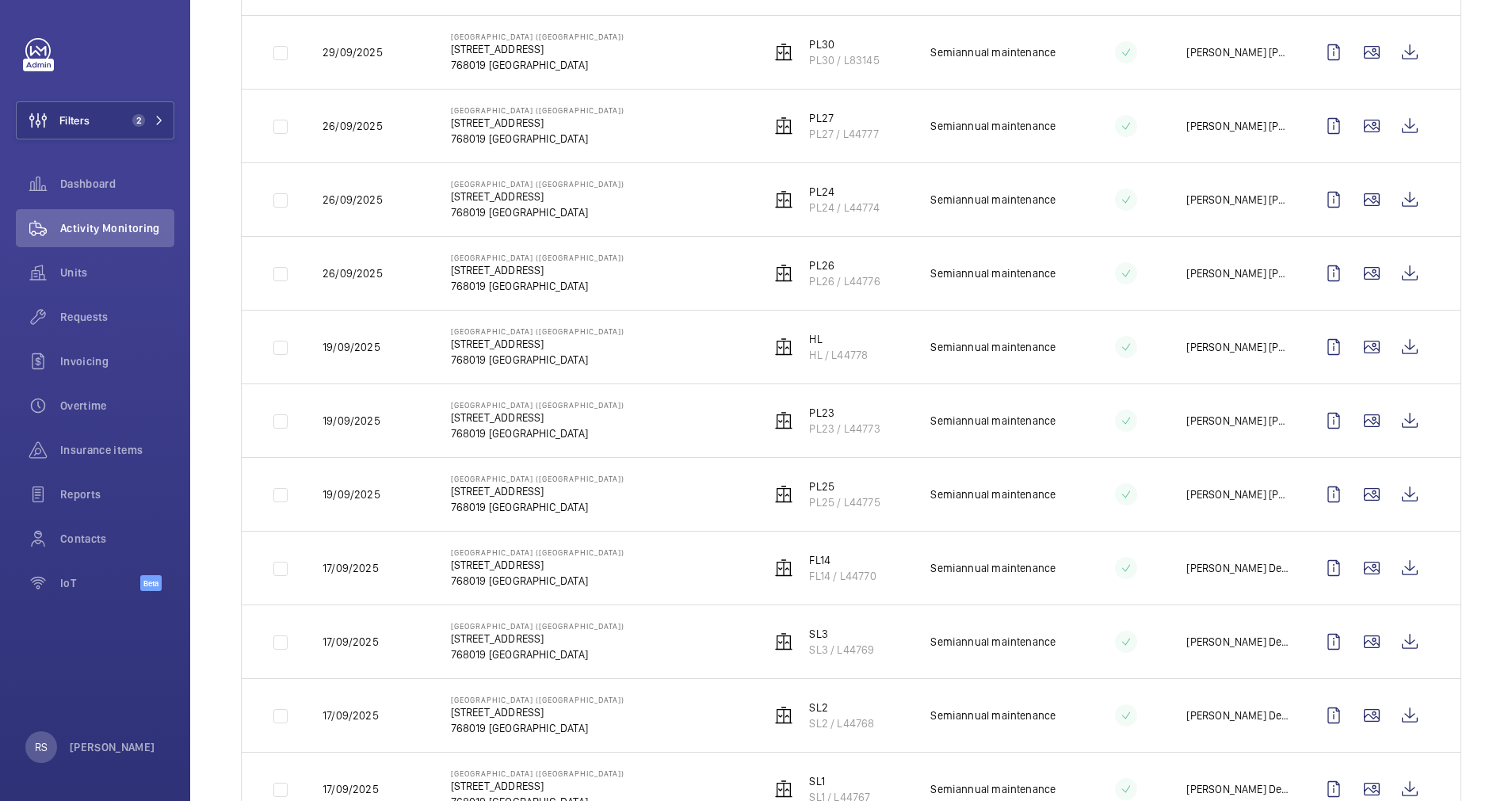
scroll to position [577, 0]
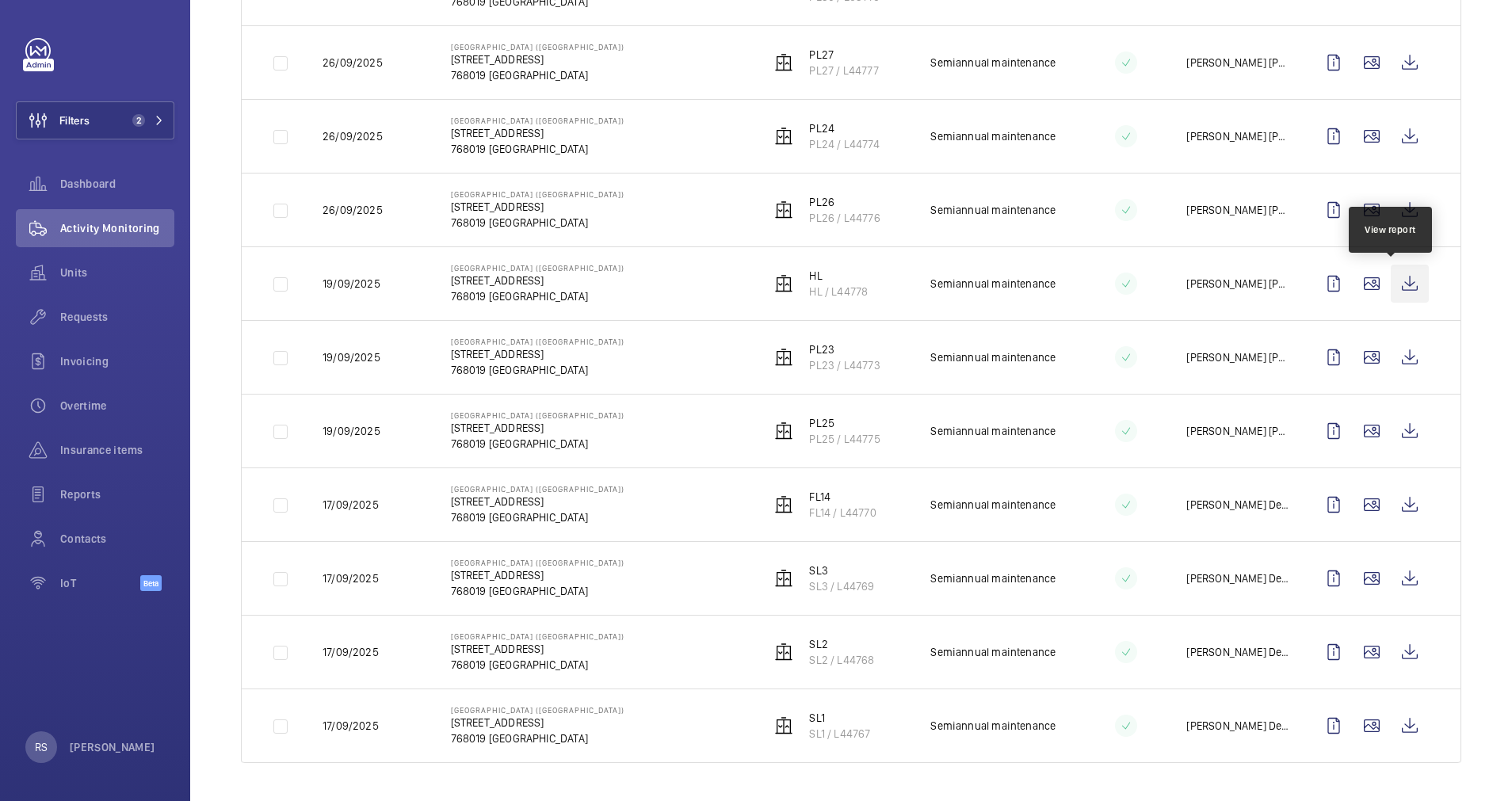
click at [1390, 284] on wm-front-icon-button at bounding box center [1409, 283] width 38 height 38
click at [1401, 359] on wm-front-icon-button at bounding box center [1409, 357] width 38 height 38
click at [1395, 434] on wm-front-icon-button at bounding box center [1409, 431] width 38 height 38
click at [1418, 492] on td at bounding box center [1375, 504] width 171 height 74
click at [1401, 494] on wm-front-icon-button at bounding box center [1409, 504] width 38 height 38
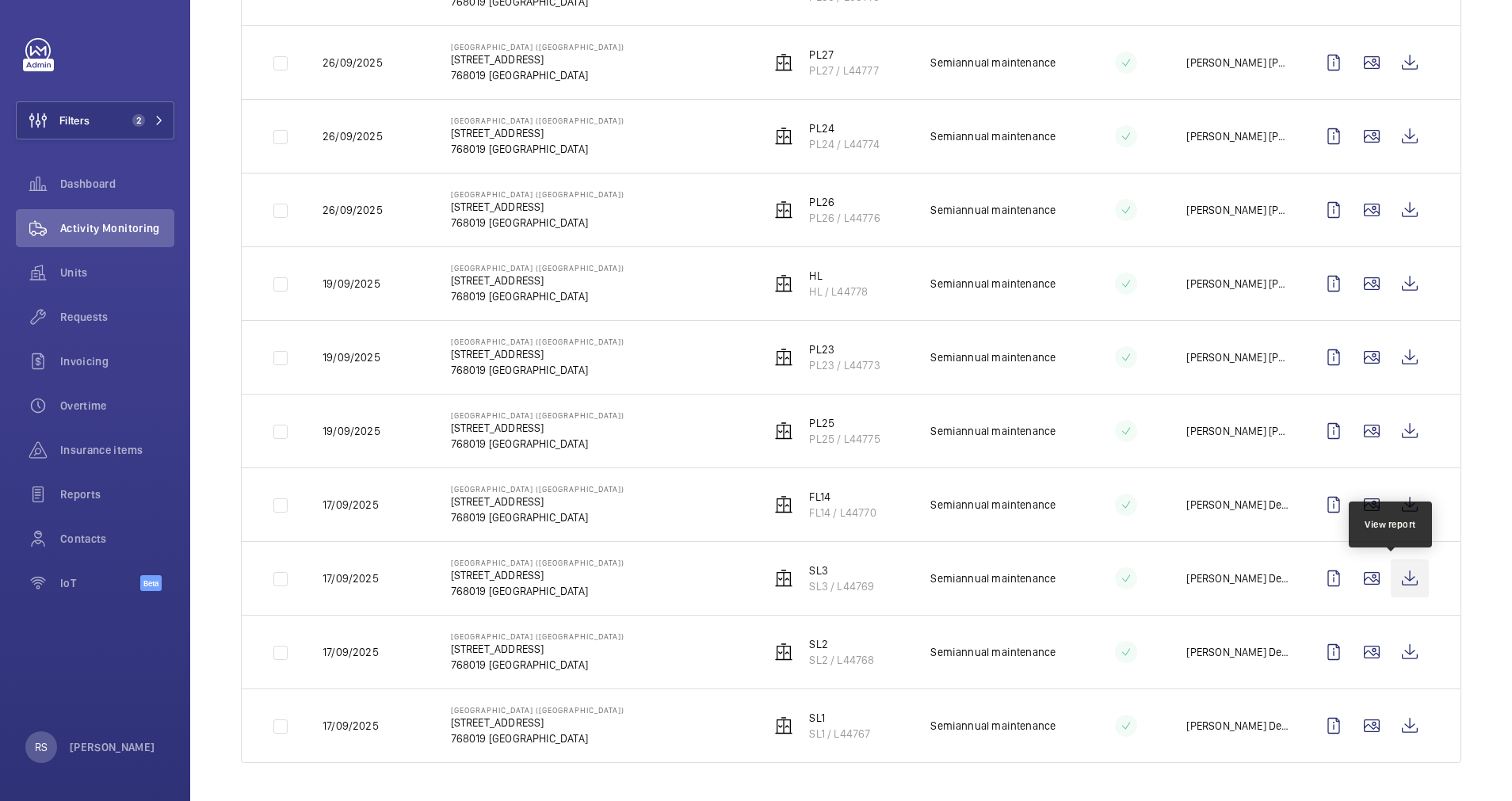
click at [1395, 573] on wm-front-icon-button at bounding box center [1409, 578] width 38 height 38
click at [1390, 647] on wm-front-icon-button at bounding box center [1409, 651] width 38 height 38
click at [1399, 728] on wm-front-icon-button at bounding box center [1409, 725] width 38 height 38
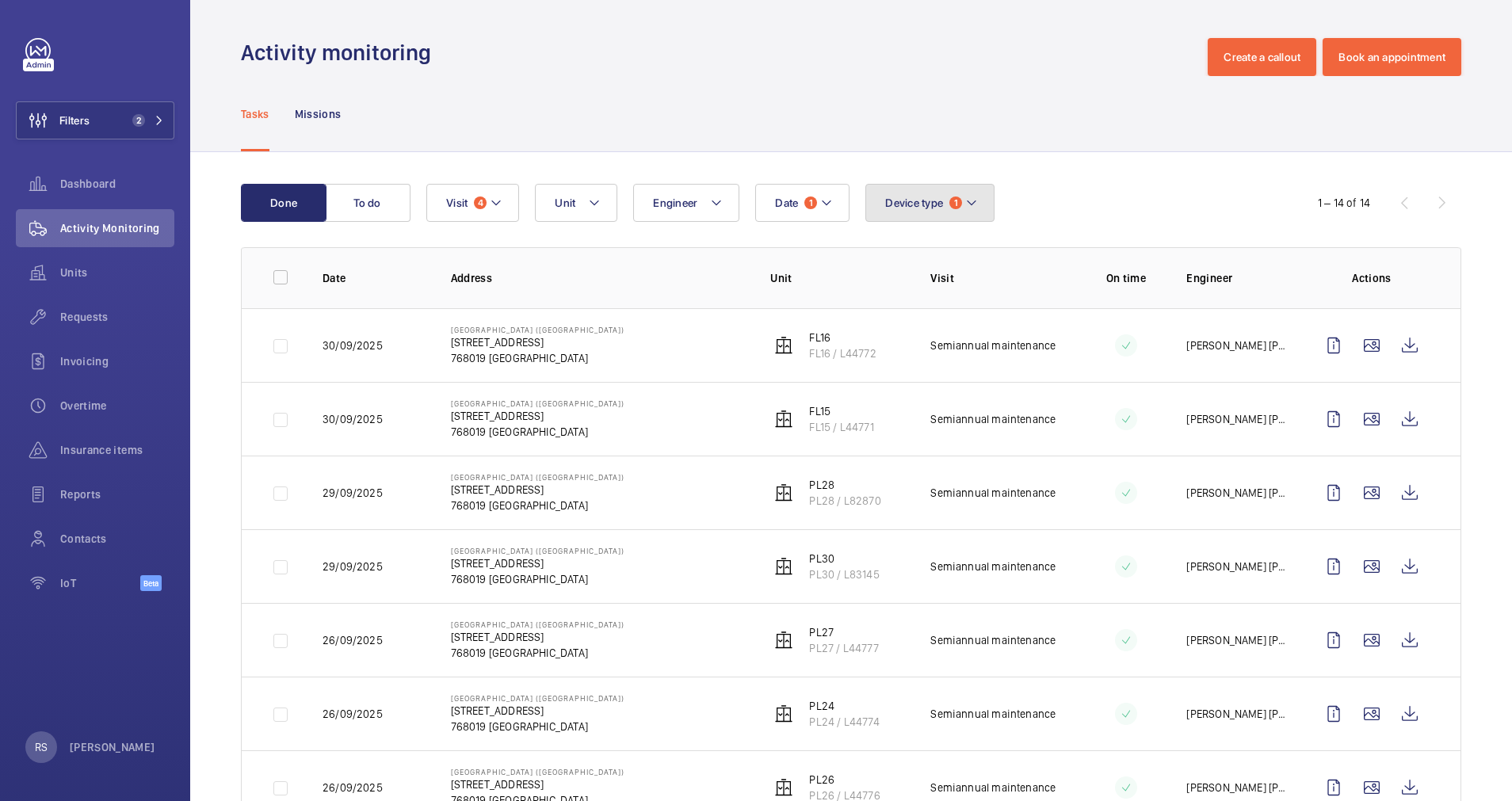
click at [968, 199] on mat-icon at bounding box center [971, 203] width 13 height 19
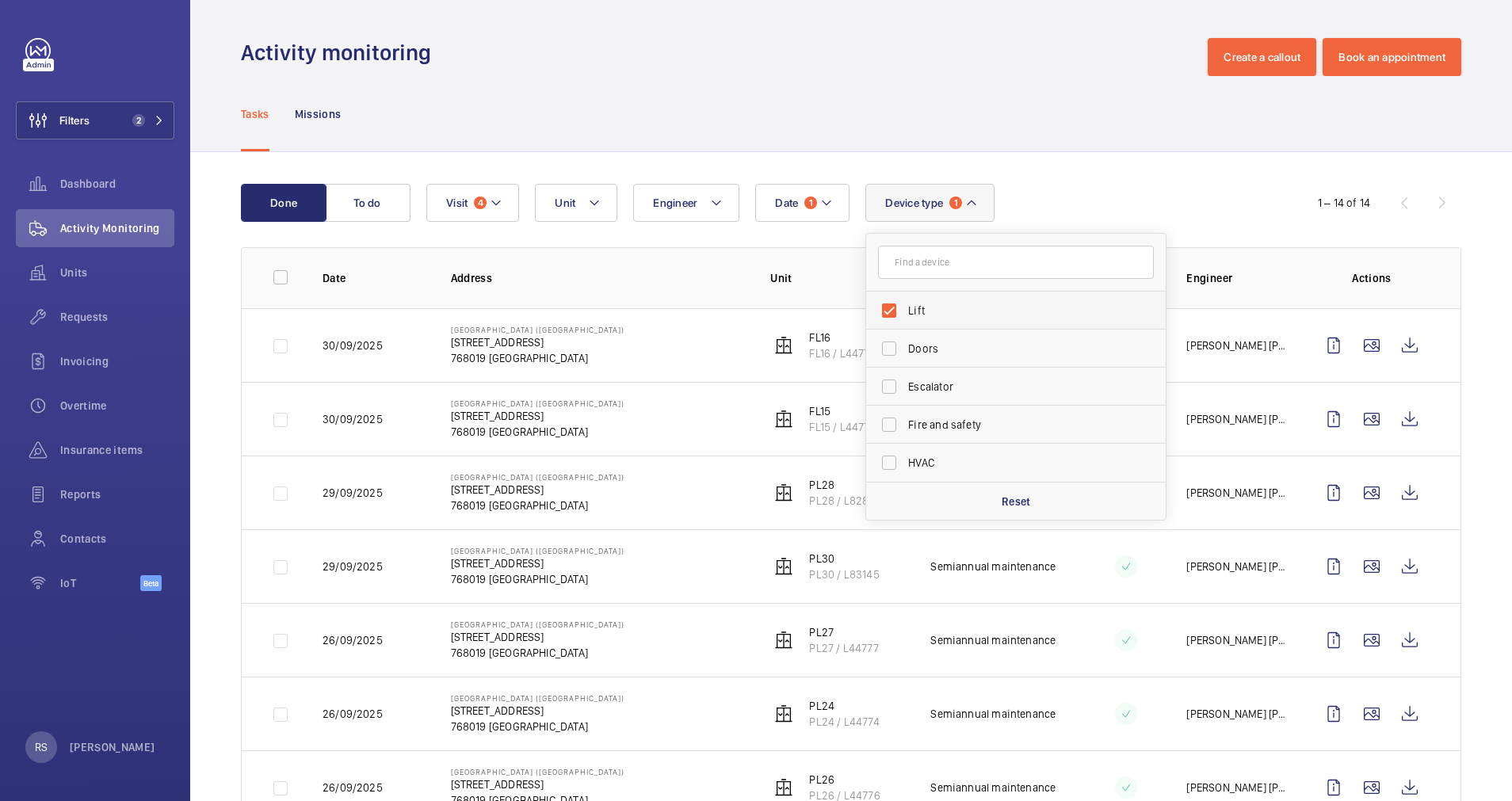
click at [940, 302] on label "Lift" at bounding box center [1003, 310] width 276 height 38
click at [905, 302] on input "Lift" at bounding box center [889, 311] width 32 height 32
checkbox input "false"
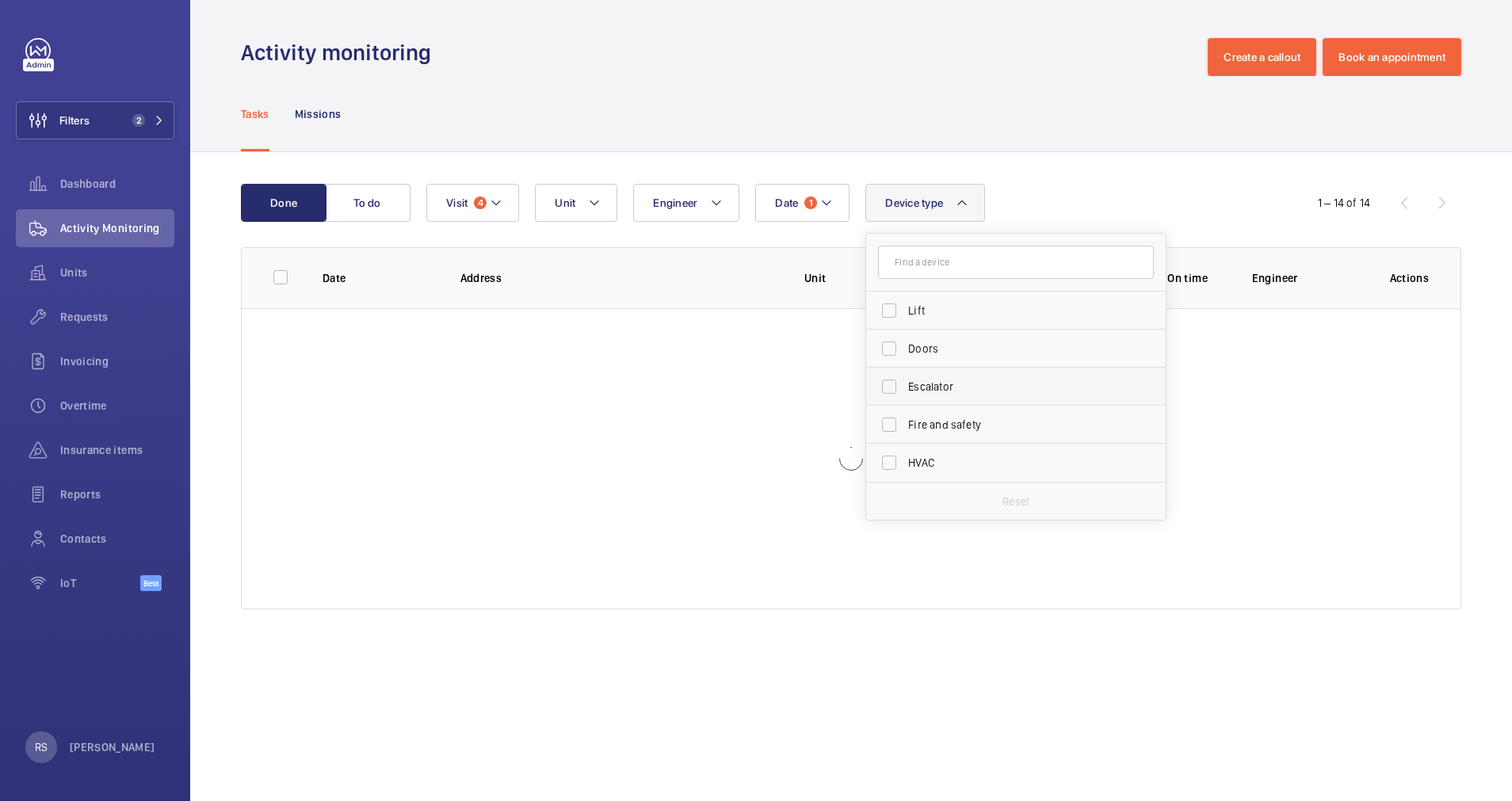
click at [949, 388] on span "Escalator" at bounding box center [1017, 386] width 218 height 16
click at [905, 388] on input "Escalator" at bounding box center [889, 387] width 32 height 32
checkbox input "true"
click at [992, 43] on div "Activity monitoring Create a callout Book an appointment" at bounding box center [851, 56] width 1220 height 38
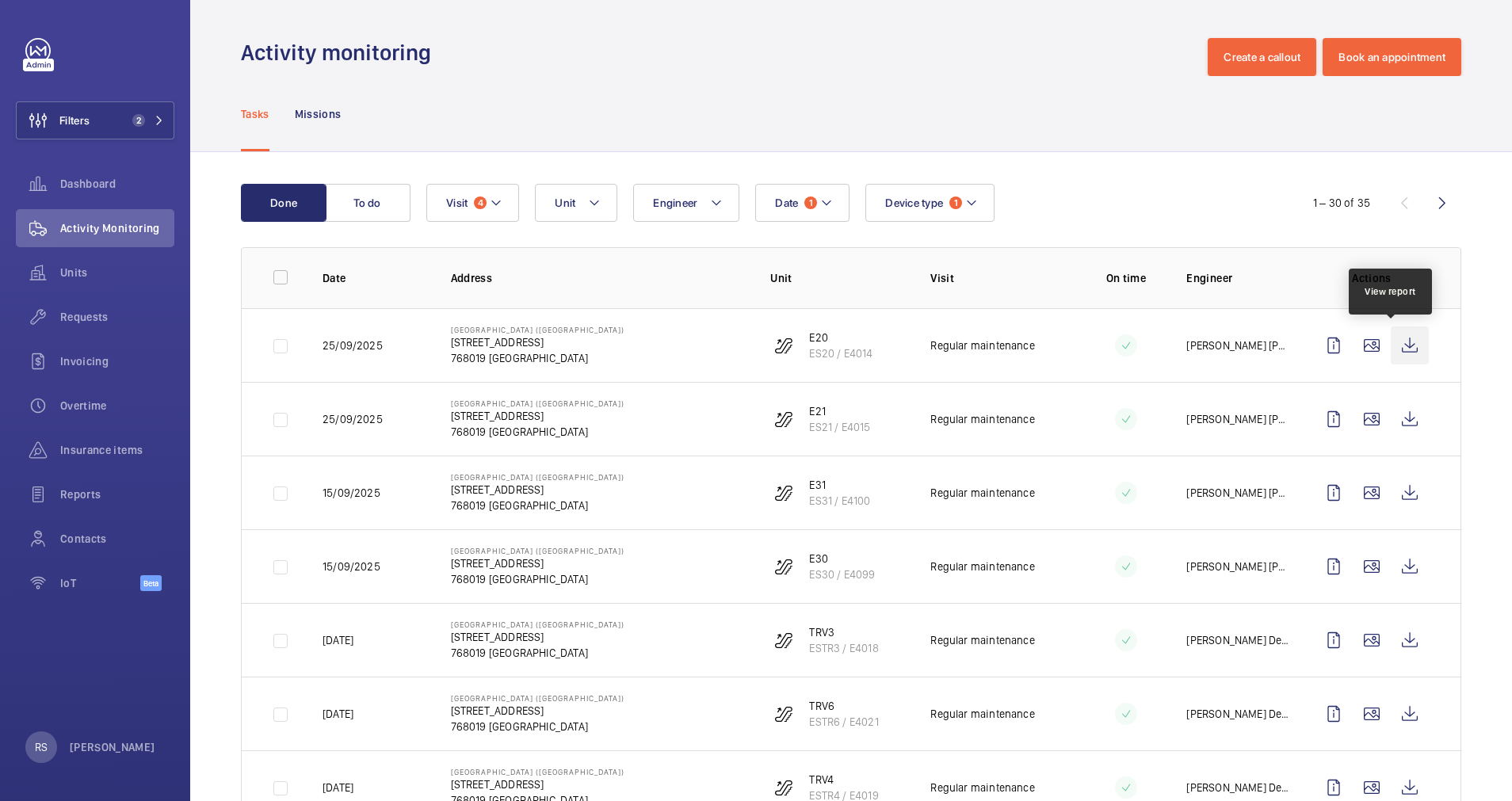
click at [1407, 347] on wm-front-icon-button at bounding box center [1409, 345] width 38 height 38
click at [1391, 420] on wm-front-icon-button at bounding box center [1409, 418] width 38 height 38
click at [1393, 489] on wm-front-icon-button at bounding box center [1409, 492] width 38 height 38
drag, startPoint x: 1377, startPoint y: 535, endPoint x: 1390, endPoint y: 559, distance: 27.3
click at [1390, 559] on td at bounding box center [1375, 566] width 171 height 74
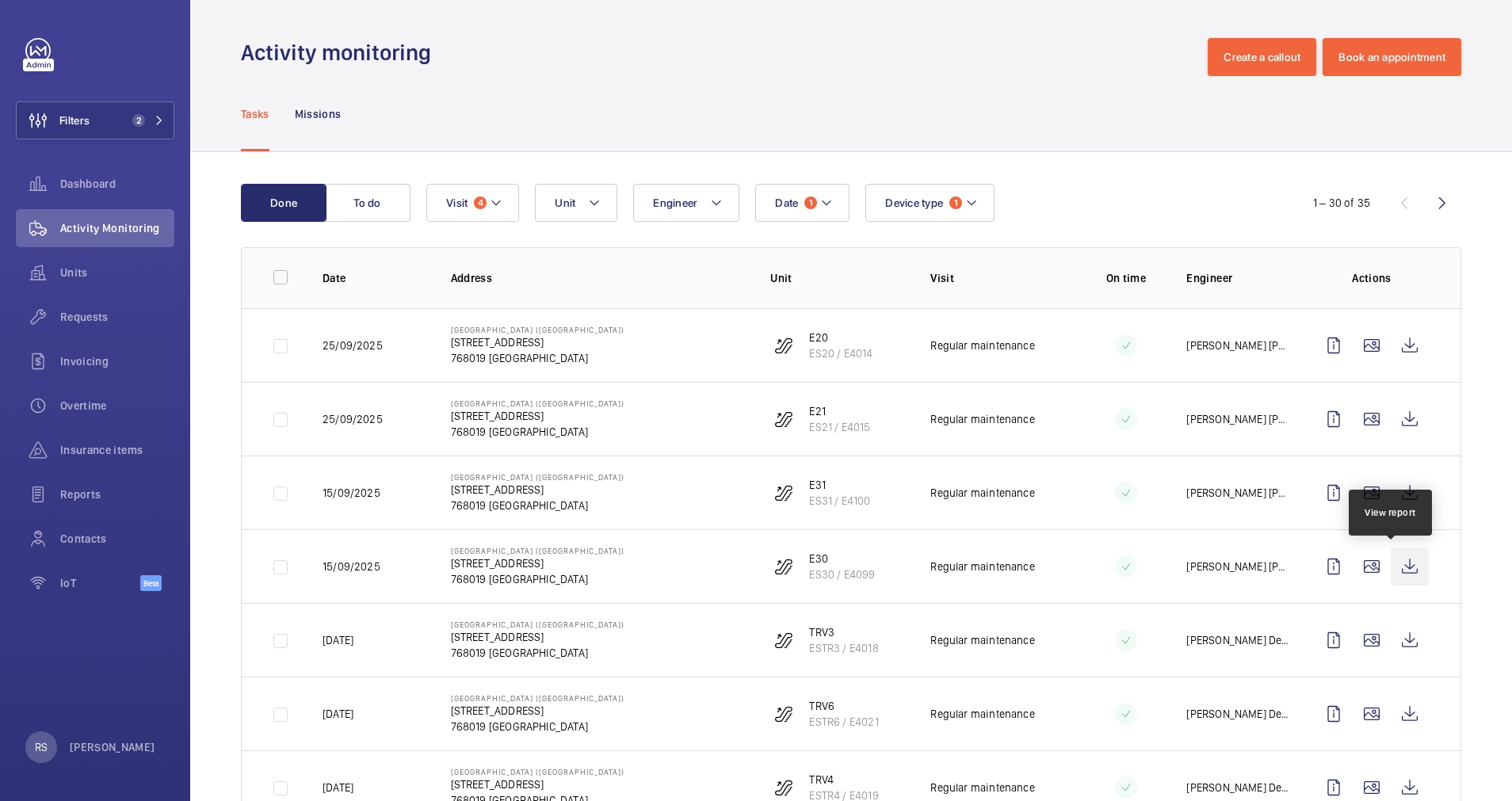
click at [1390, 566] on wm-front-icon-button at bounding box center [1409, 566] width 38 height 38
click at [1399, 633] on wm-front-icon-button at bounding box center [1409, 639] width 38 height 38
click at [1395, 710] on wm-front-icon-button at bounding box center [1409, 713] width 38 height 38
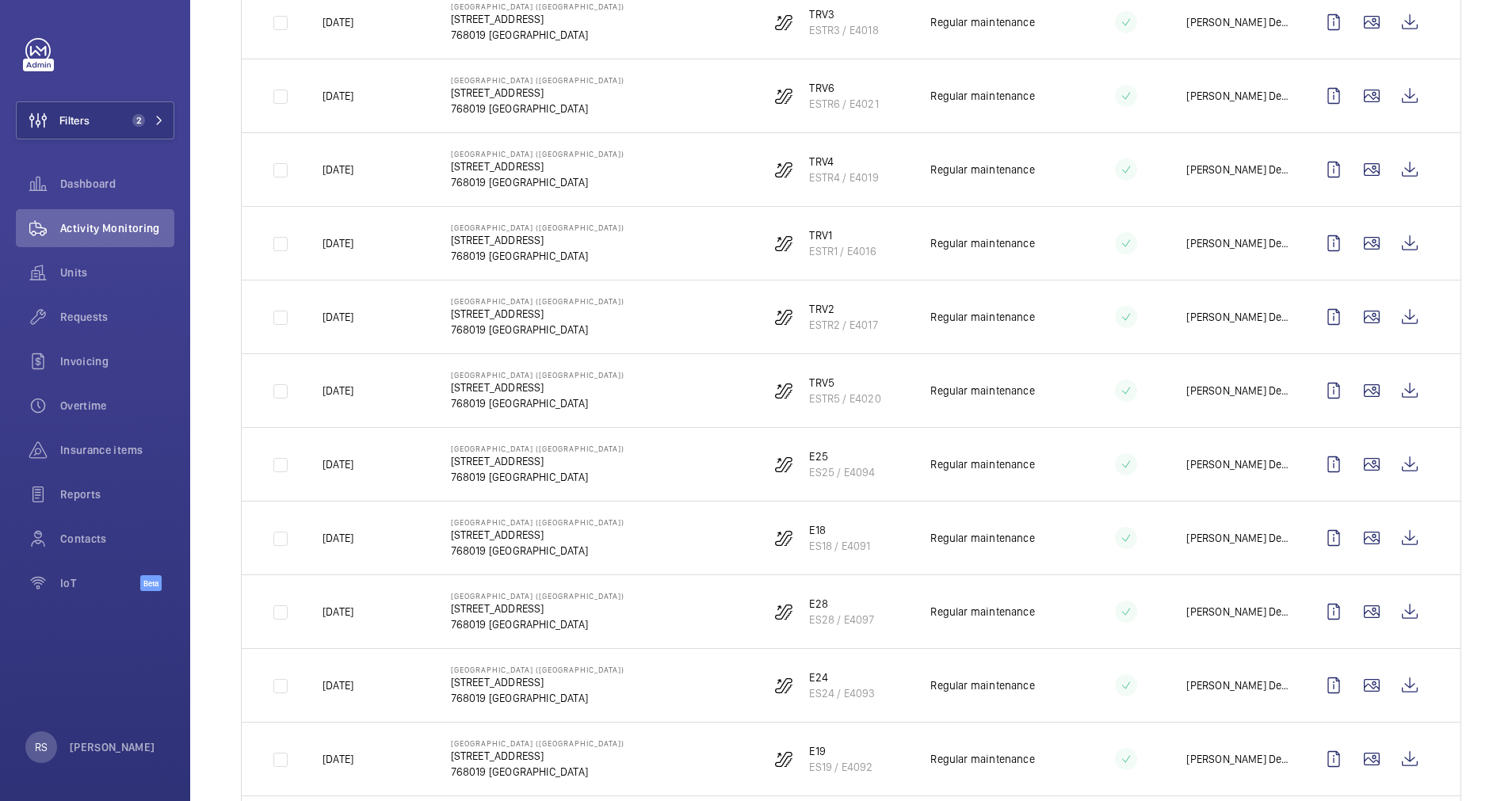
scroll to position [665, 0]
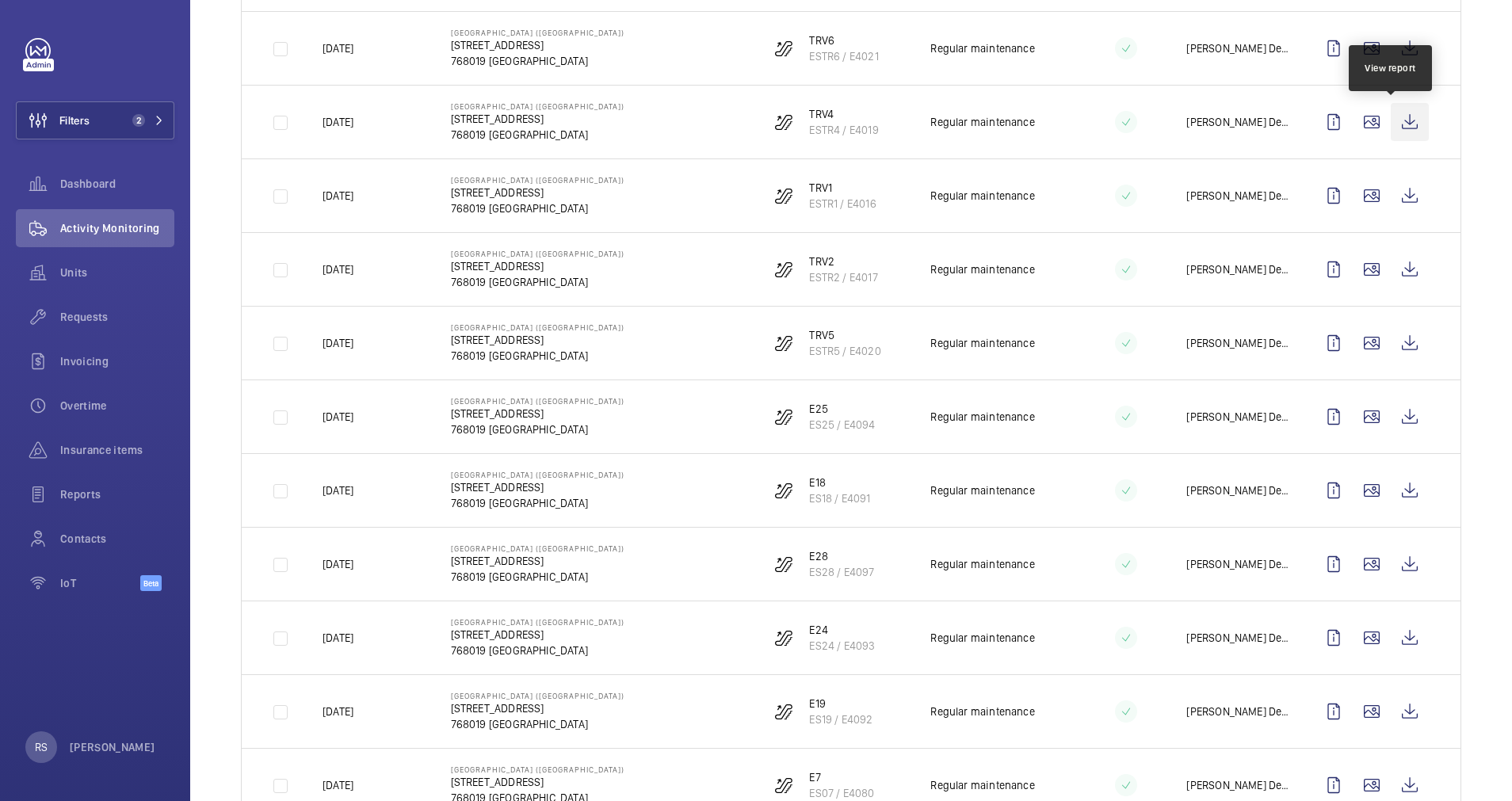
click at [1394, 131] on wm-front-icon-button at bounding box center [1409, 121] width 38 height 38
click at [1390, 185] on wm-front-icon-button at bounding box center [1409, 195] width 38 height 38
click at [1390, 269] on wm-front-icon-button at bounding box center [1409, 269] width 38 height 38
click at [1396, 360] on wm-front-icon-button at bounding box center [1409, 343] width 38 height 38
click at [1402, 422] on wm-front-icon-button at bounding box center [1409, 416] width 38 height 38
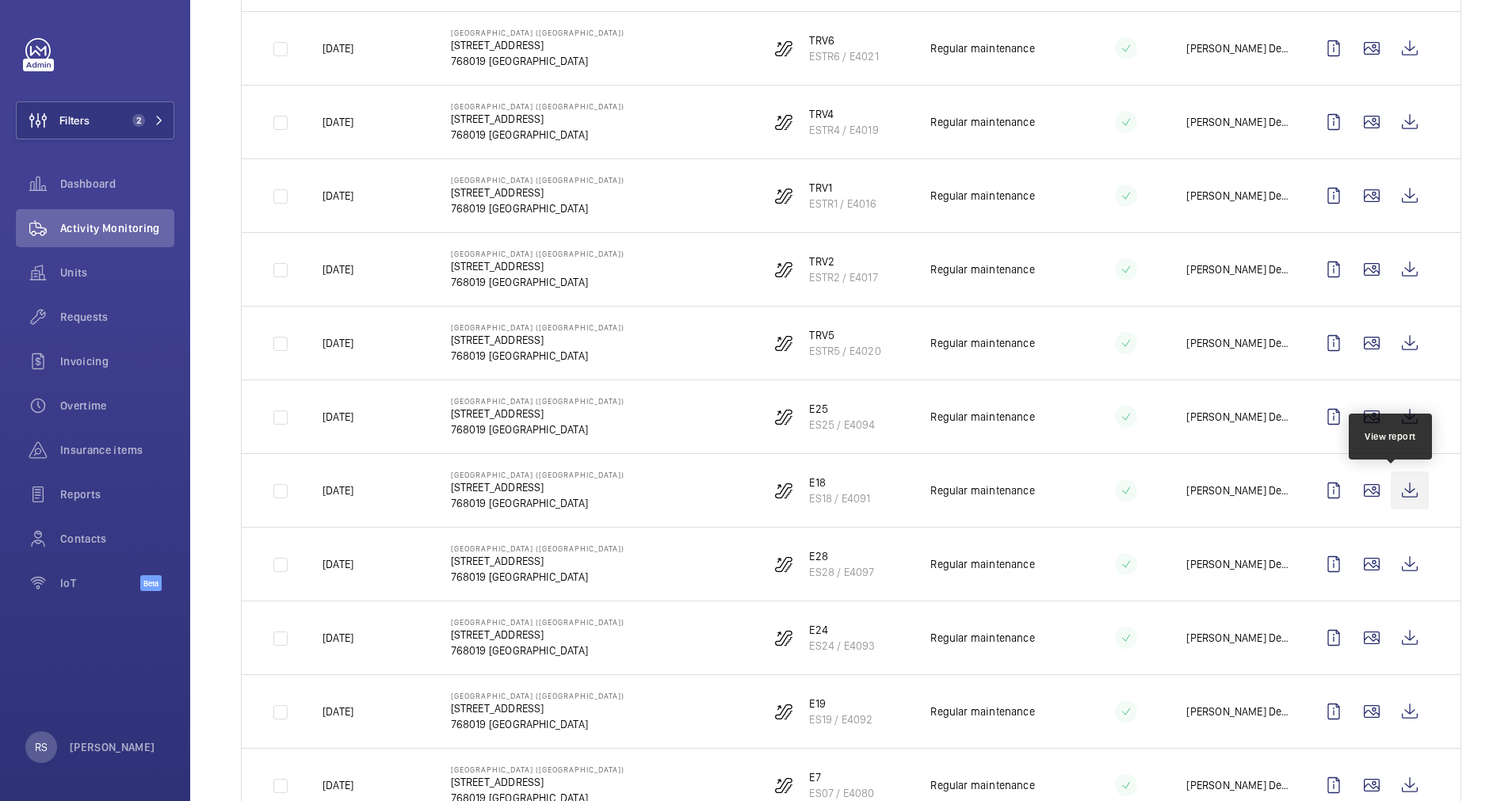
click at [1390, 486] on wm-front-icon-button at bounding box center [1409, 490] width 38 height 38
click at [1395, 564] on wm-front-icon-button at bounding box center [1409, 564] width 38 height 38
click at [1396, 645] on wm-front-icon-button at bounding box center [1409, 637] width 38 height 38
click at [1395, 705] on wm-front-icon-button at bounding box center [1409, 711] width 38 height 38
click at [1394, 782] on wm-front-icon-button at bounding box center [1409, 784] width 38 height 38
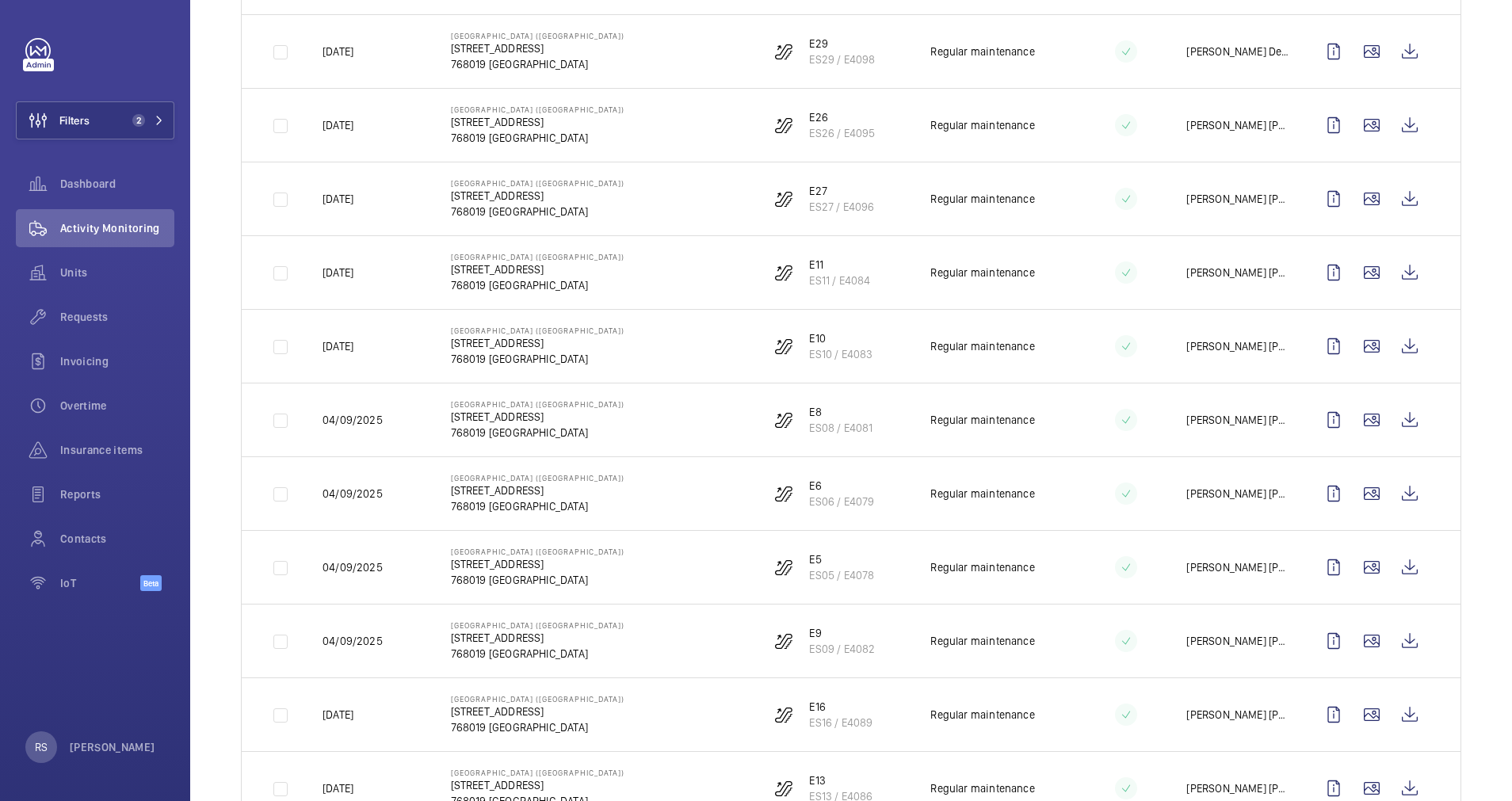
scroll to position [1481, 0]
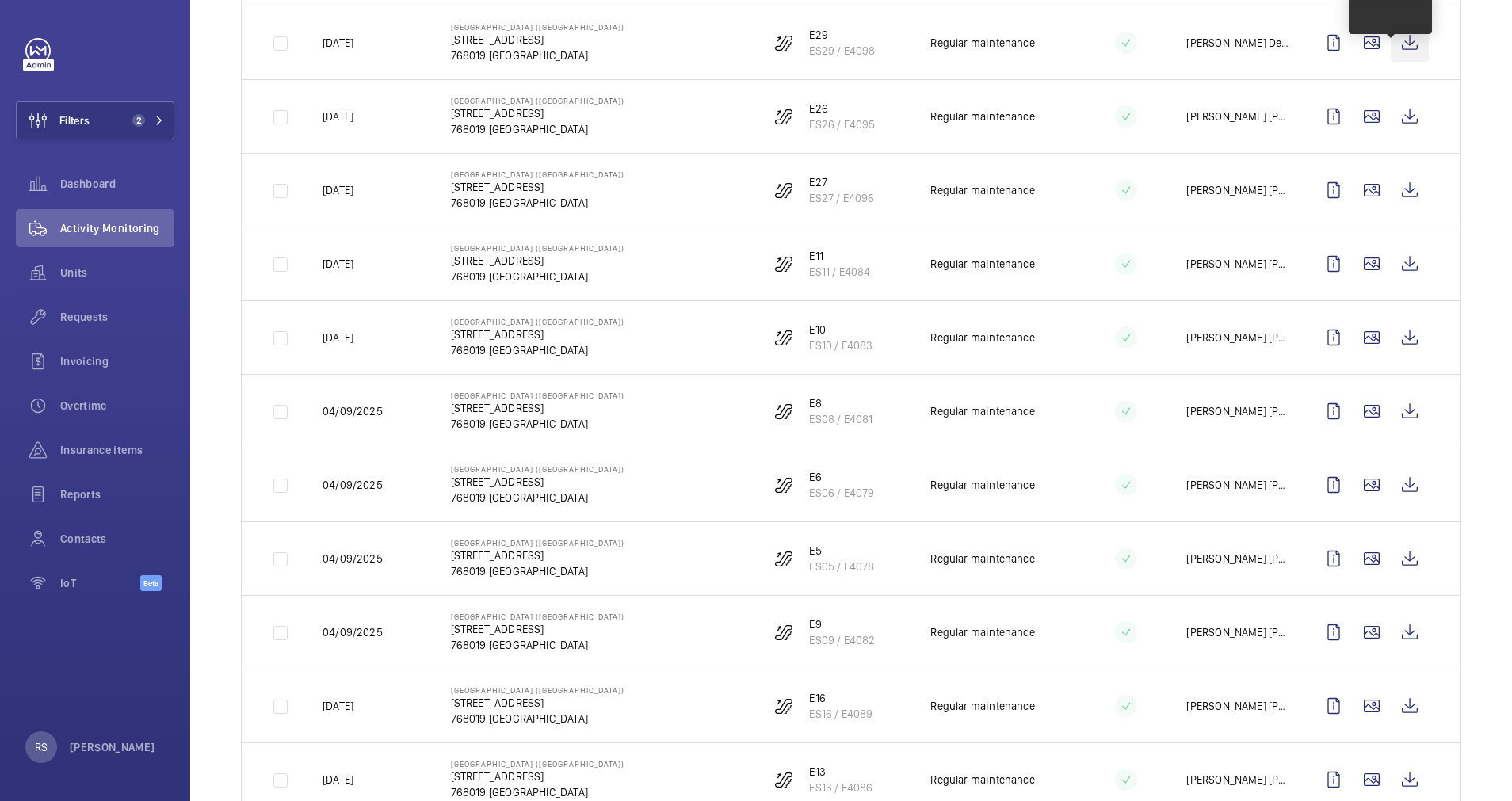
click at [1390, 39] on wm-front-icon-button at bounding box center [1409, 42] width 38 height 38
click at [1390, 127] on wm-front-icon-button at bounding box center [1409, 116] width 38 height 38
click at [1392, 191] on wm-front-icon-button at bounding box center [1409, 189] width 38 height 38
click at [1391, 287] on td at bounding box center [1375, 263] width 171 height 74
click at [1390, 272] on wm-front-icon-button at bounding box center [1409, 263] width 38 height 38
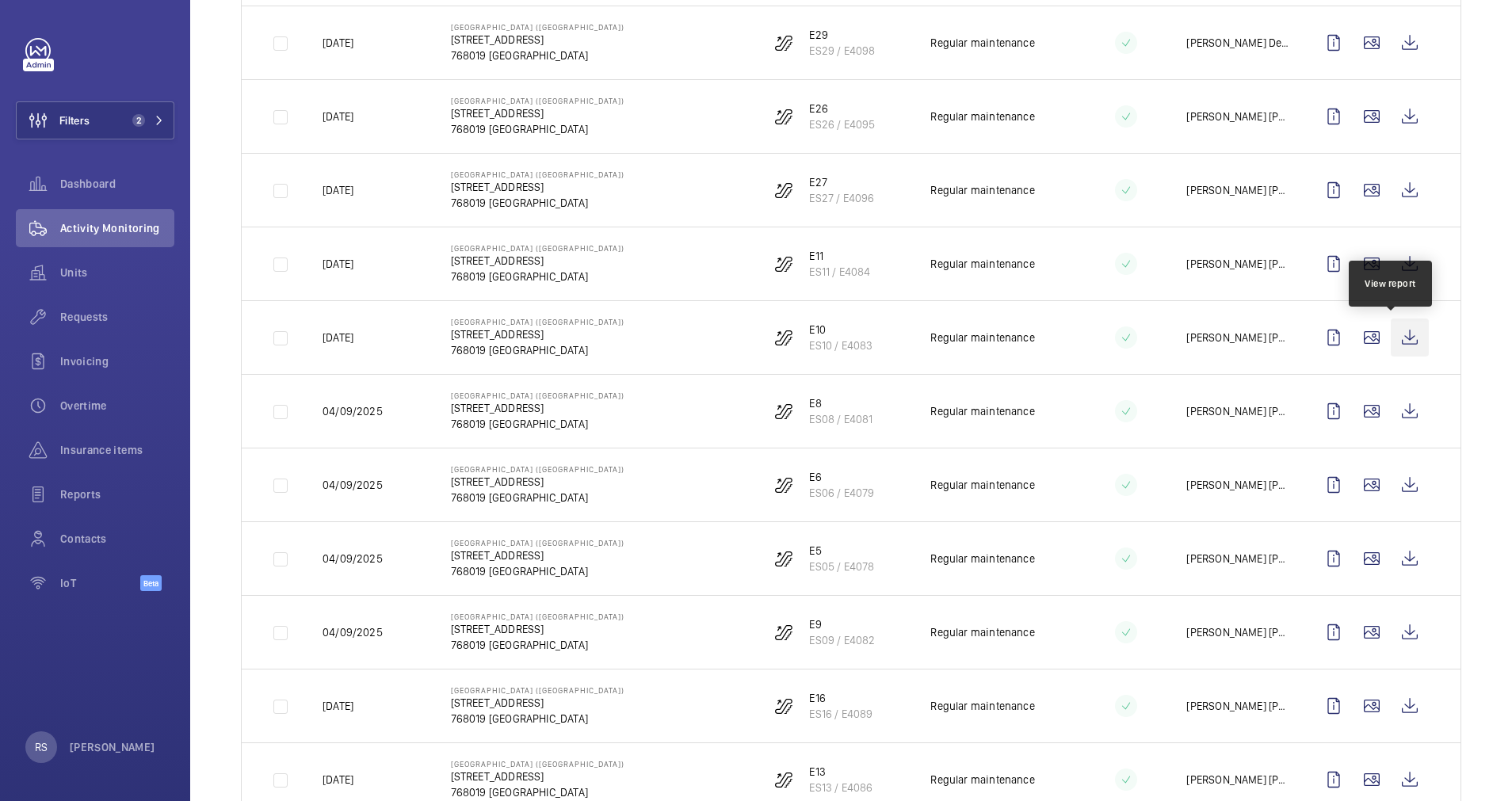
click at [1400, 335] on wm-front-icon-button at bounding box center [1409, 337] width 38 height 38
click at [1395, 405] on wm-front-icon-button at bounding box center [1409, 411] width 38 height 38
click at [1390, 480] on wm-front-icon-button at bounding box center [1409, 484] width 38 height 38
click at [1395, 568] on wm-front-icon-button at bounding box center [1409, 558] width 38 height 38
click at [1398, 629] on wm-front-icon-button at bounding box center [1409, 632] width 38 height 38
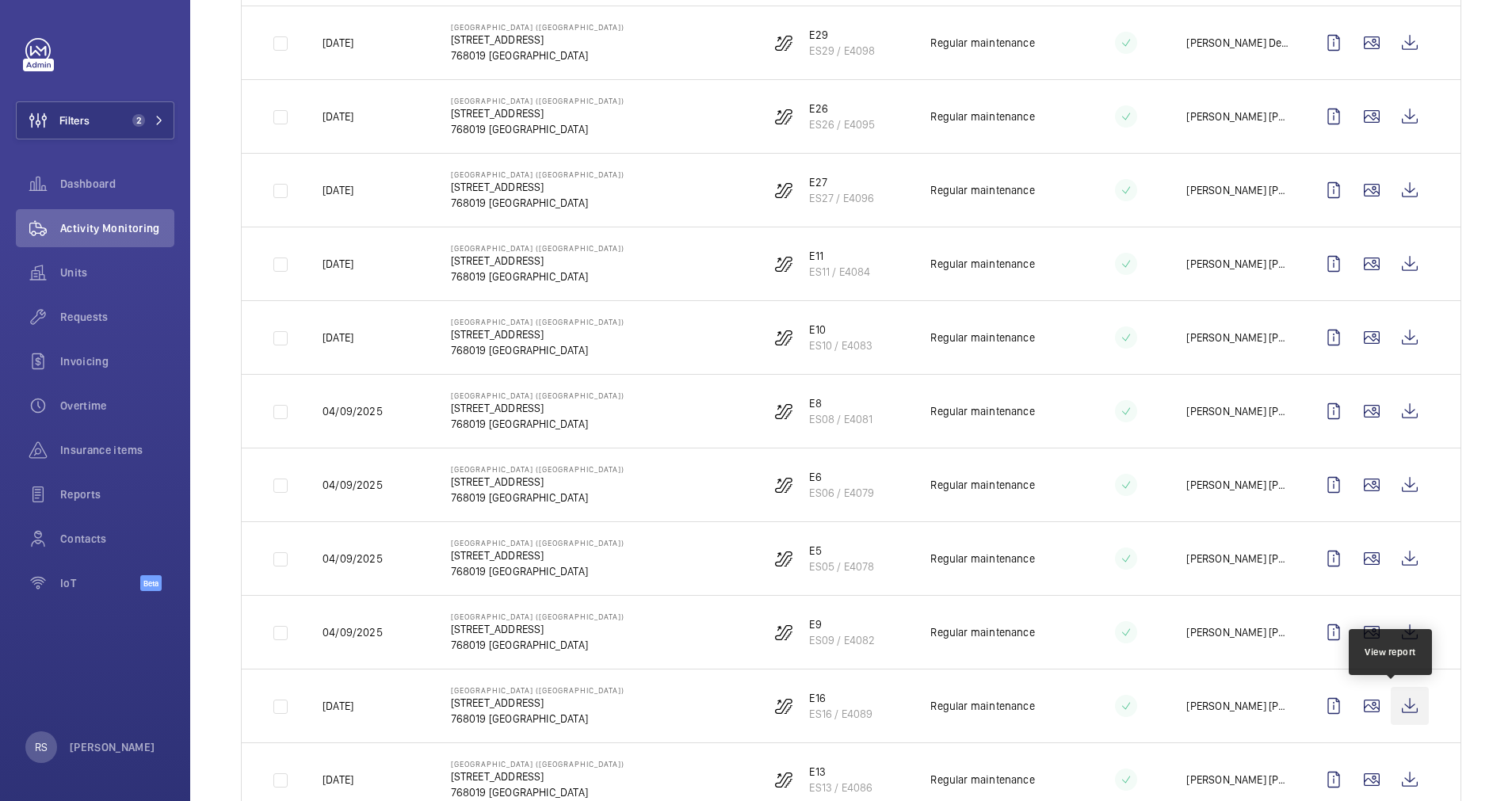
click at [1398, 705] on wm-front-icon-button at bounding box center [1409, 705] width 38 height 38
click at [1390, 778] on wm-front-icon-button at bounding box center [1409, 779] width 38 height 38
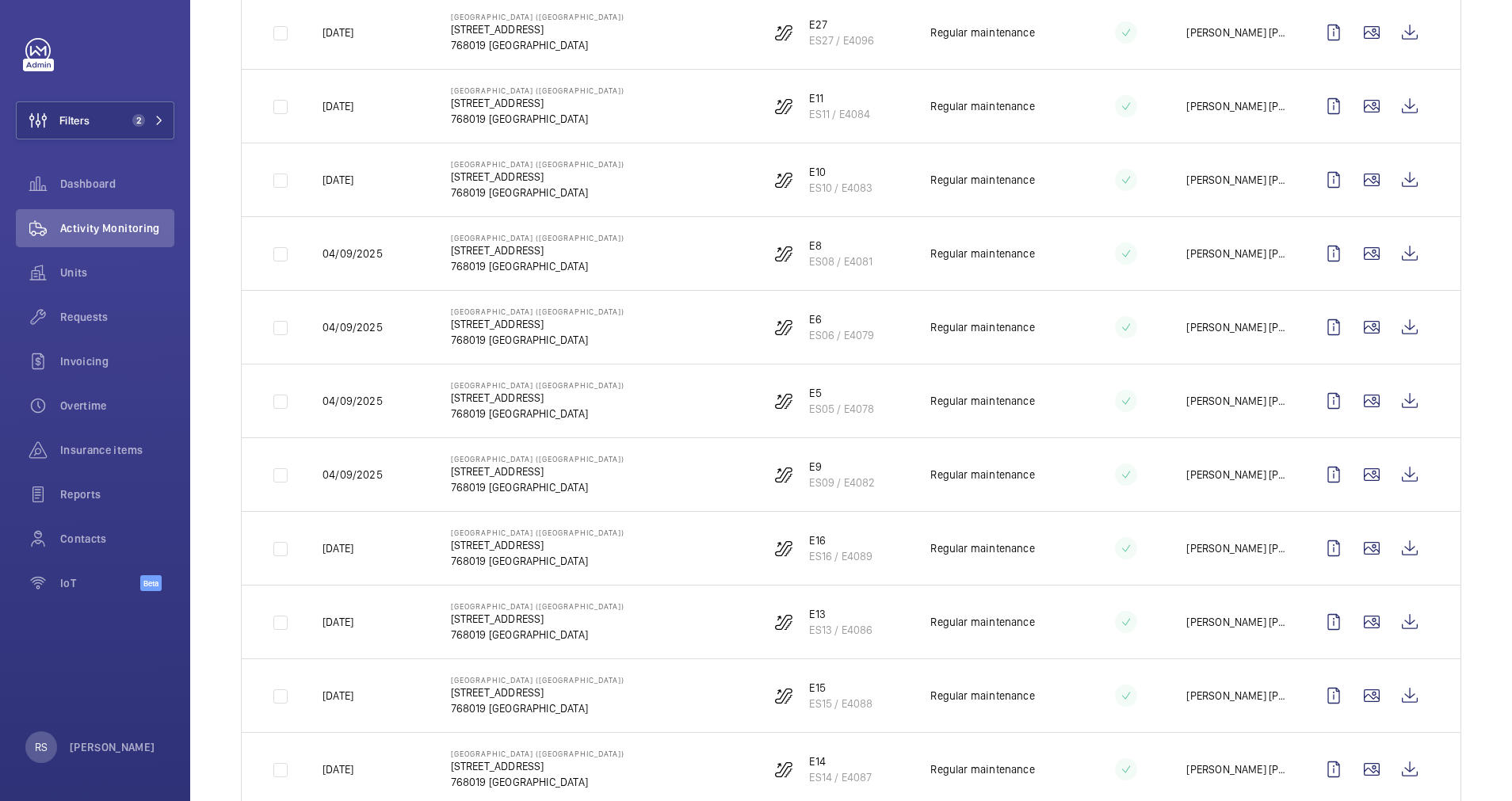
scroll to position [1756, 0]
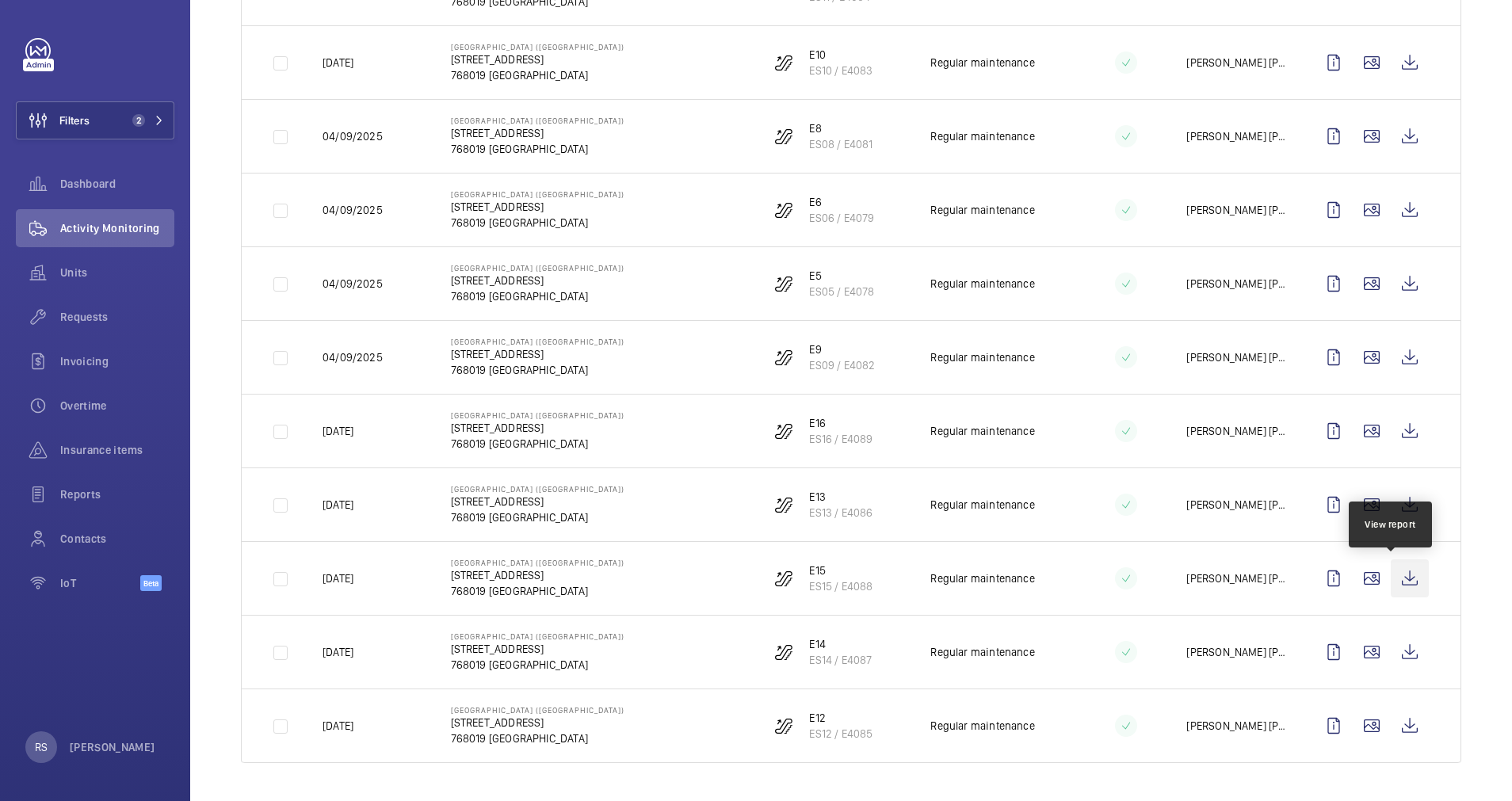
click at [1390, 579] on wm-front-icon-button at bounding box center [1409, 578] width 38 height 38
click at [1404, 655] on wm-front-icon-button at bounding box center [1409, 651] width 38 height 38
click at [1416, 724] on td at bounding box center [1375, 726] width 171 height 75
click at [1390, 727] on wm-front-icon-button at bounding box center [1409, 725] width 38 height 38
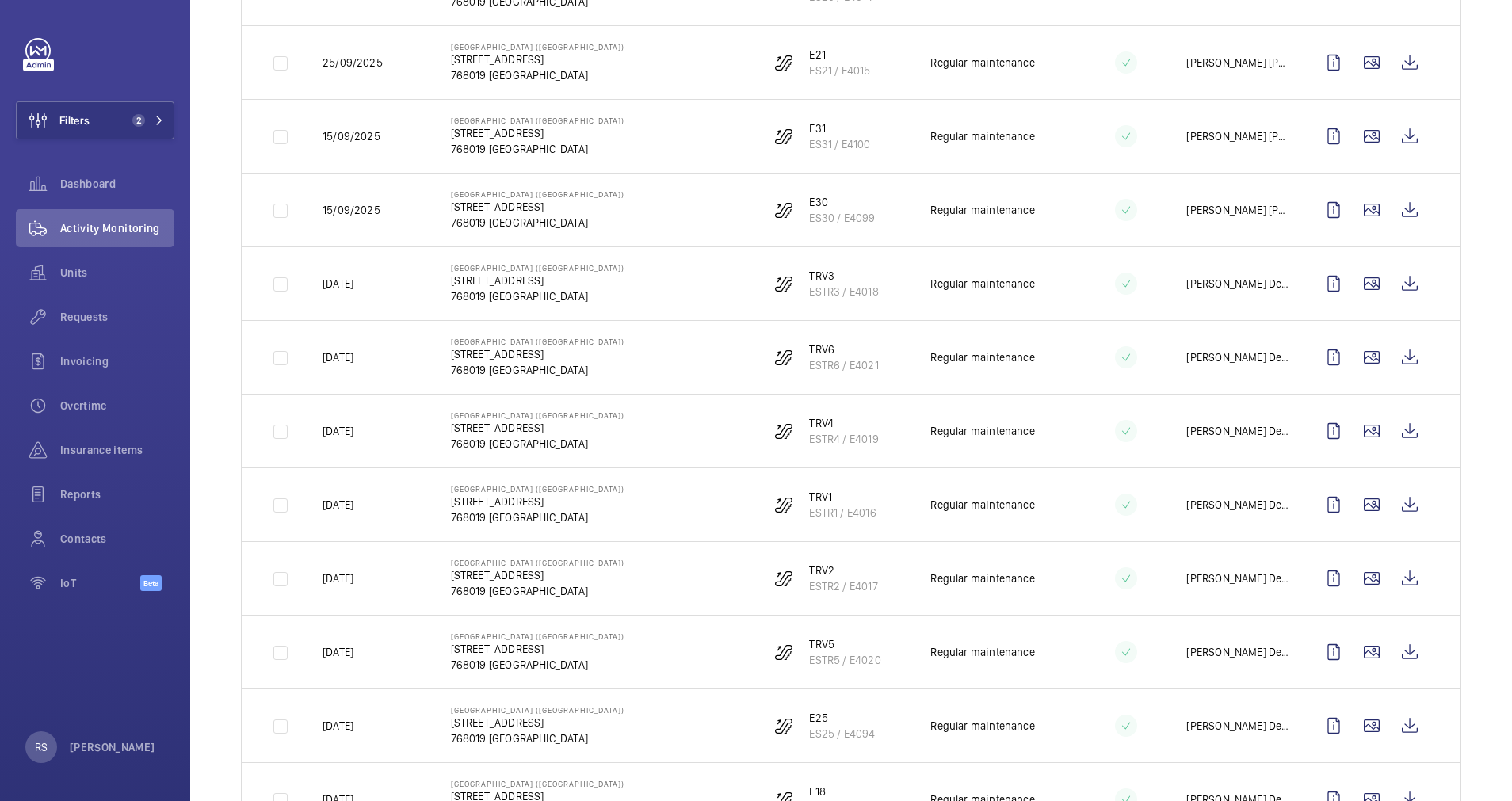
scroll to position [0, 0]
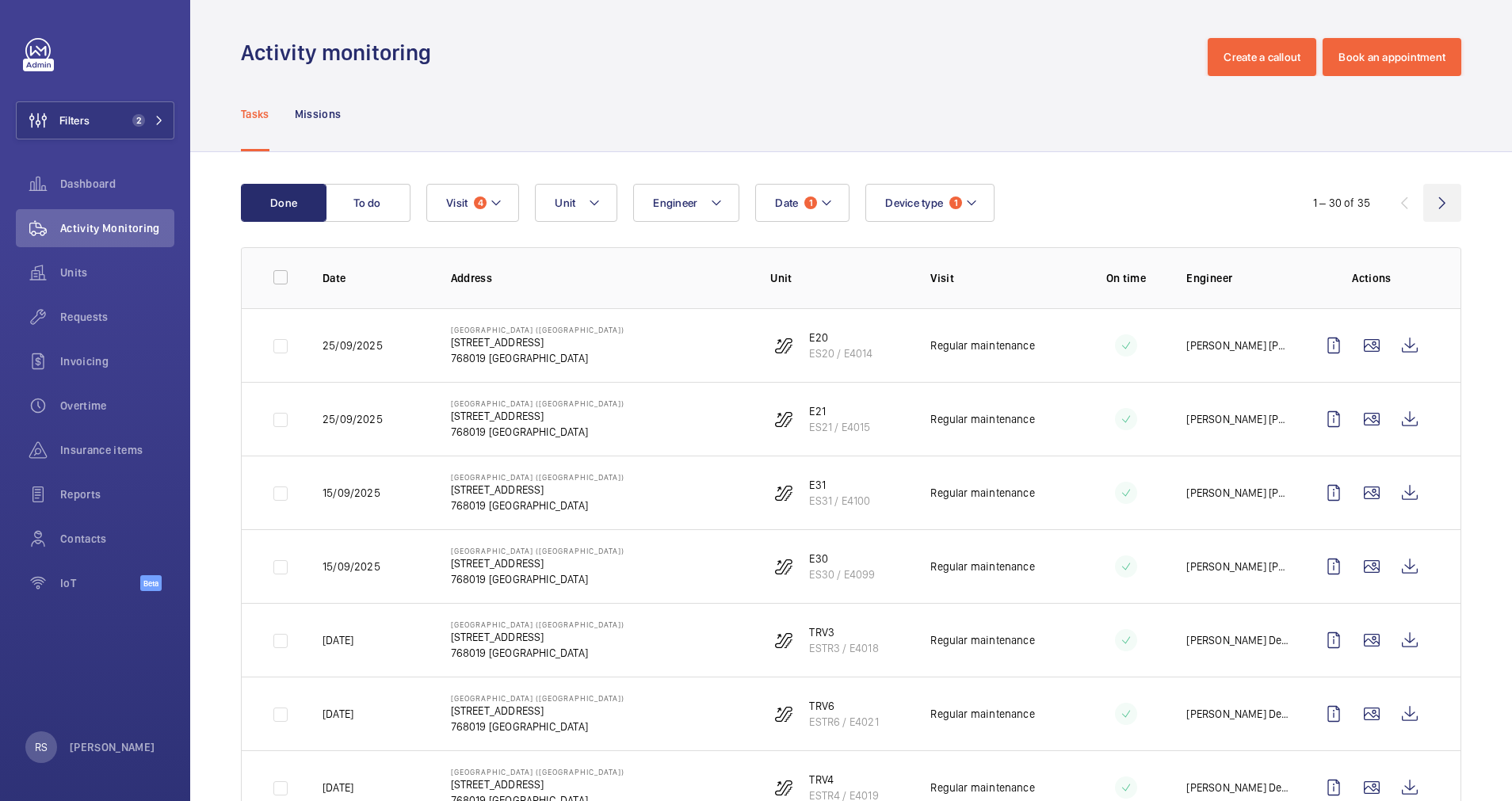
click at [1432, 188] on wm-front-icon-button at bounding box center [1442, 202] width 38 height 38
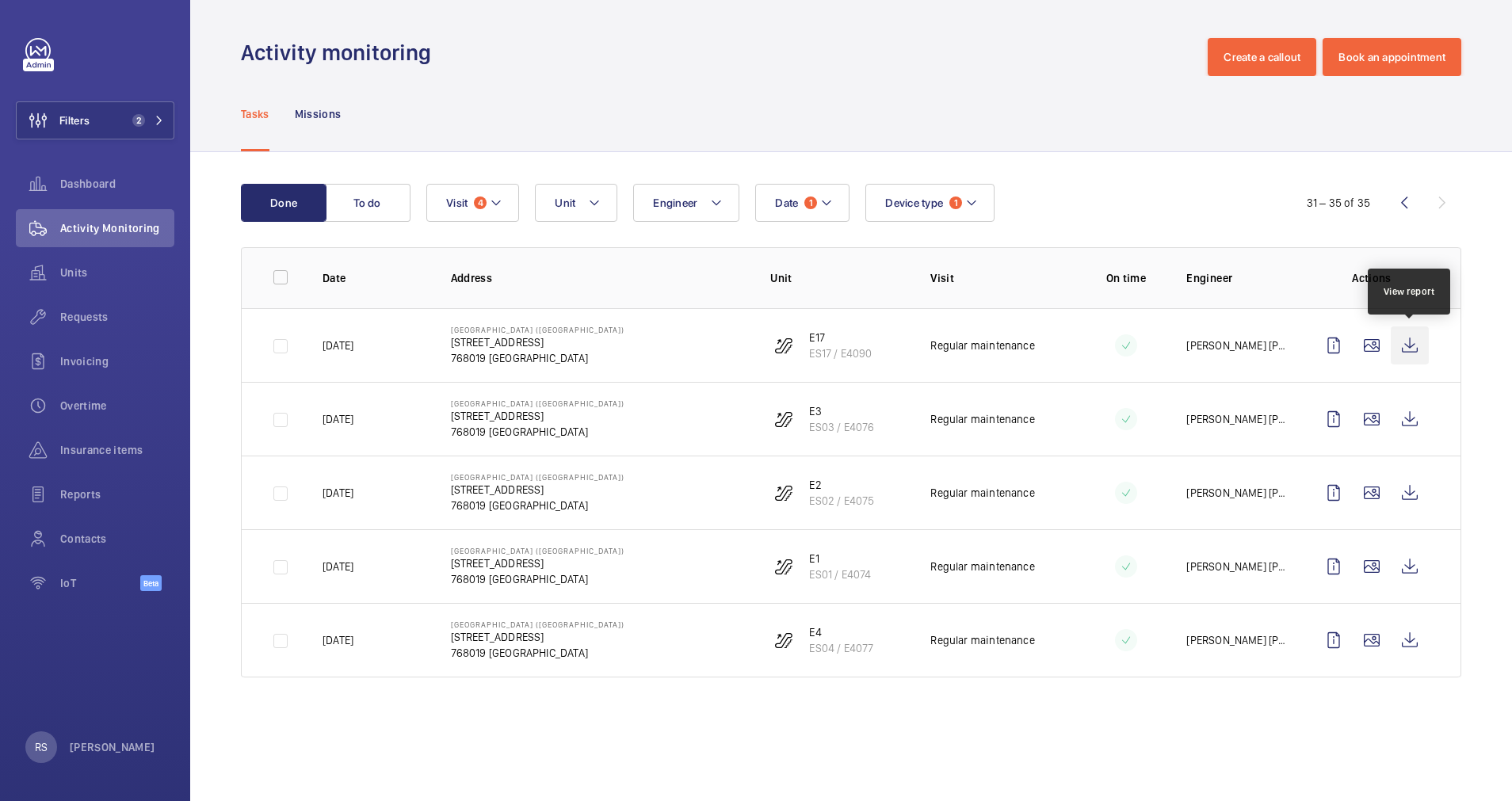
click at [1424, 352] on wm-front-icon-button at bounding box center [1409, 345] width 38 height 38
click at [1410, 424] on wm-front-icon-button at bounding box center [1409, 418] width 38 height 38
click at [1413, 496] on wm-front-icon-button at bounding box center [1409, 492] width 38 height 38
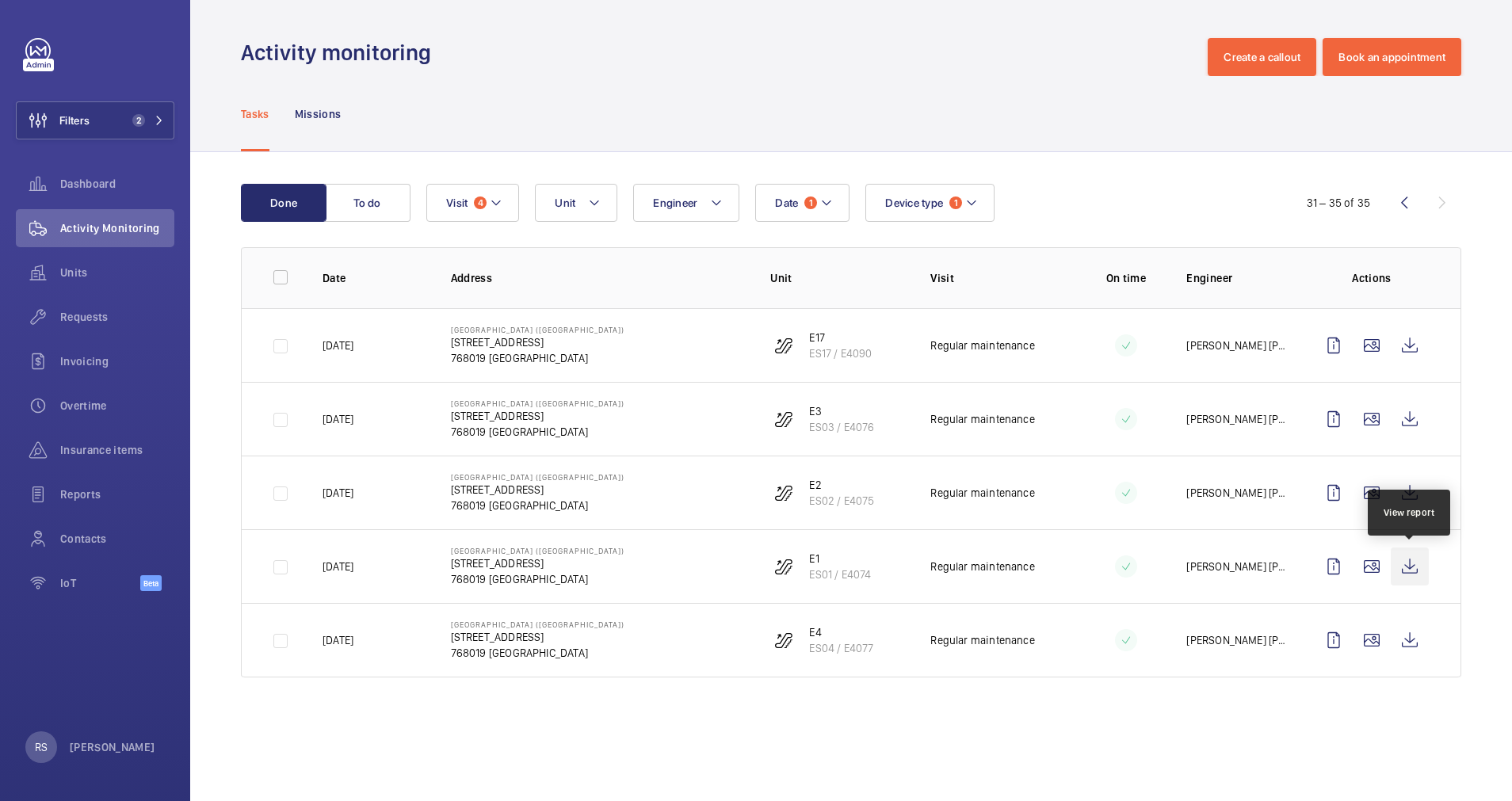
click at [1425, 567] on wm-front-icon-button at bounding box center [1409, 566] width 38 height 38
click at [1404, 635] on wm-front-icon-button at bounding box center [1409, 639] width 38 height 38
click at [158, 116] on mat-icon at bounding box center [158, 120] width 9 height 9
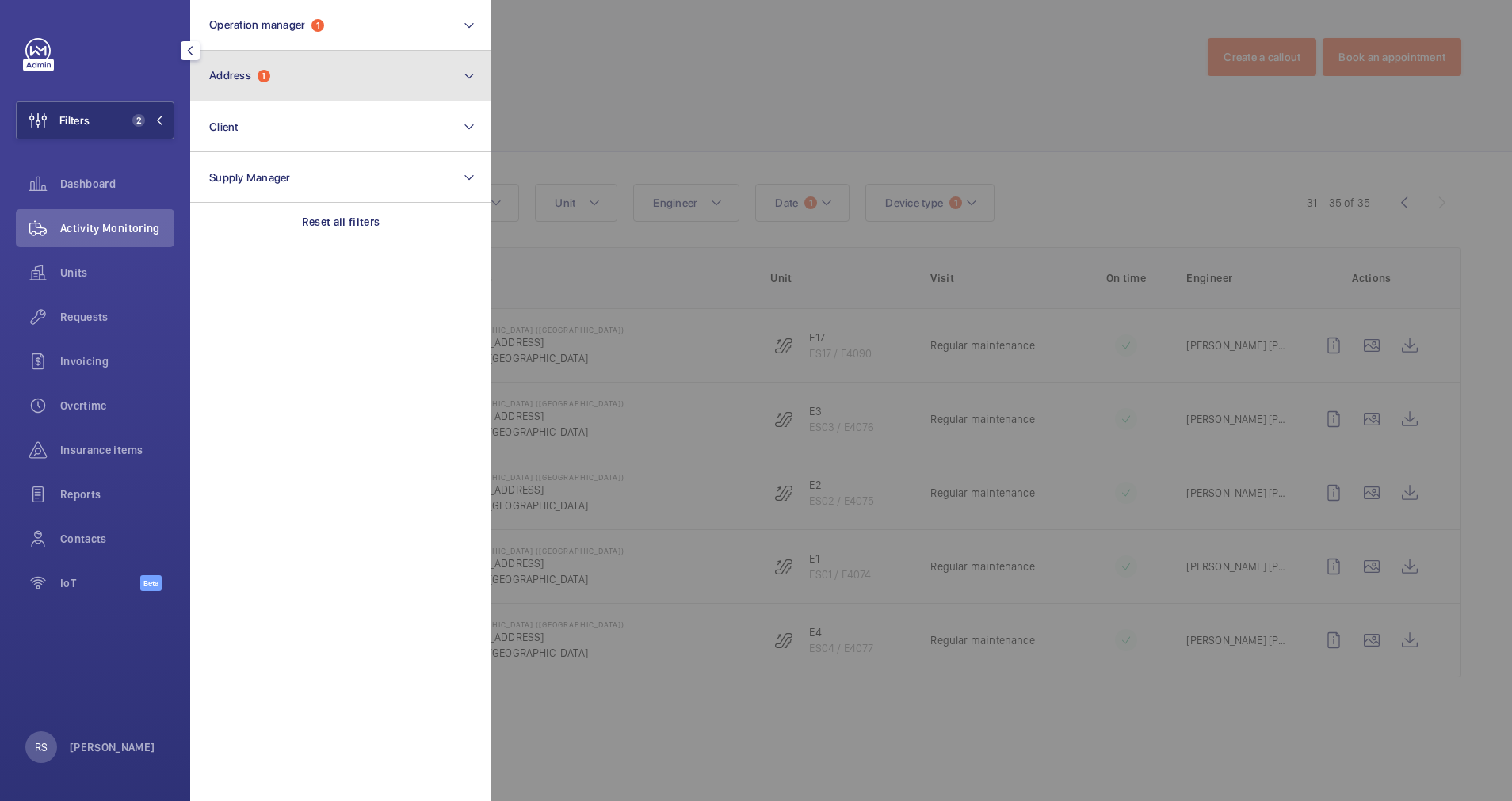
click at [389, 58] on button "Address 1" at bounding box center [340, 76] width 301 height 51
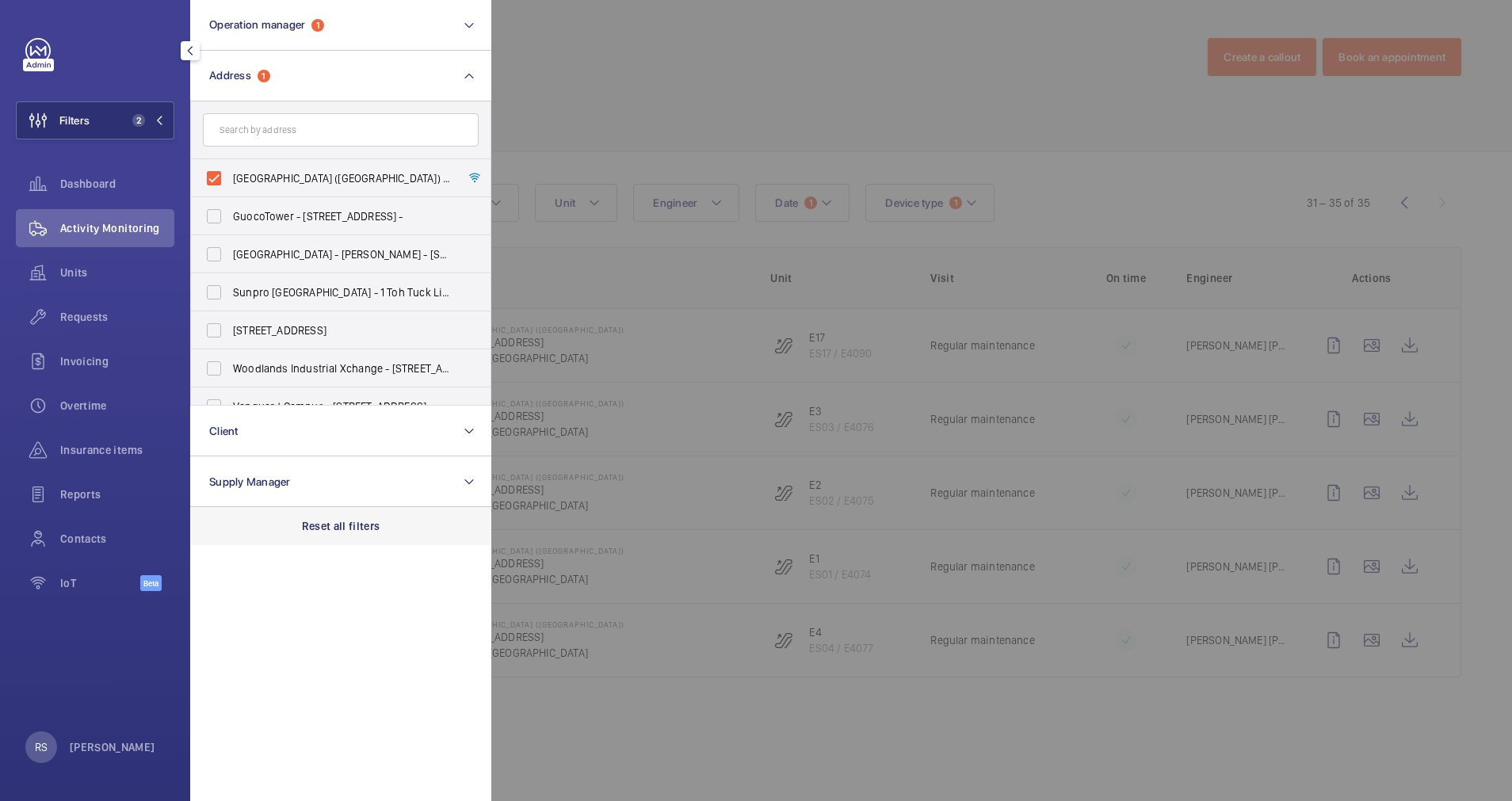
click at [346, 531] on p "Reset all filters" at bounding box center [341, 525] width 79 height 16
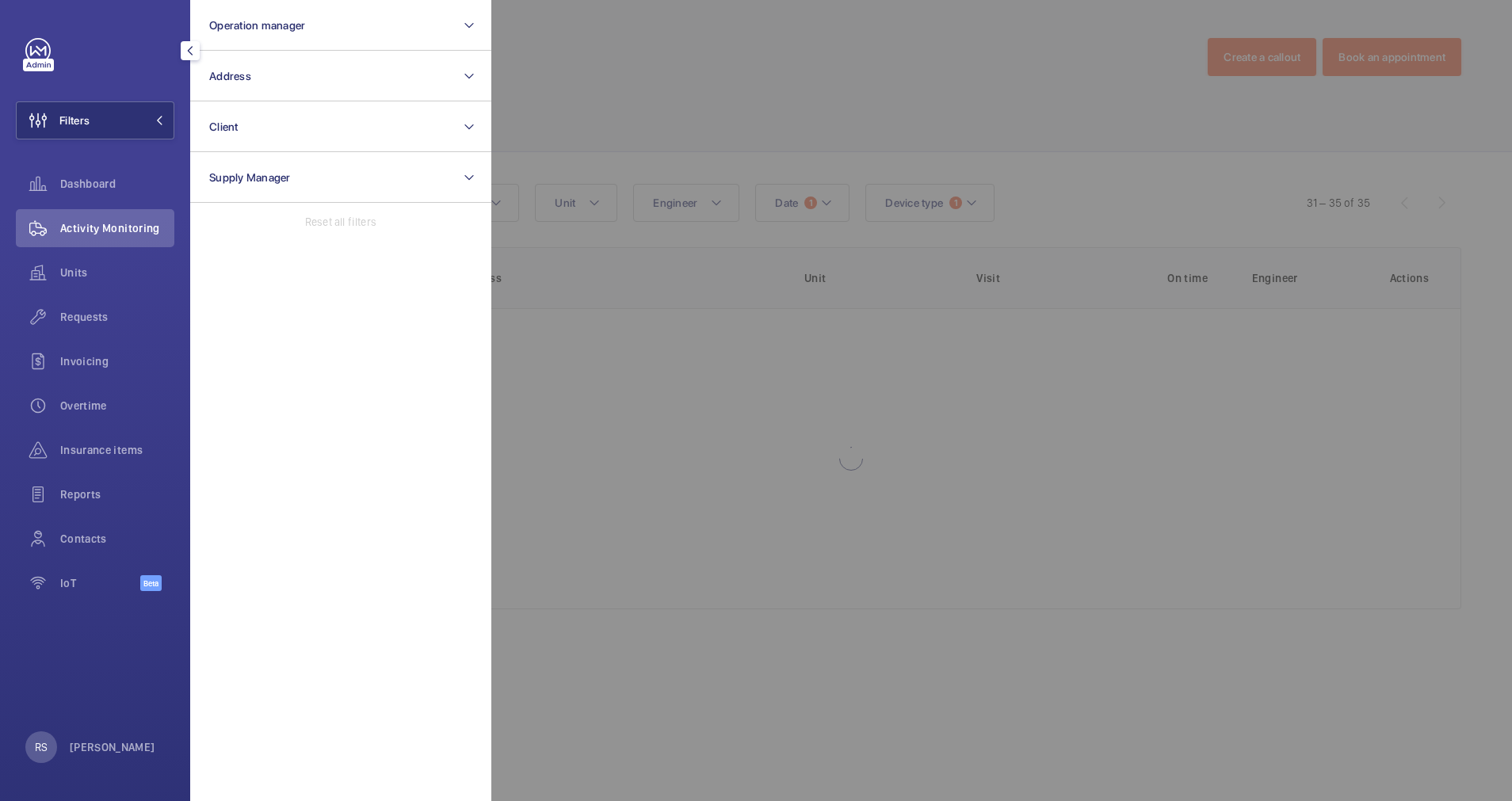
click at [643, 102] on div at bounding box center [1247, 400] width 1512 height 801
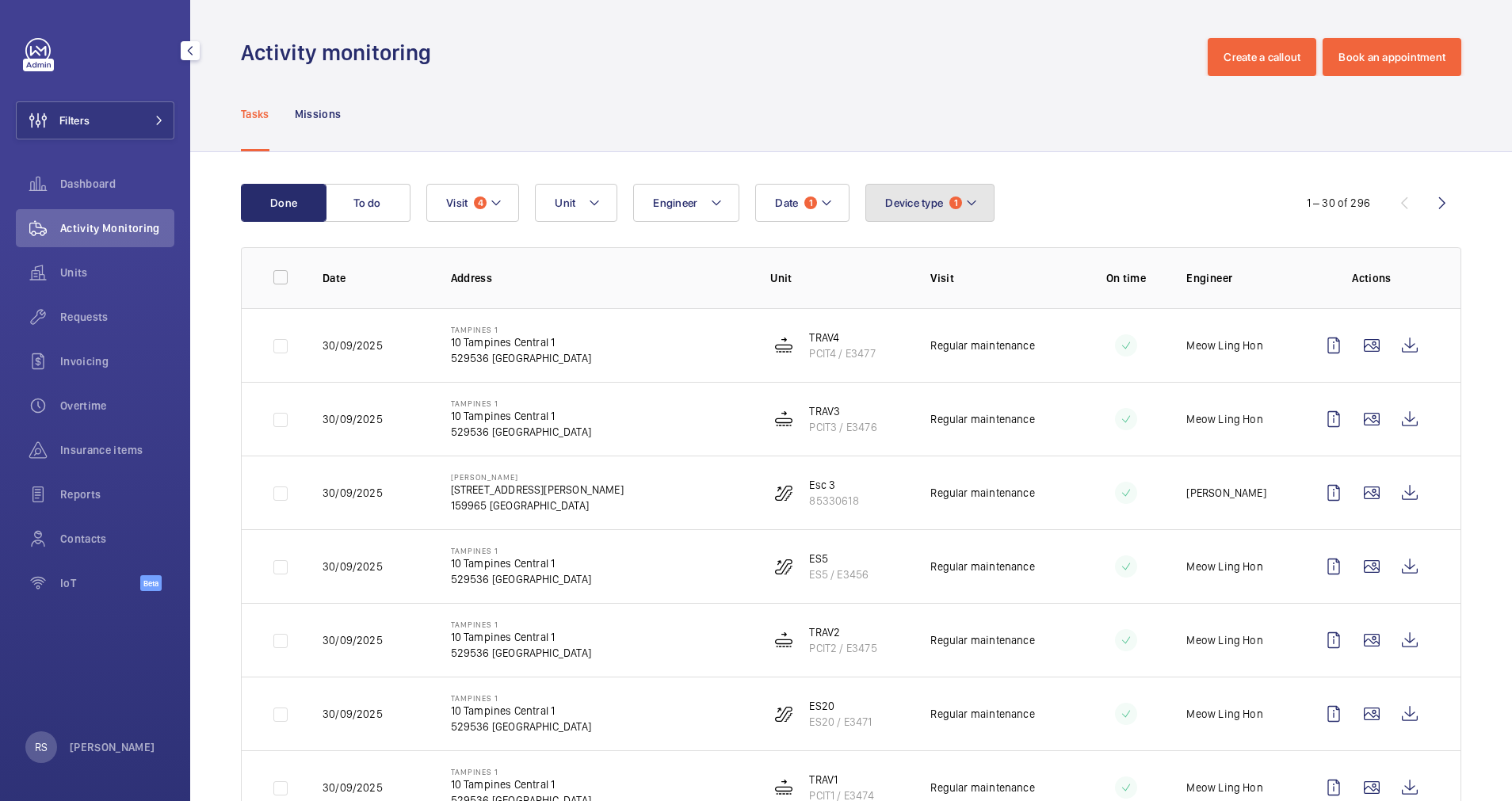
click at [978, 211] on mat-icon at bounding box center [971, 203] width 13 height 19
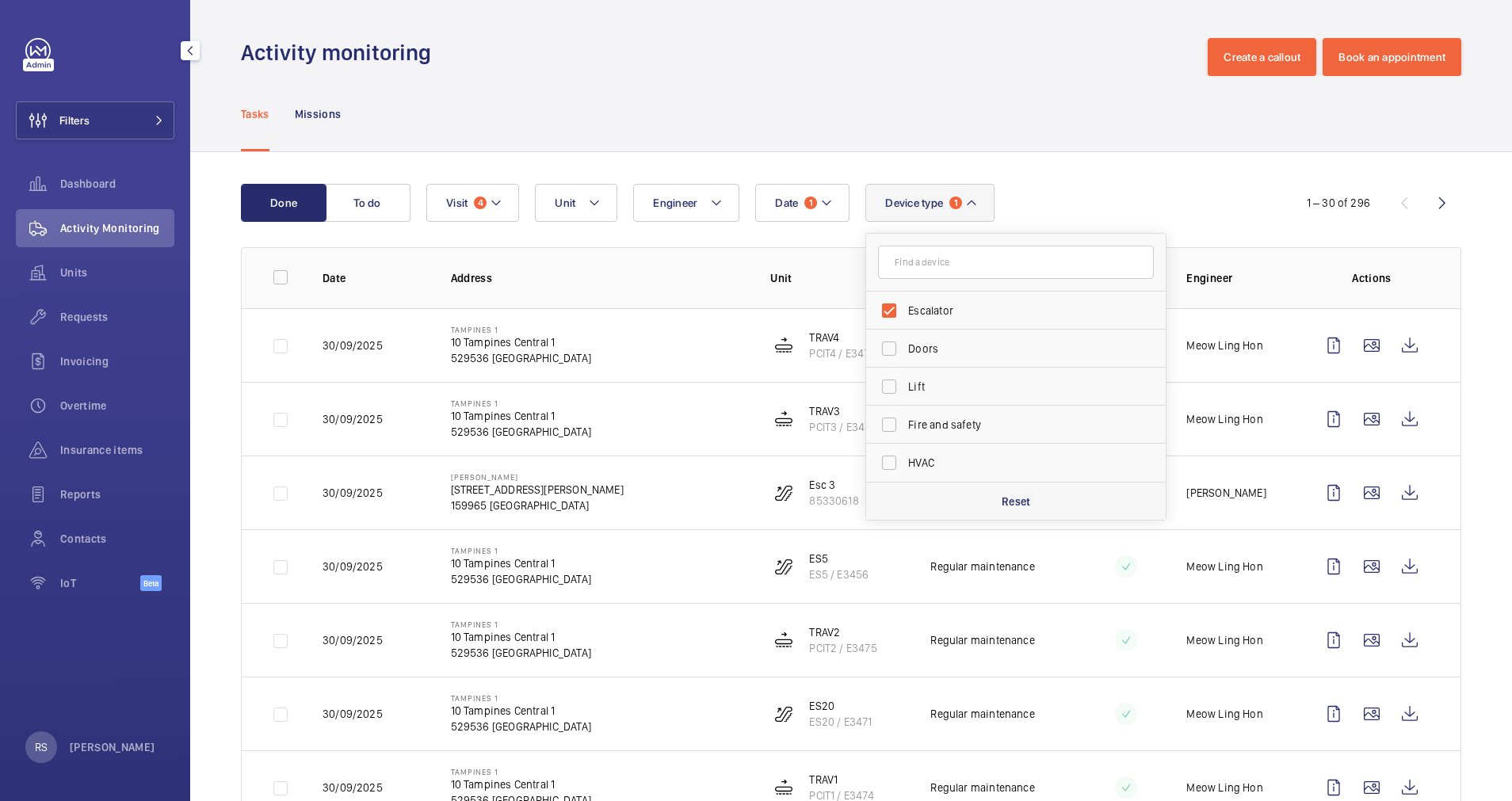
click at [1005, 503] on p "Reset" at bounding box center [1016, 501] width 29 height 16
checkbox input "false"
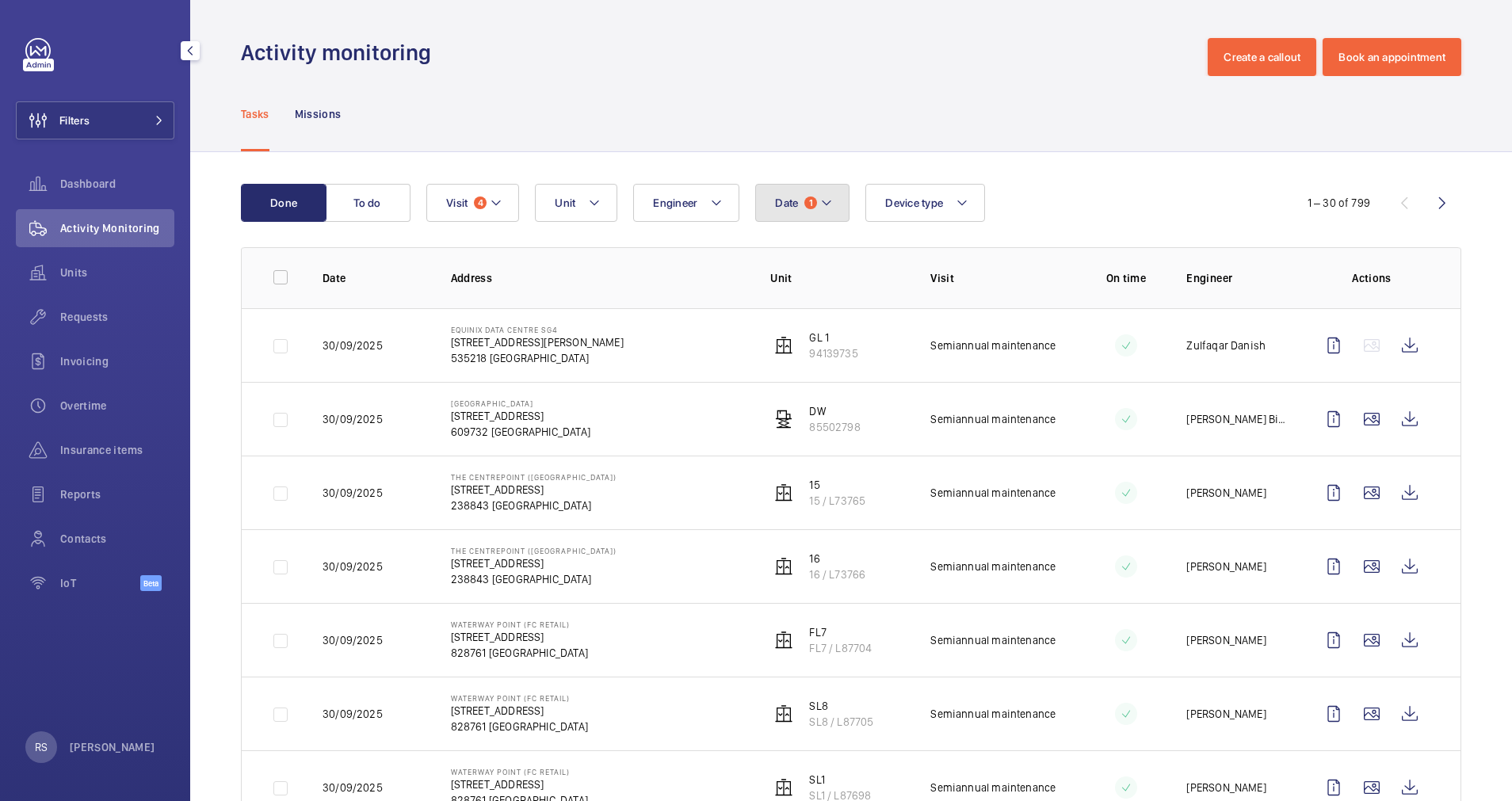
click at [840, 207] on button "Date 1" at bounding box center [802, 202] width 95 height 38
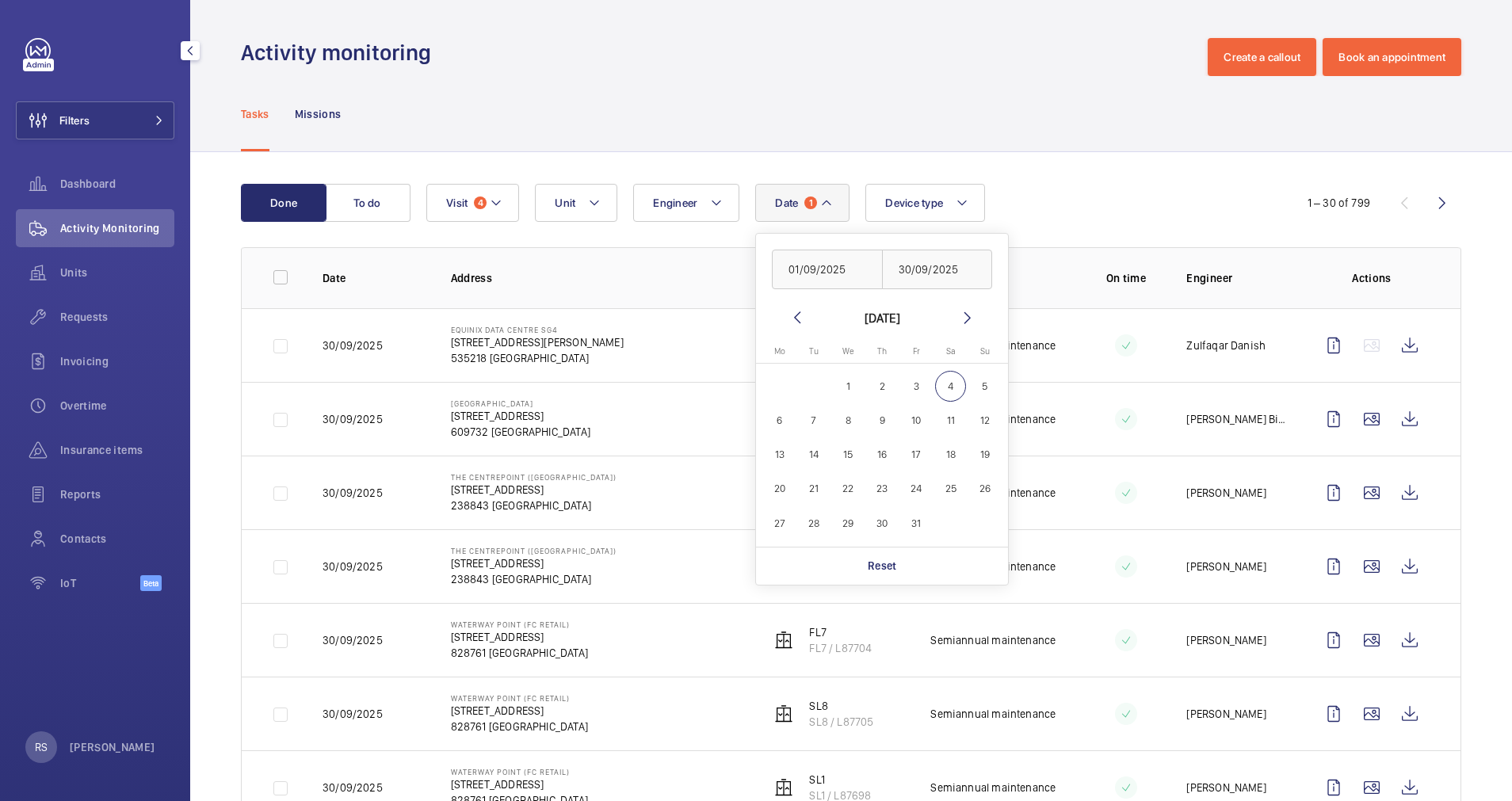
click at [918, 384] on span "3" at bounding box center [916, 386] width 31 height 31
type input "03/10/2025"
click at [918, 384] on span "3" at bounding box center [916, 386] width 31 height 31
type input "03/10/2025"
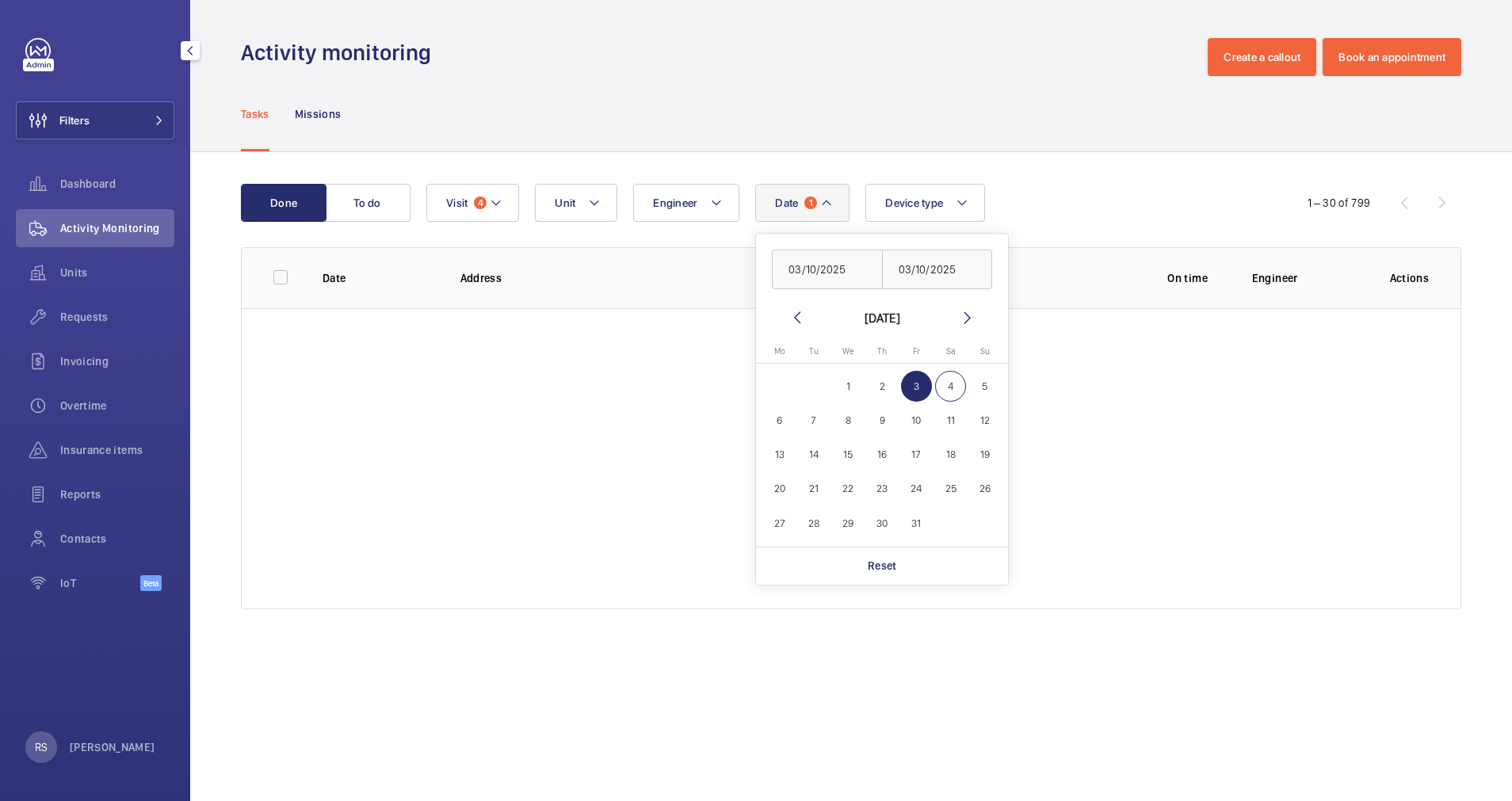
click at [918, 384] on span "3" at bounding box center [916, 386] width 31 height 31
click at [961, 89] on div "Tasks Missions" at bounding box center [851, 114] width 1220 height 75
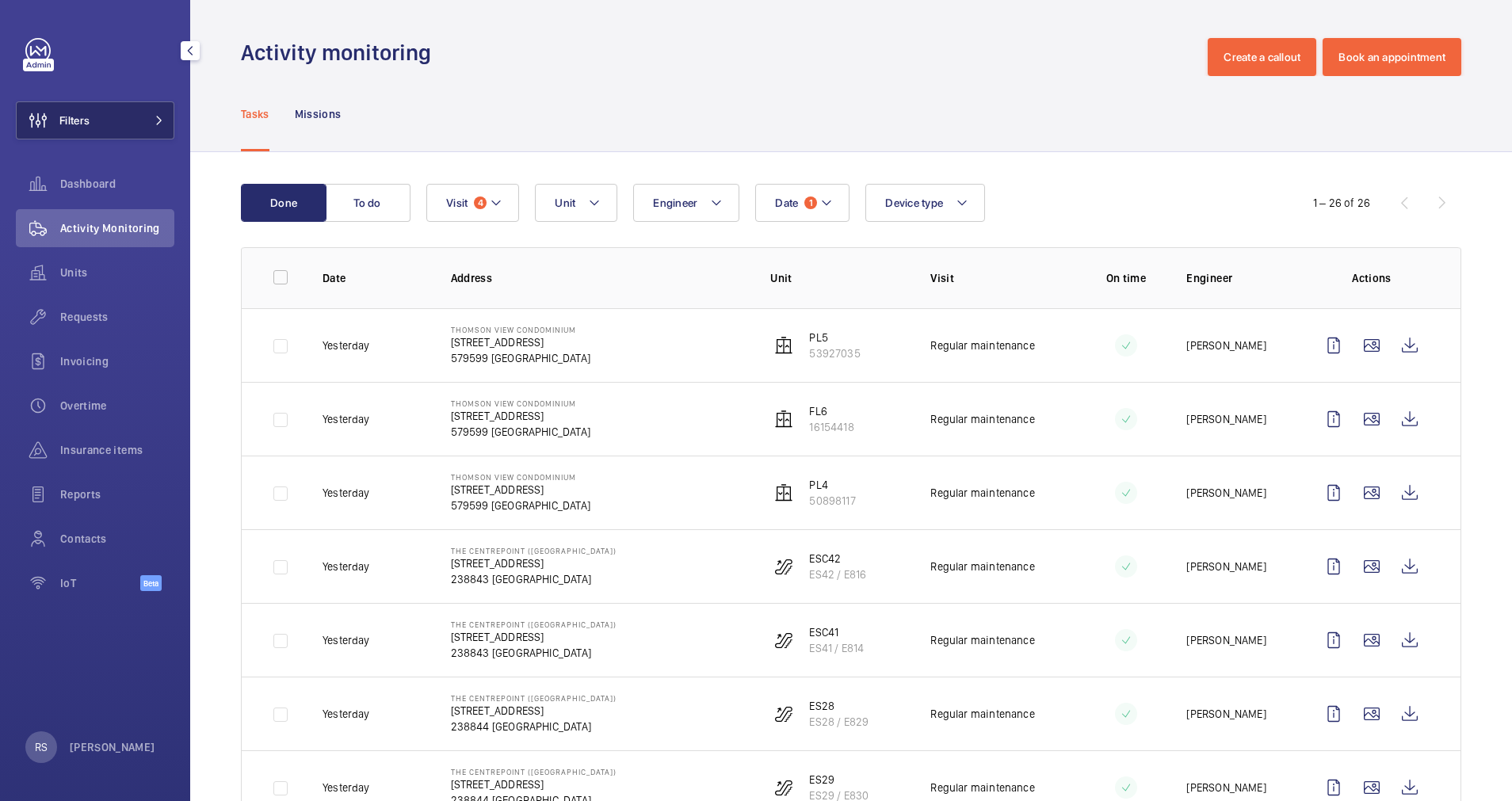
click at [151, 114] on button "Filters" at bounding box center [95, 120] width 158 height 38
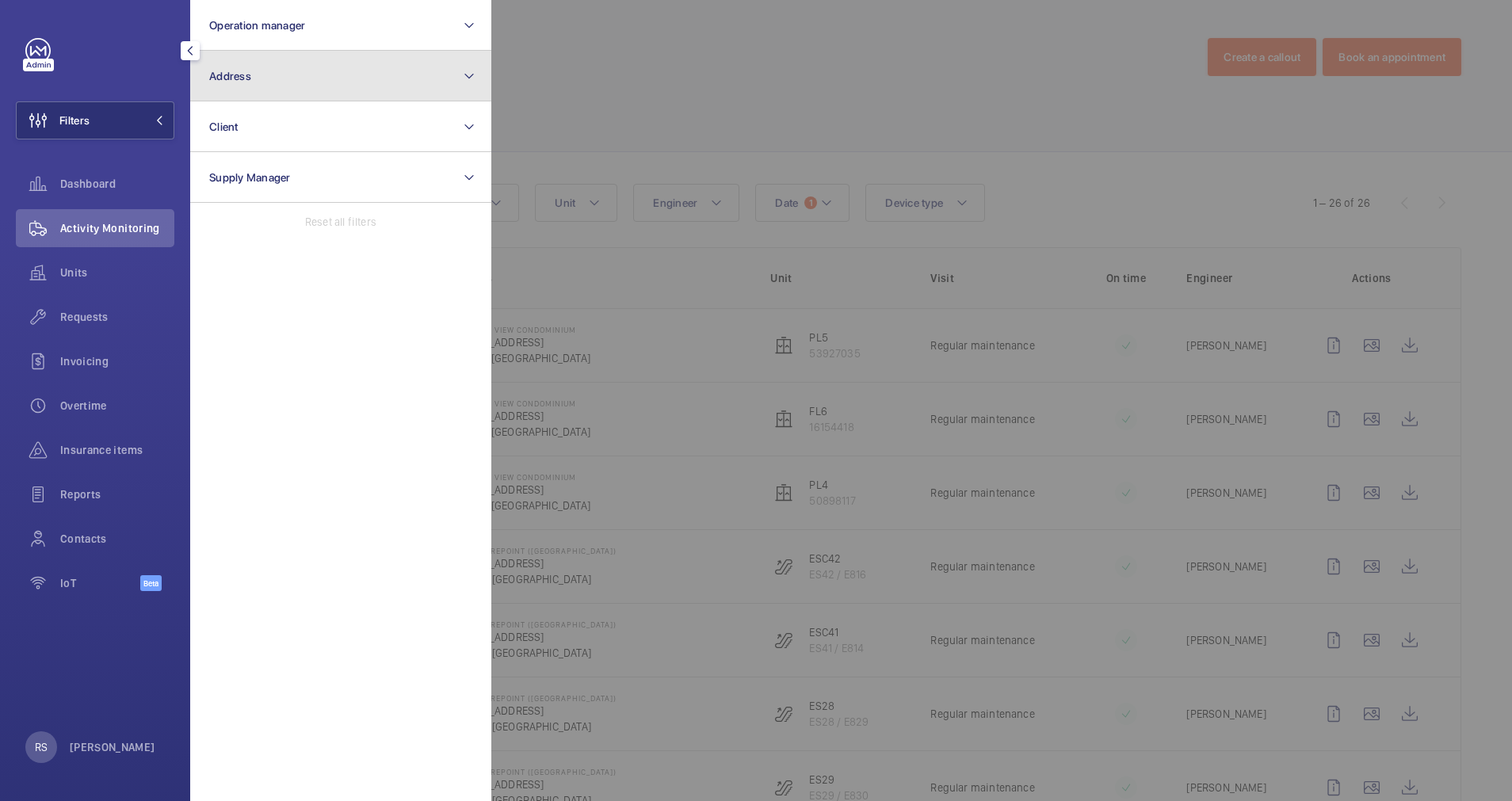
click at [324, 60] on button "Address" at bounding box center [340, 76] width 301 height 51
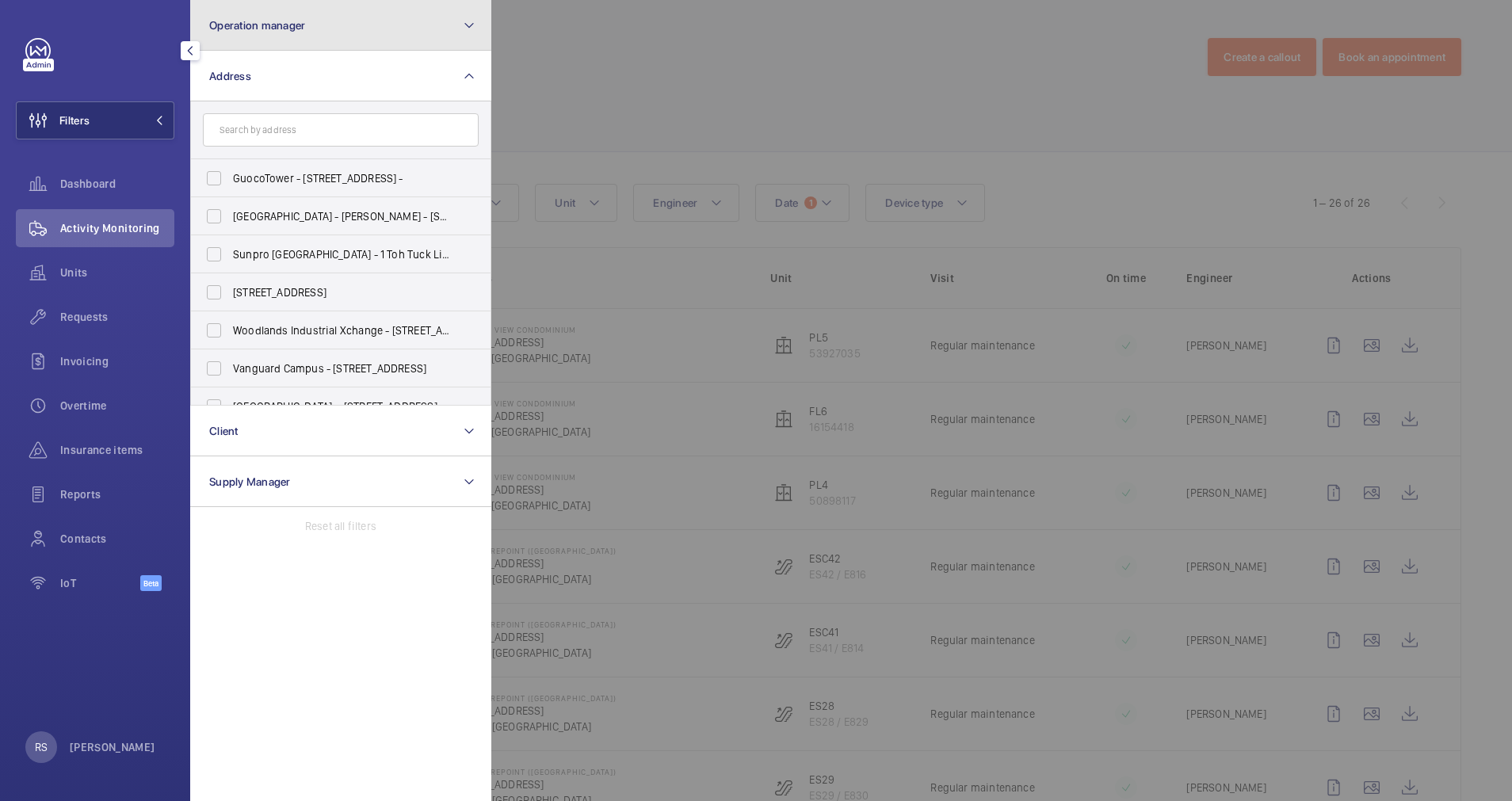
click at [337, 32] on button "Operation manager" at bounding box center [340, 25] width 301 height 51
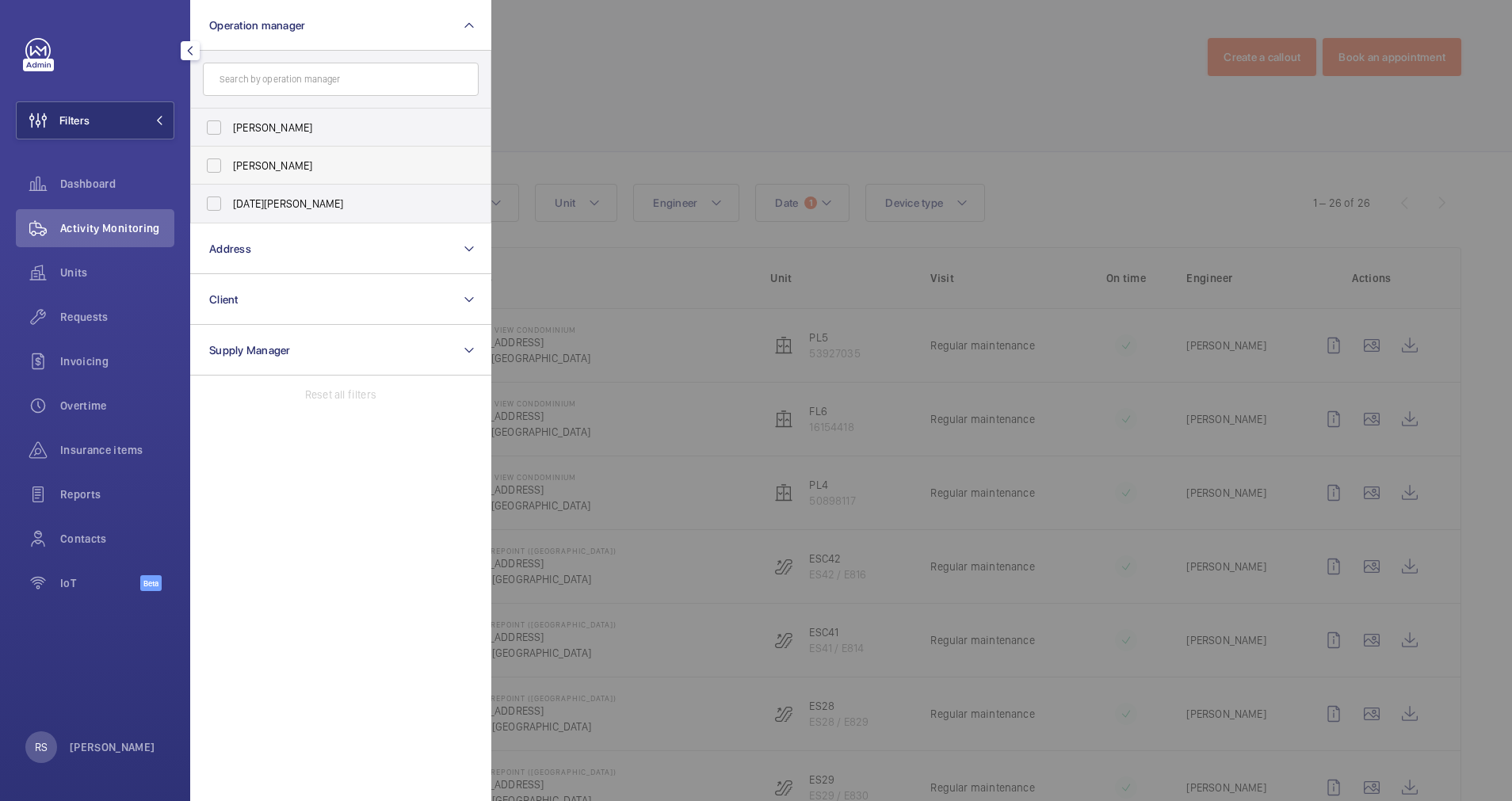
click at [294, 168] on span "[PERSON_NAME]" at bounding box center [342, 165] width 218 height 16
click at [230, 168] on input "[PERSON_NAME]" at bounding box center [214, 166] width 32 height 32
checkbox input "true"
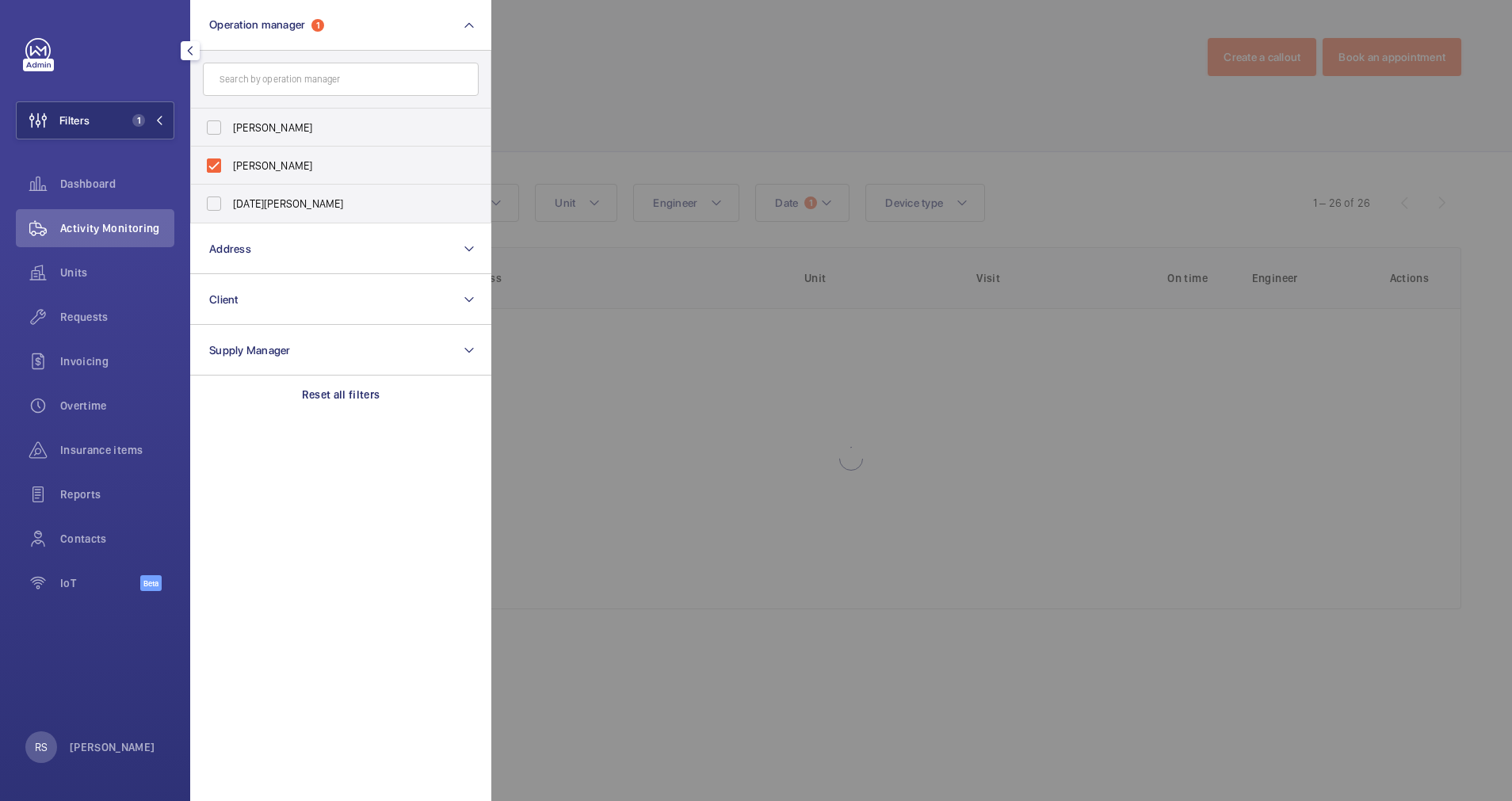
click at [606, 103] on div at bounding box center [1247, 400] width 1512 height 801
